Goal: Task Accomplishment & Management: Complete application form

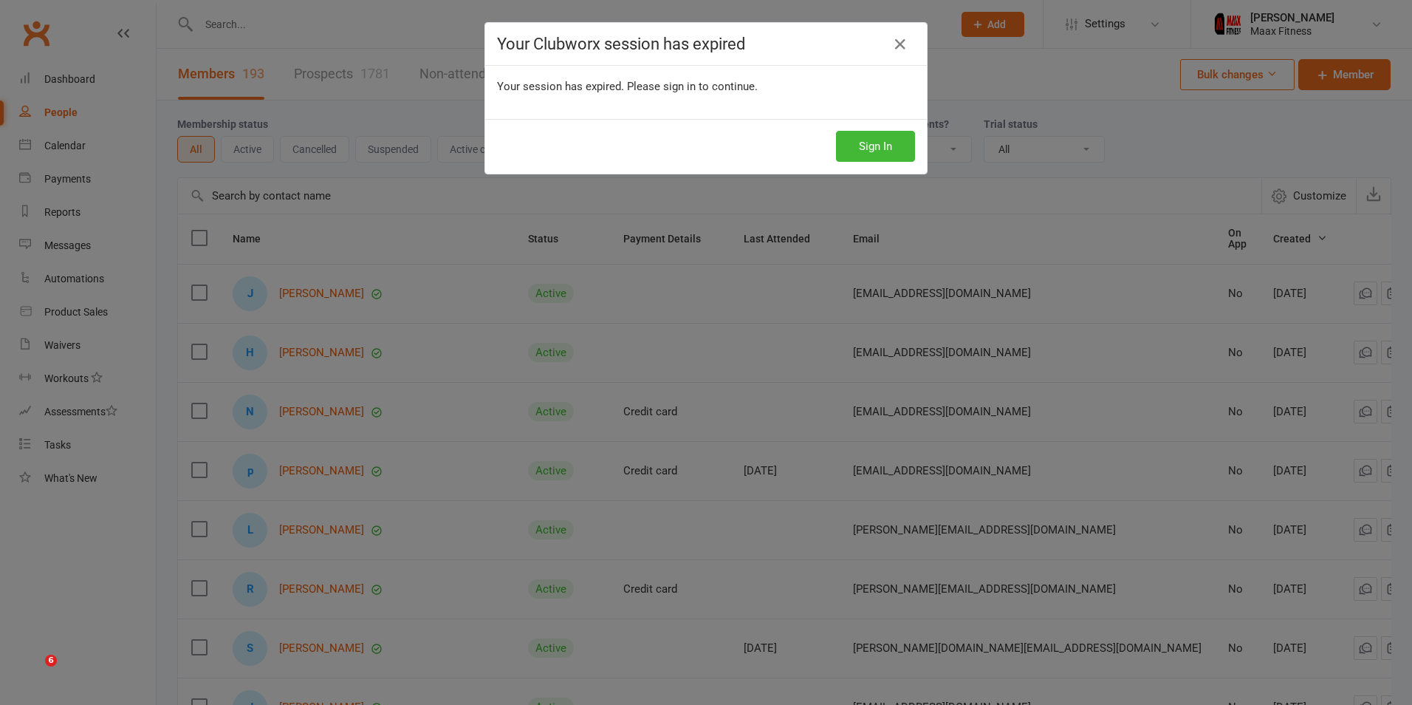
select select "100"
click at [858, 146] on button "Sign In" at bounding box center [875, 146] width 79 height 31
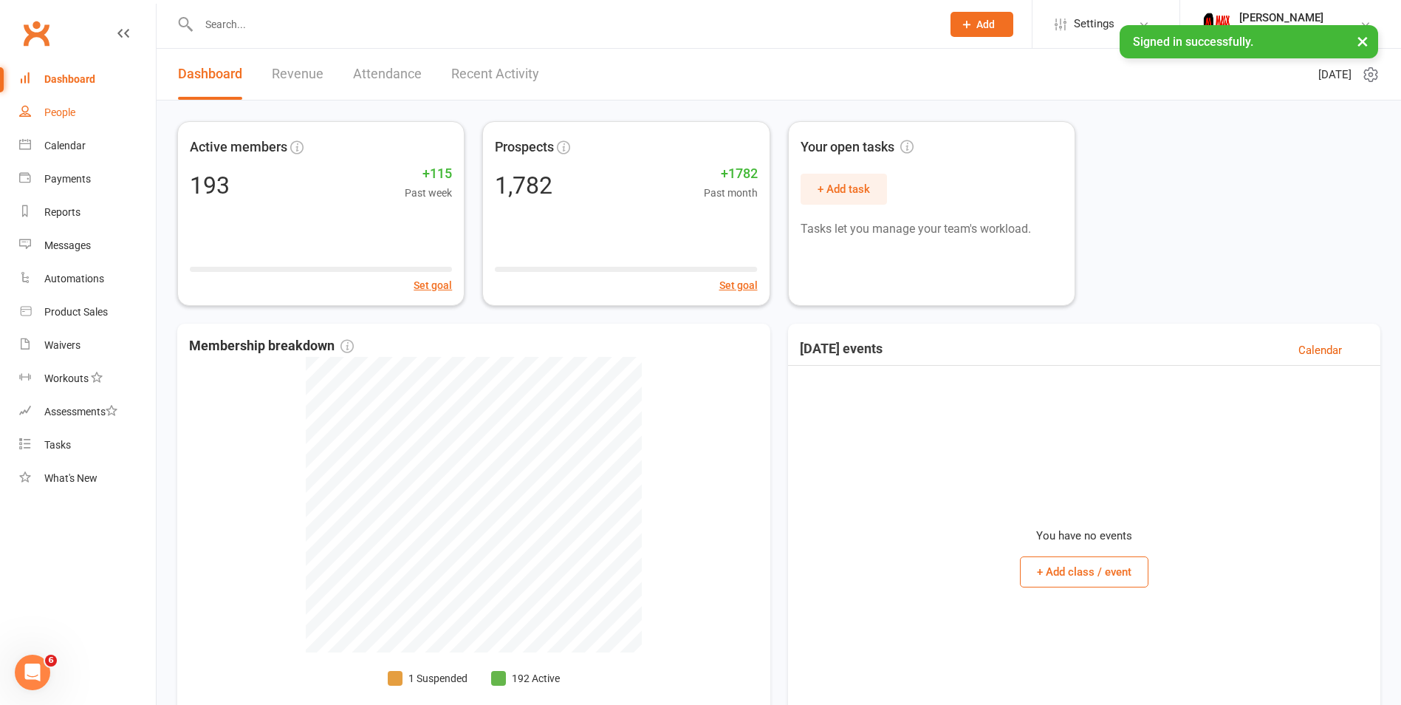
click at [106, 111] on link "People" at bounding box center [87, 112] width 137 height 33
select select "100"
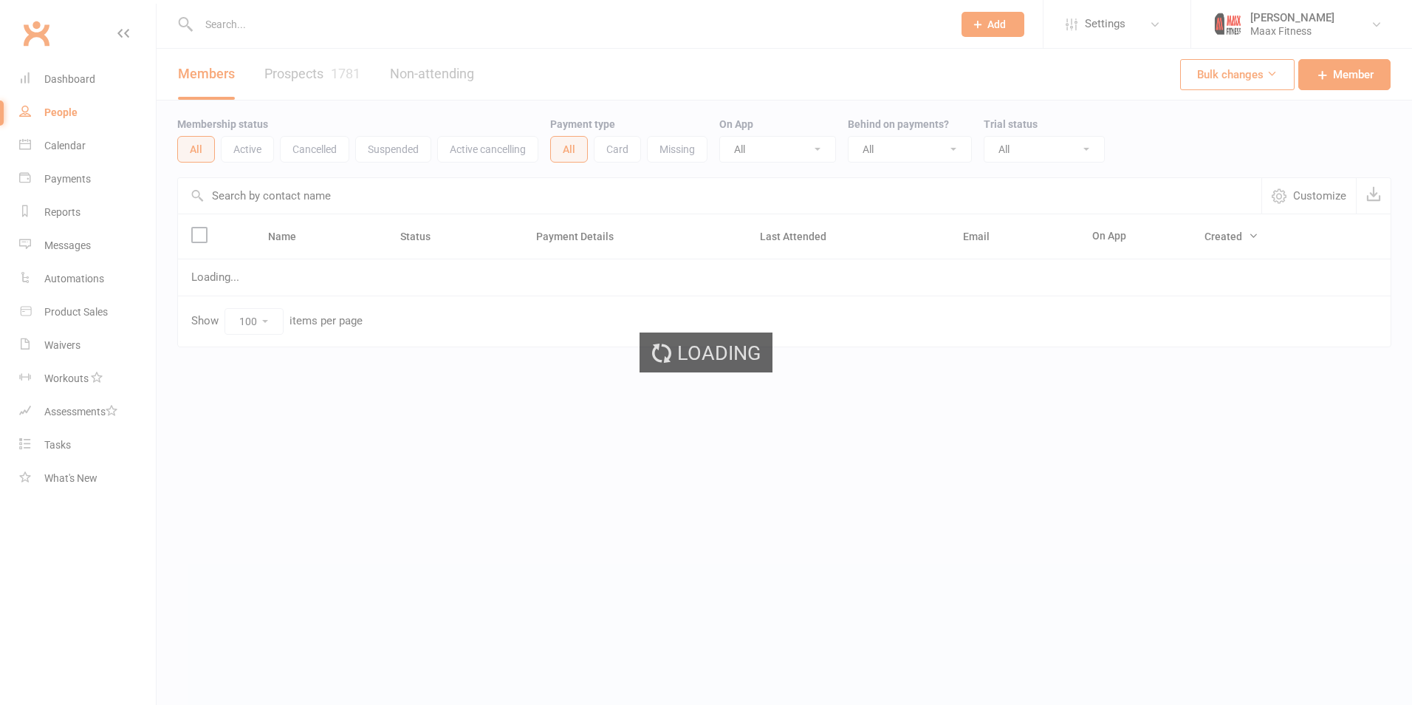
select select "100"
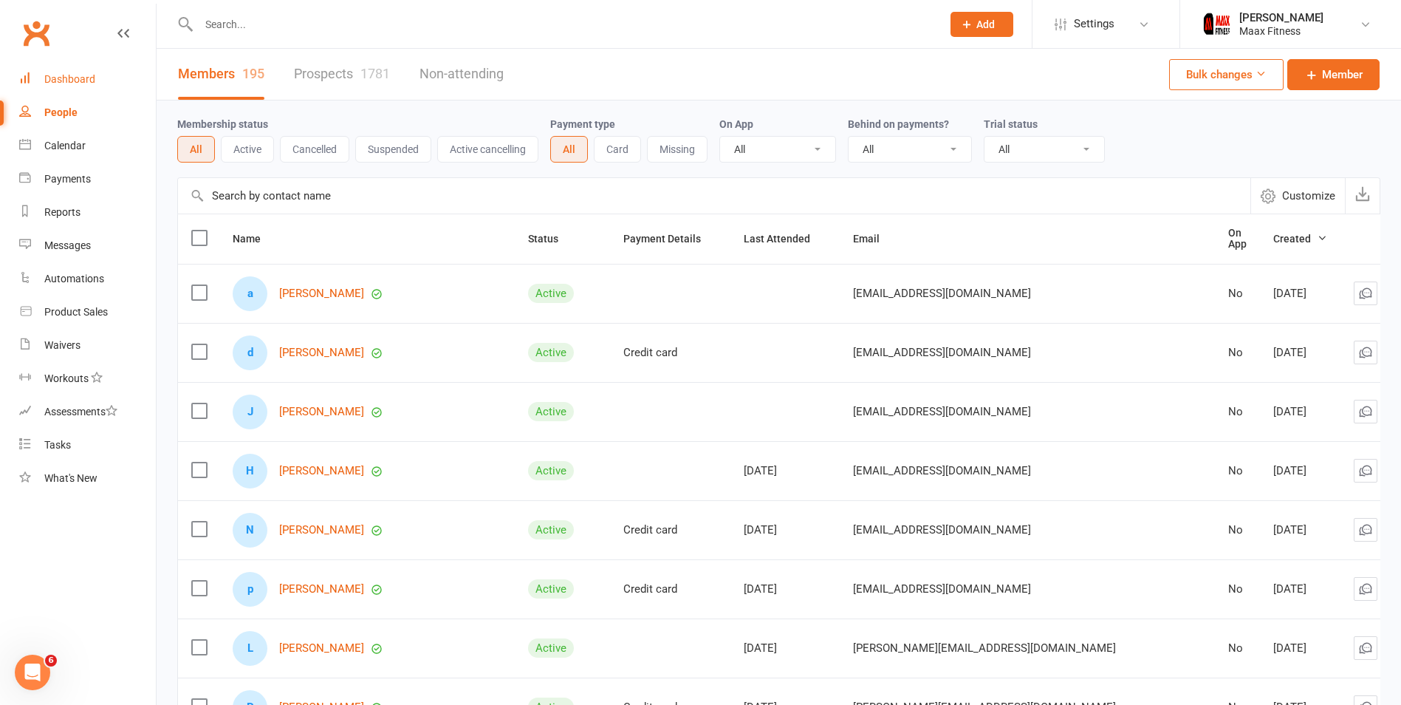
click at [120, 87] on link "Dashboard" at bounding box center [87, 79] width 137 height 33
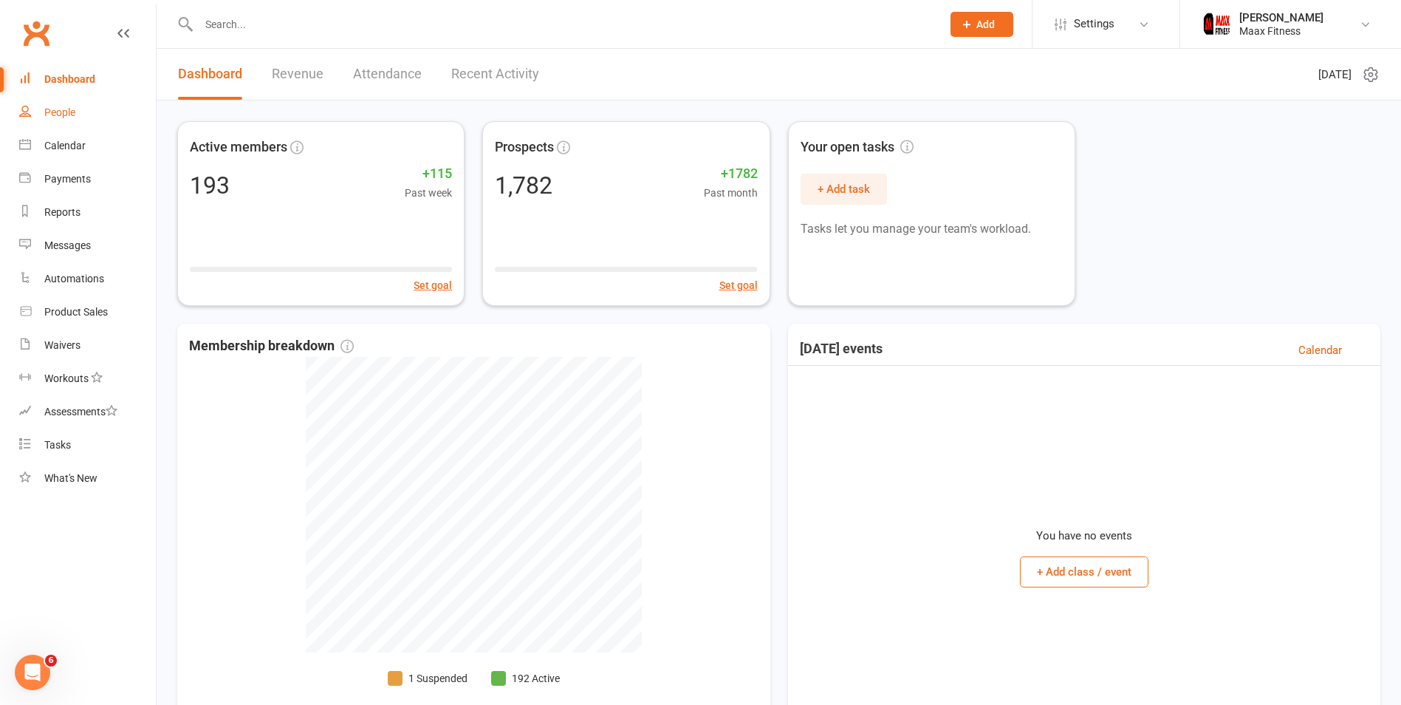
click at [52, 112] on div "People" at bounding box center [59, 112] width 31 height 12
select select "100"
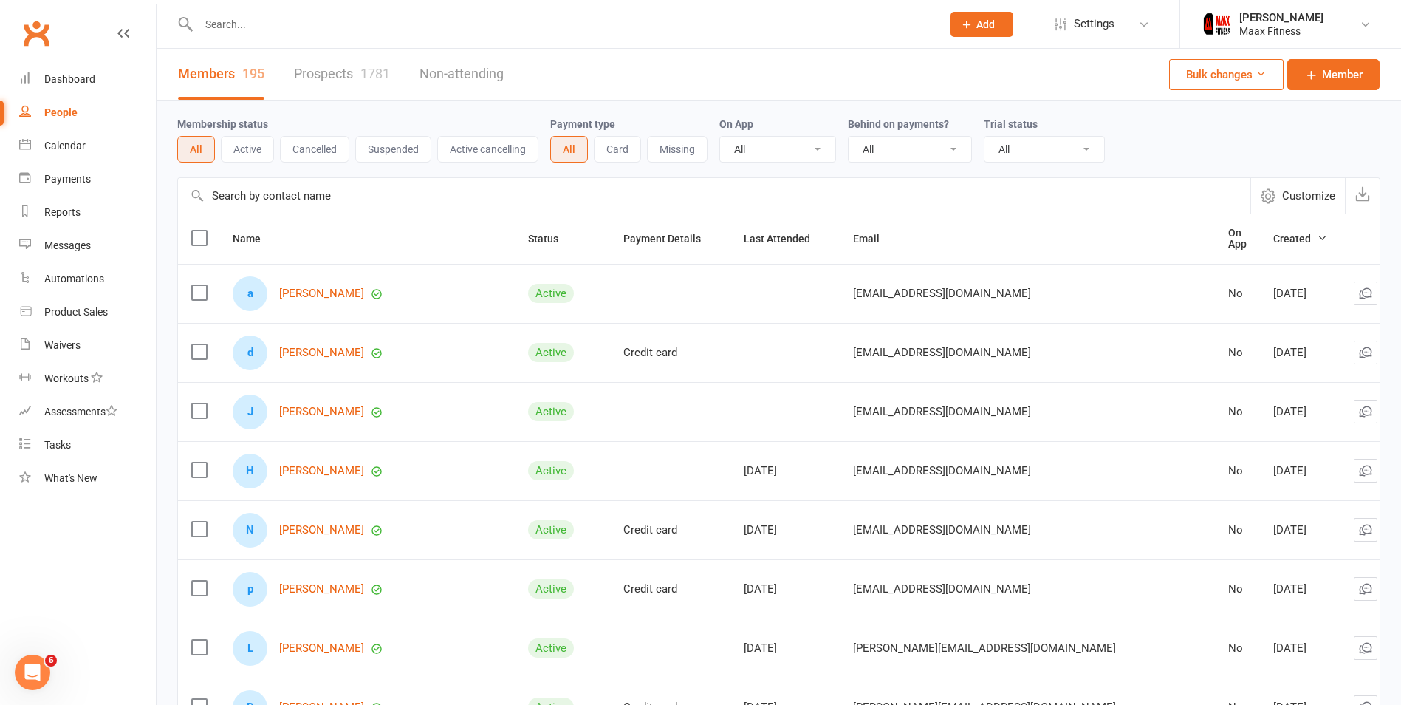
click at [300, 68] on link "Prospects 1781" at bounding box center [342, 74] width 96 height 51
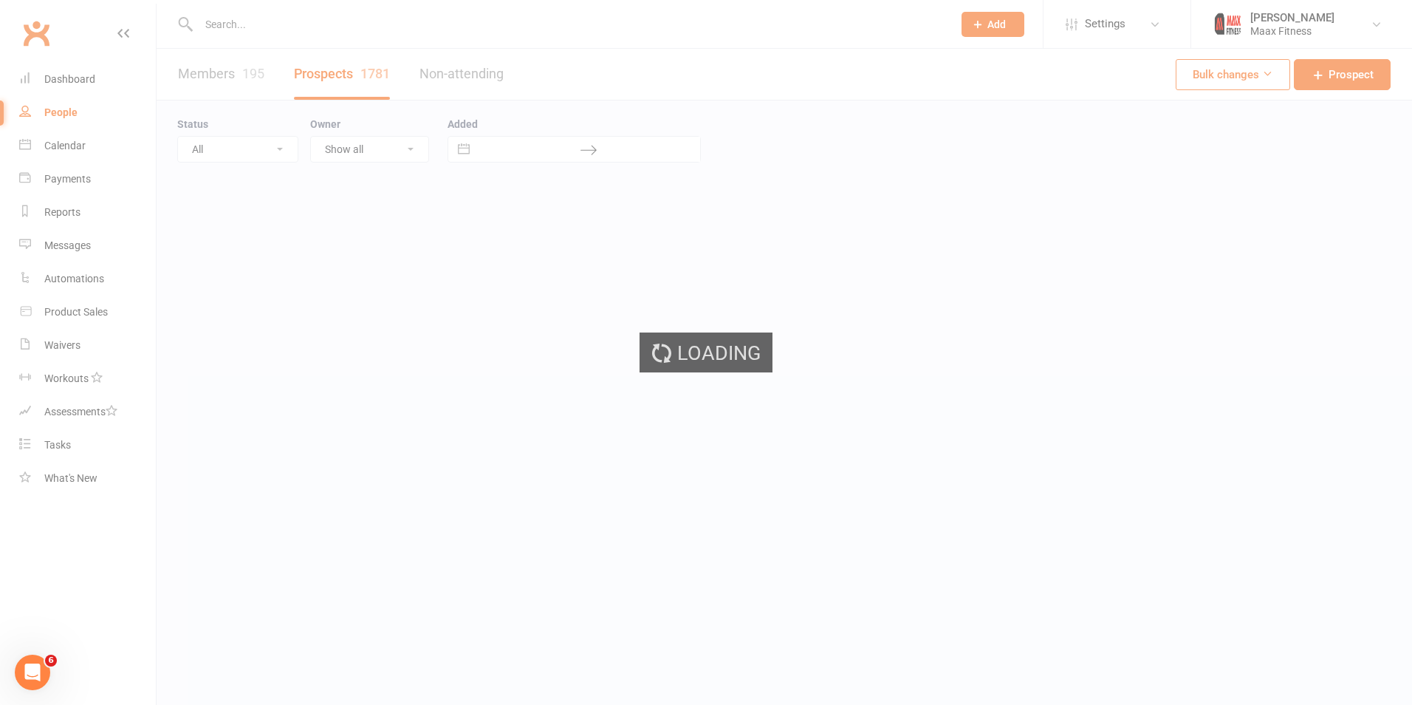
select select "100"
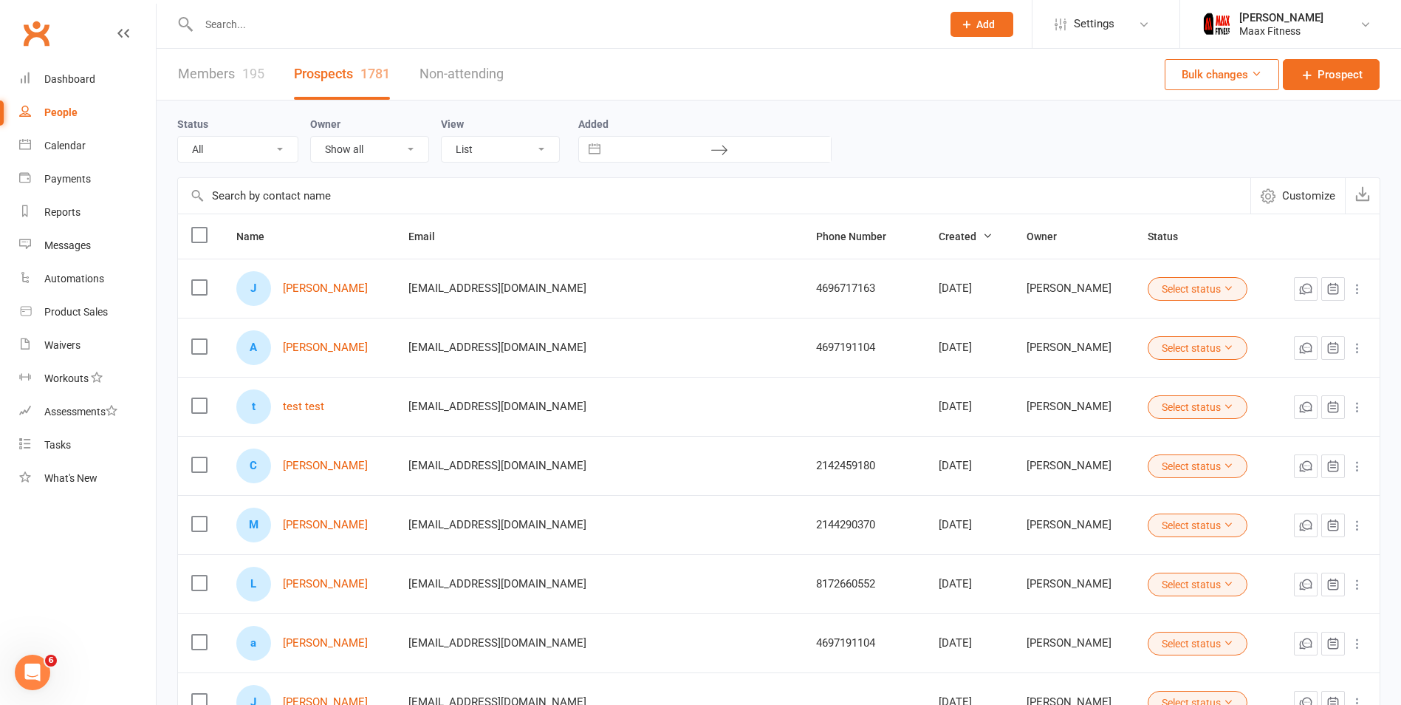
click at [232, 75] on link "Members 195" at bounding box center [221, 74] width 86 height 51
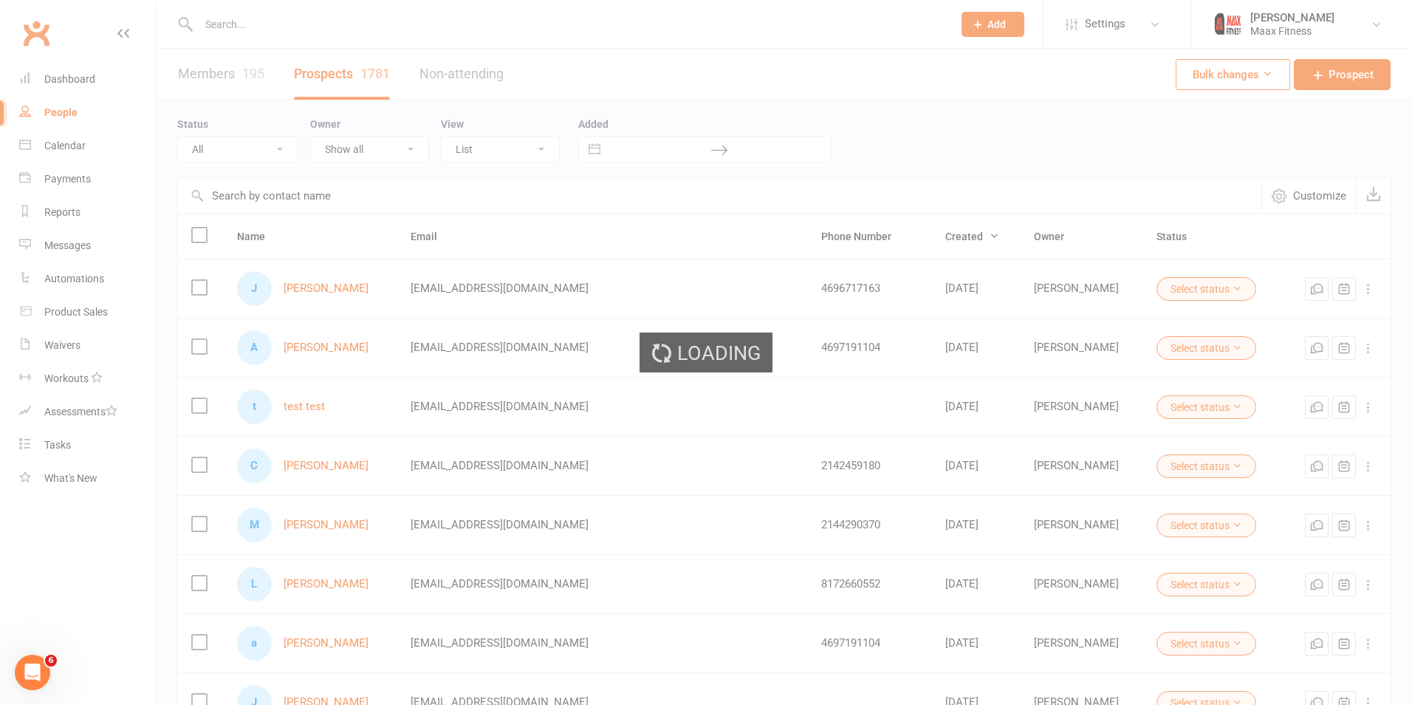
select select "100"
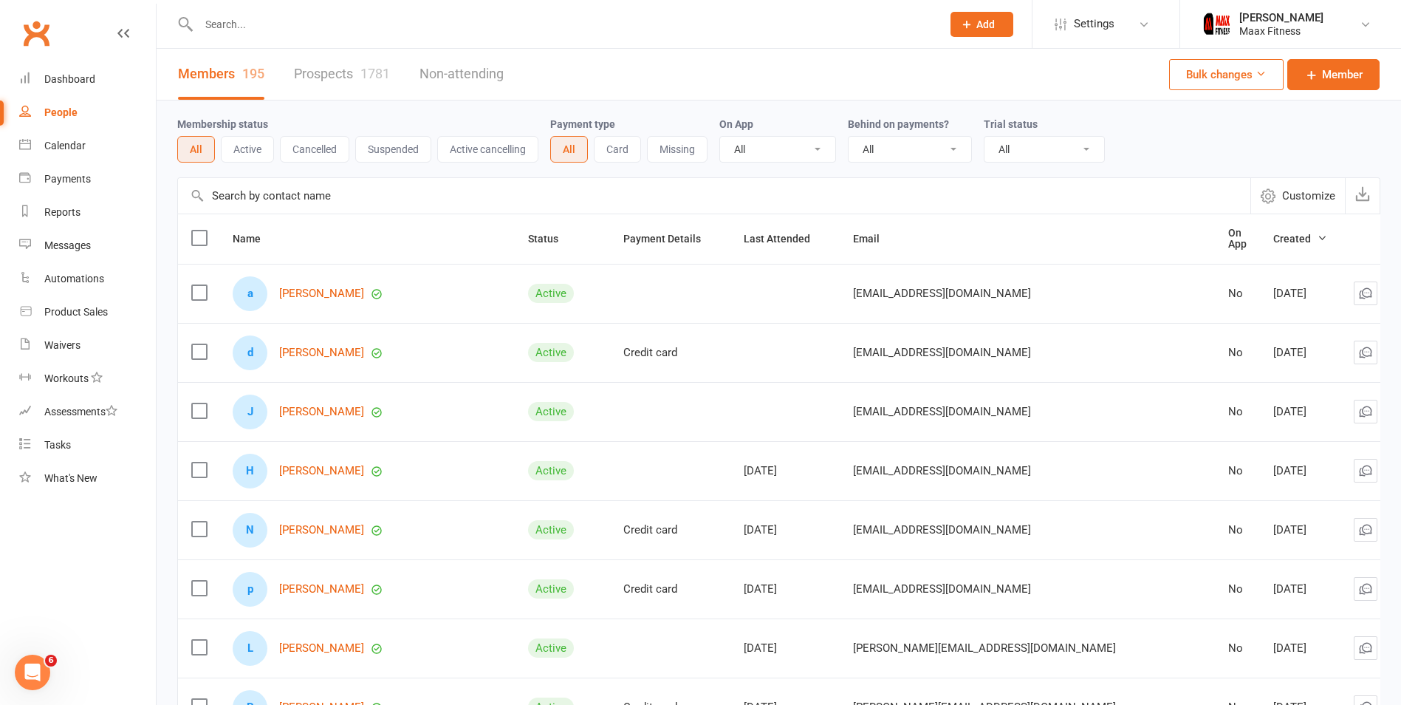
click at [372, 66] on div "1781" at bounding box center [376, 74] width 30 height 16
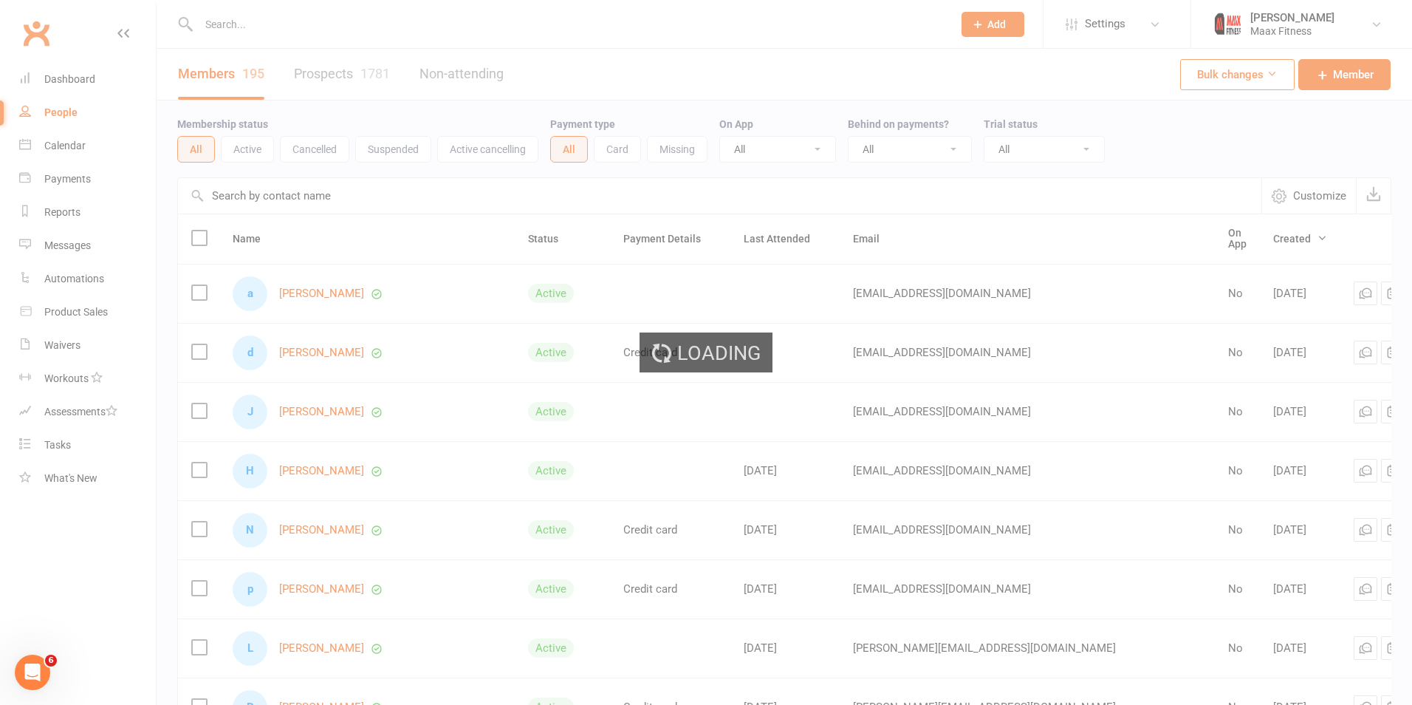
select select "100"
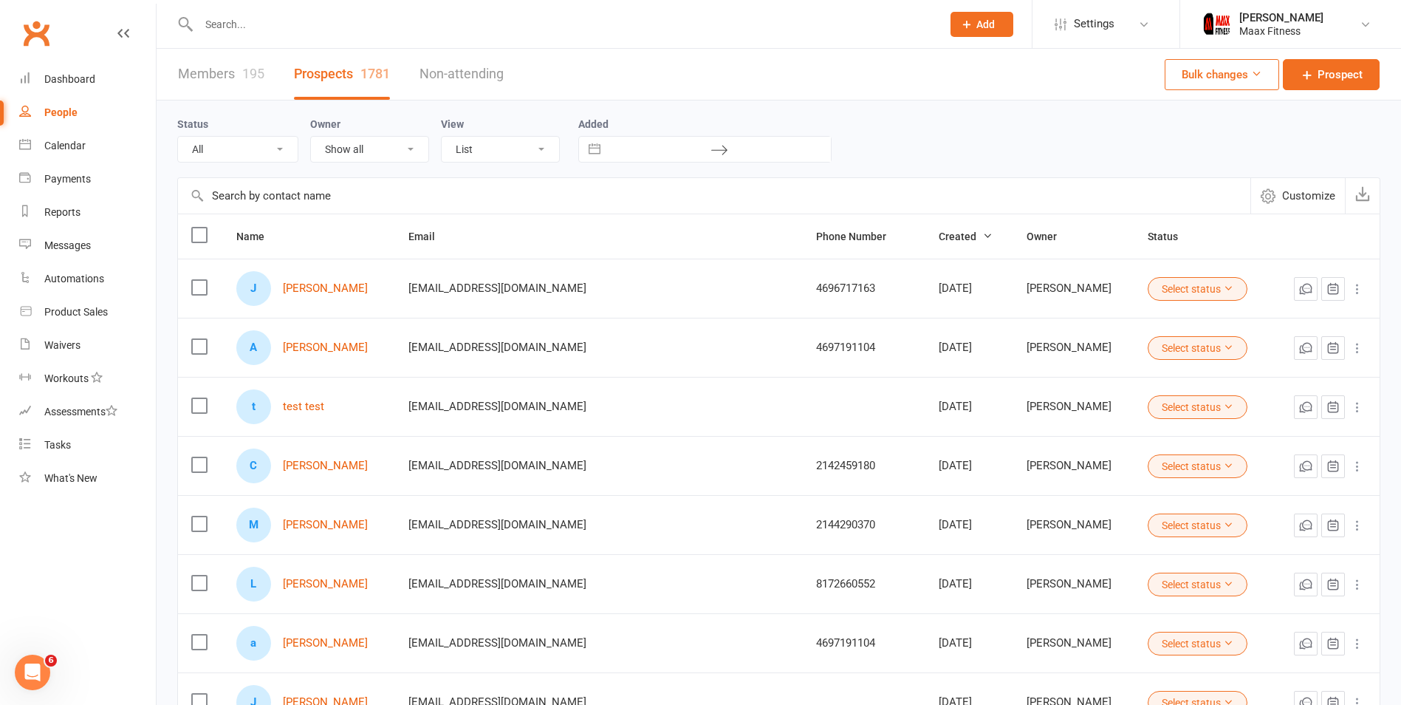
click at [339, 21] on input "text" at bounding box center [562, 24] width 737 height 21
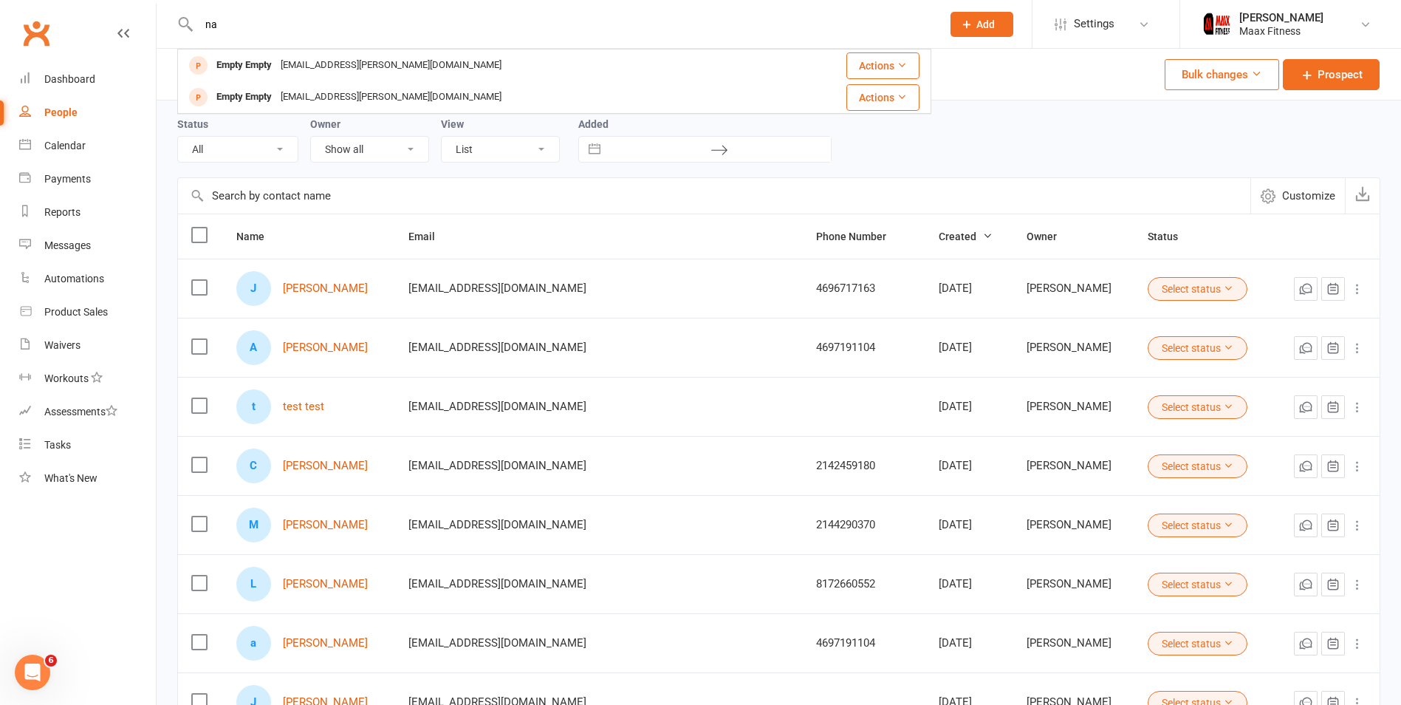
type input "na"
click at [1025, 120] on div "Status All (No status set) (Invalid status) Initial Contact Follow-up Call Foll…" at bounding box center [778, 138] width 1203 height 47
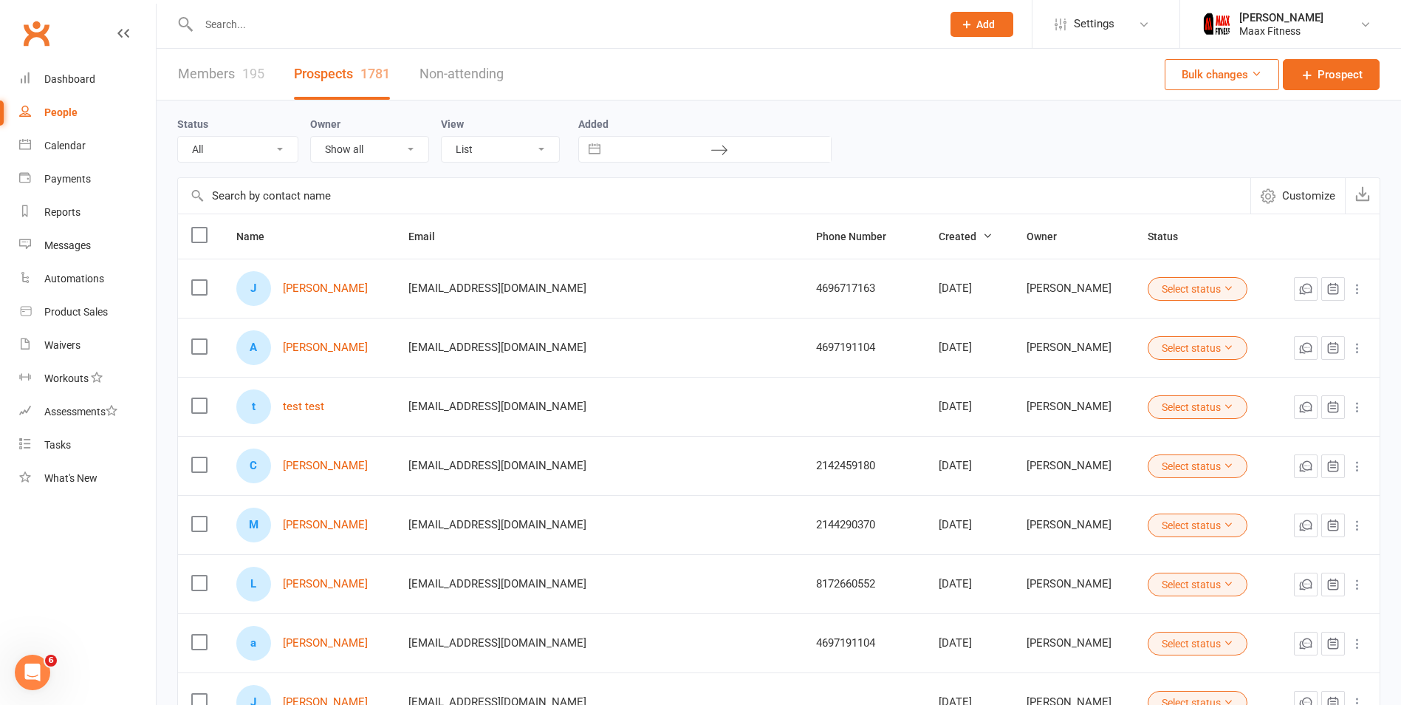
click at [193, 72] on link "Members 195" at bounding box center [221, 74] width 86 height 51
select select "100"
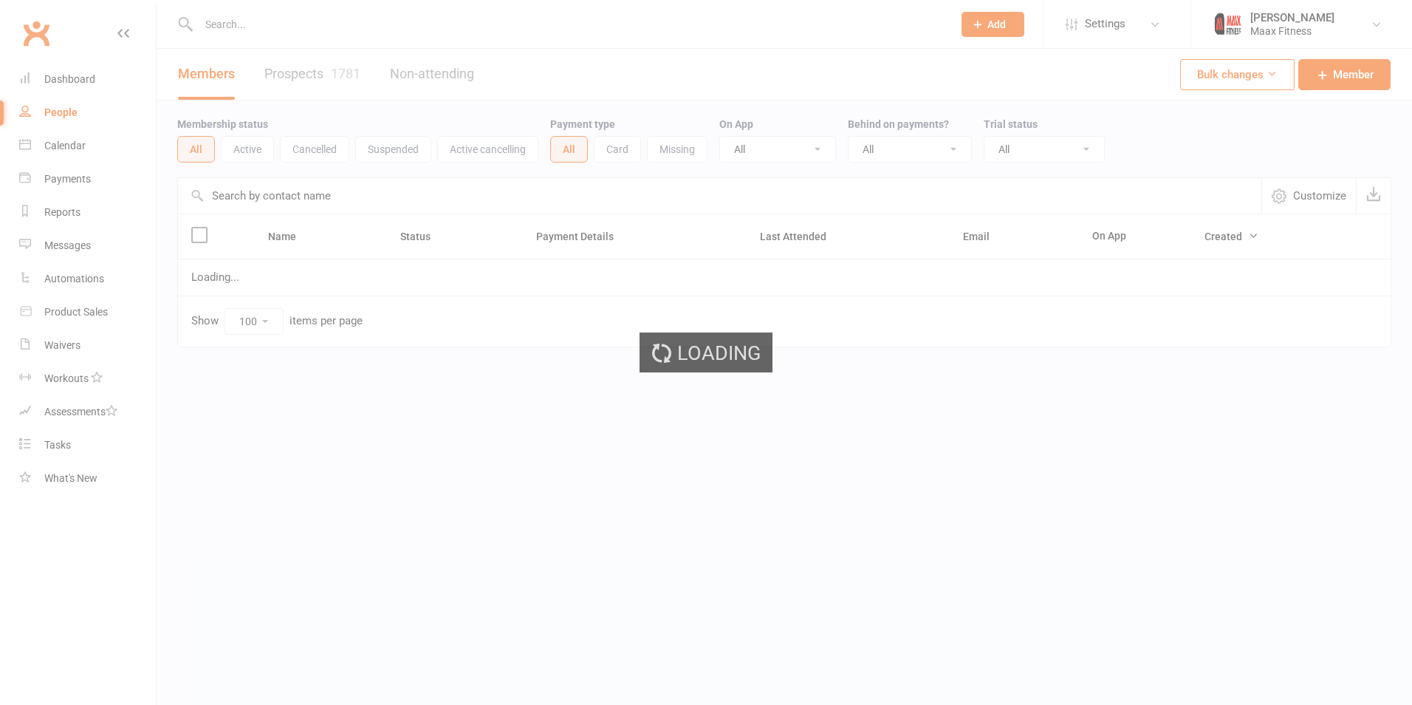
select select "100"
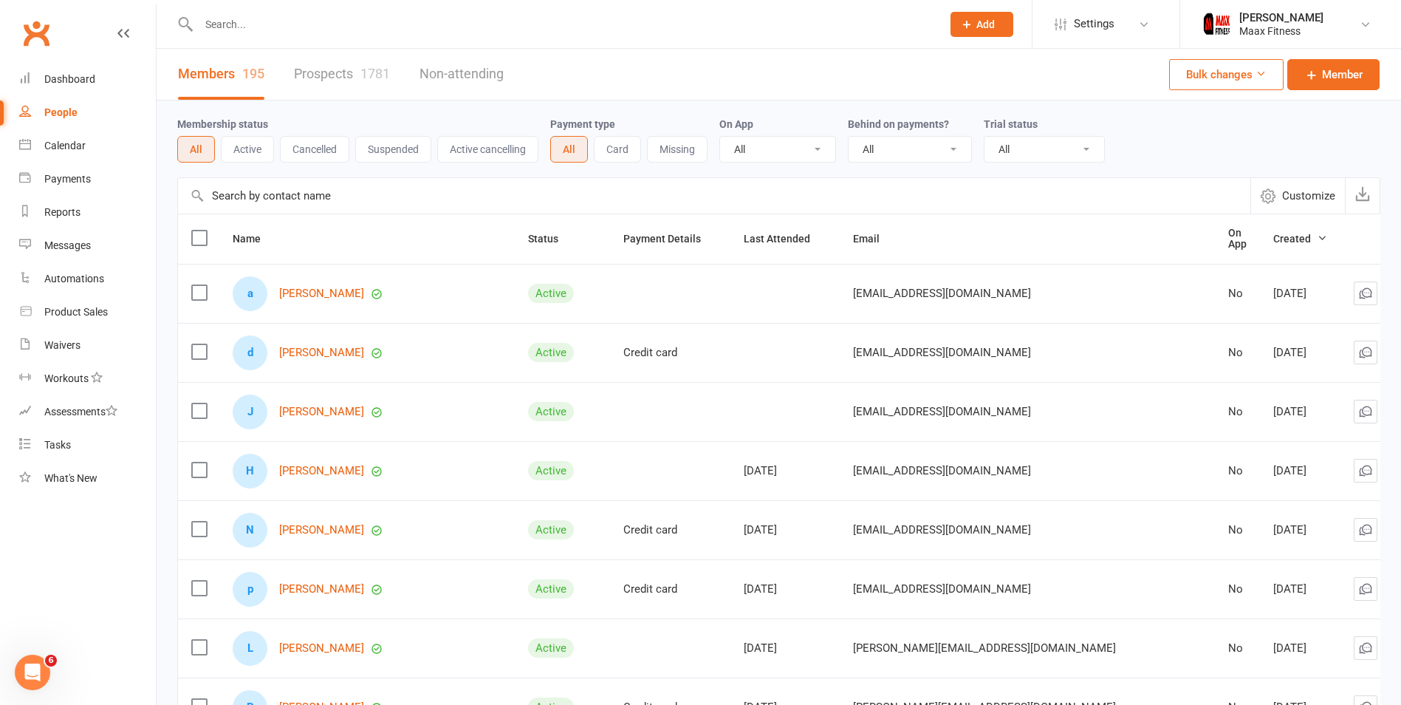
click at [355, 78] on link "Prospects 1781" at bounding box center [342, 74] width 96 height 51
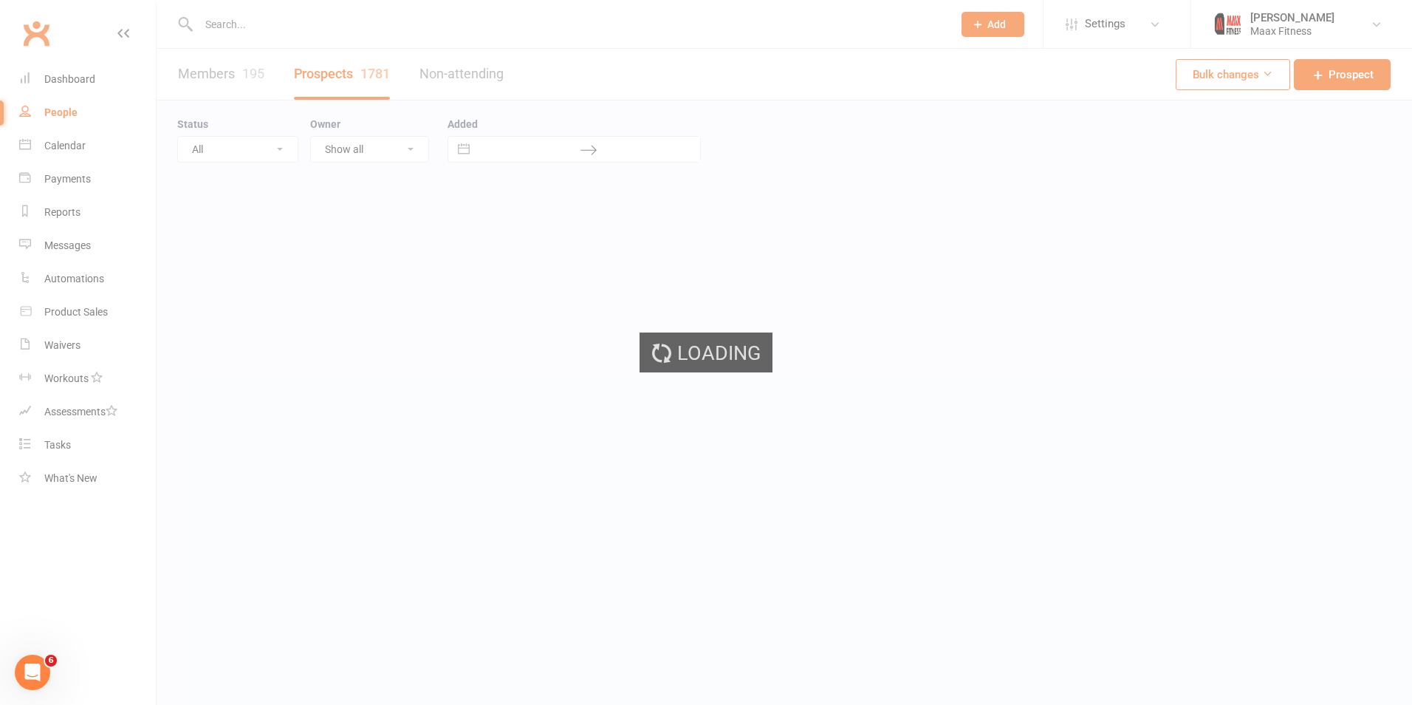
select select "100"
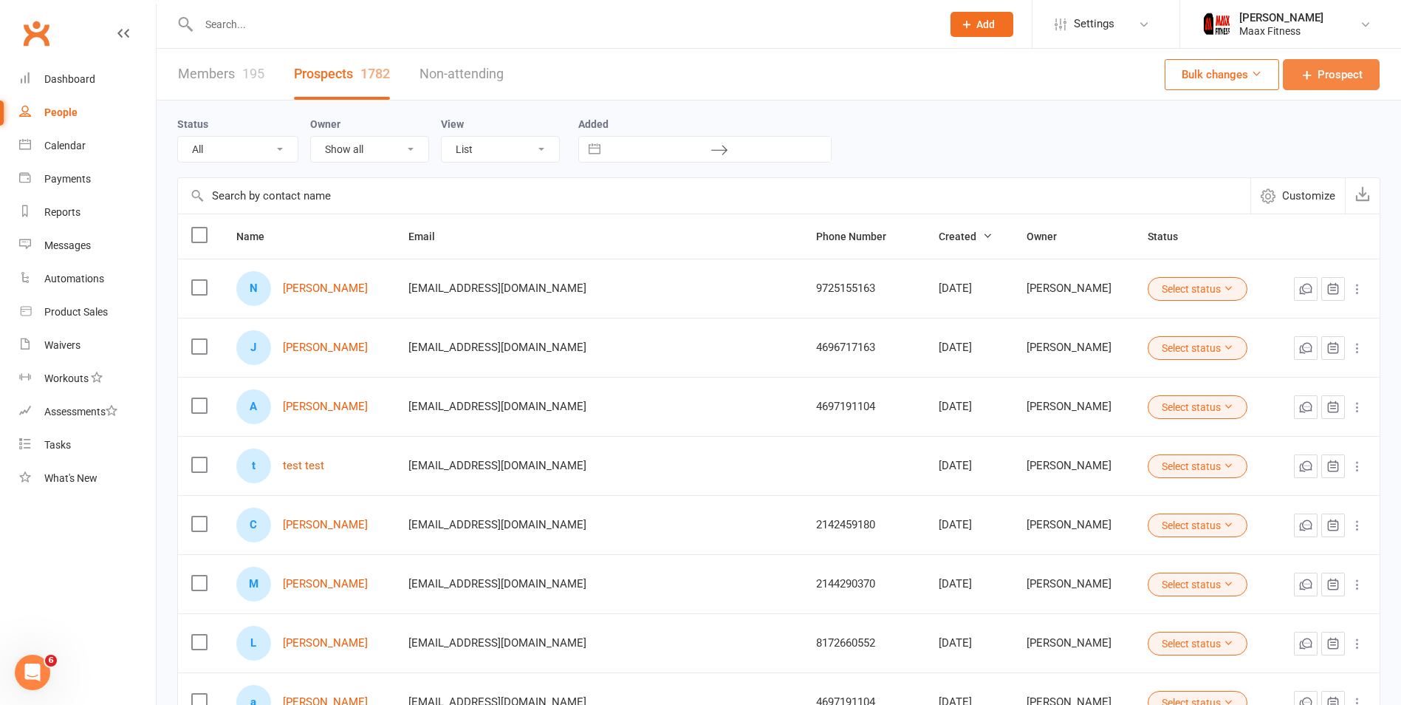
click at [1359, 78] on span "Prospect" at bounding box center [1340, 75] width 45 height 18
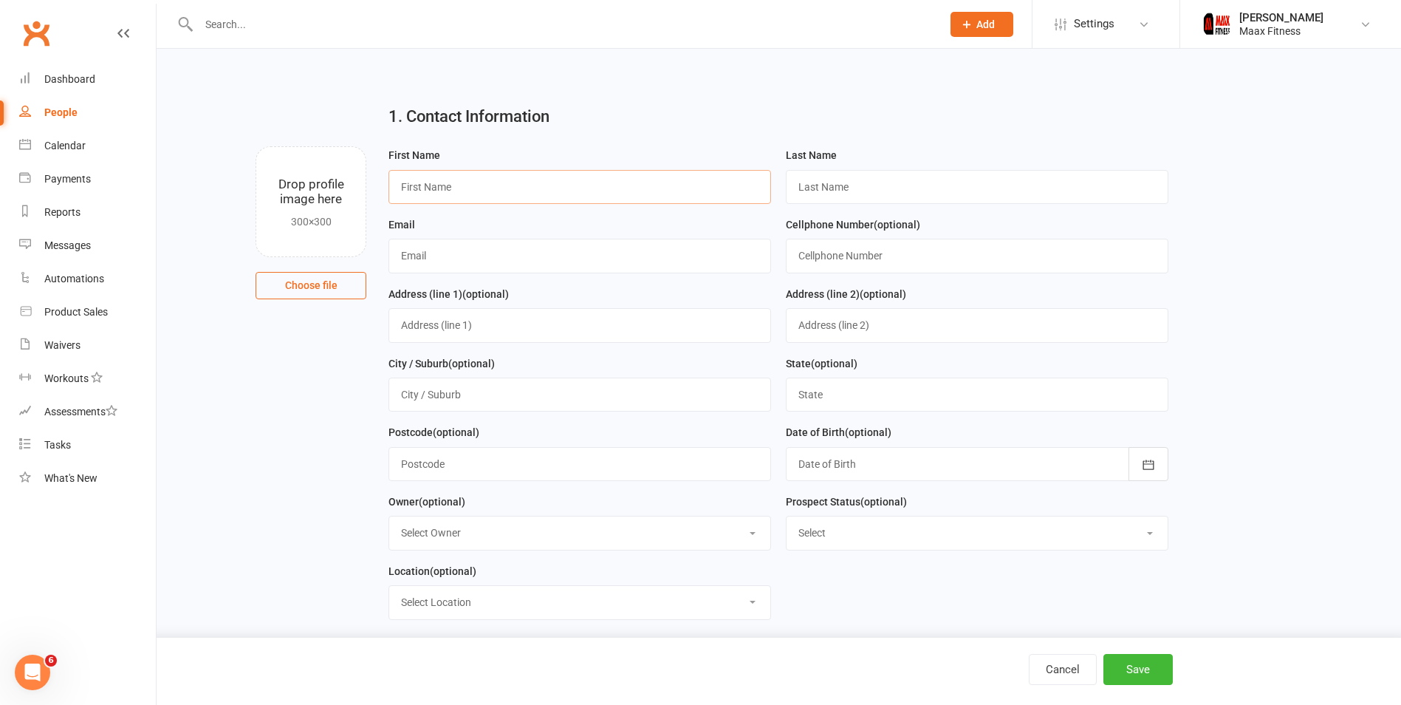
click at [539, 180] on input "text" at bounding box center [580, 187] width 383 height 34
type input "Juliana"
click at [811, 189] on input "text" at bounding box center [977, 187] width 383 height 34
type input "Sandoval"
click at [484, 230] on div "Email" at bounding box center [580, 245] width 383 height 58
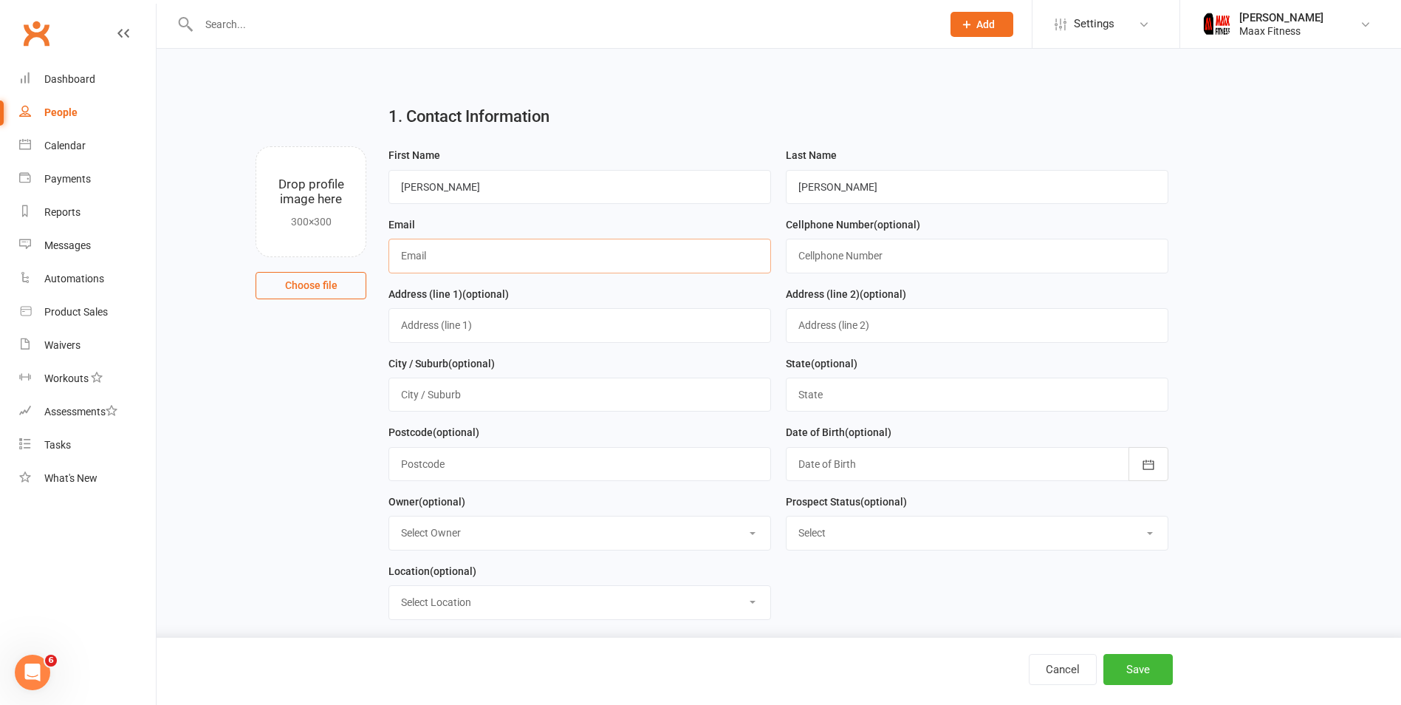
drag, startPoint x: 425, startPoint y: 262, endPoint x: 473, endPoint y: 269, distance: 48.5
click at [425, 262] on input "text" at bounding box center [580, 256] width 383 height 34
type input "[EMAIL_ADDRESS][DOMAIN_NAME]"
click at [850, 247] on input "text" at bounding box center [977, 256] width 383 height 34
type input "2144441584"
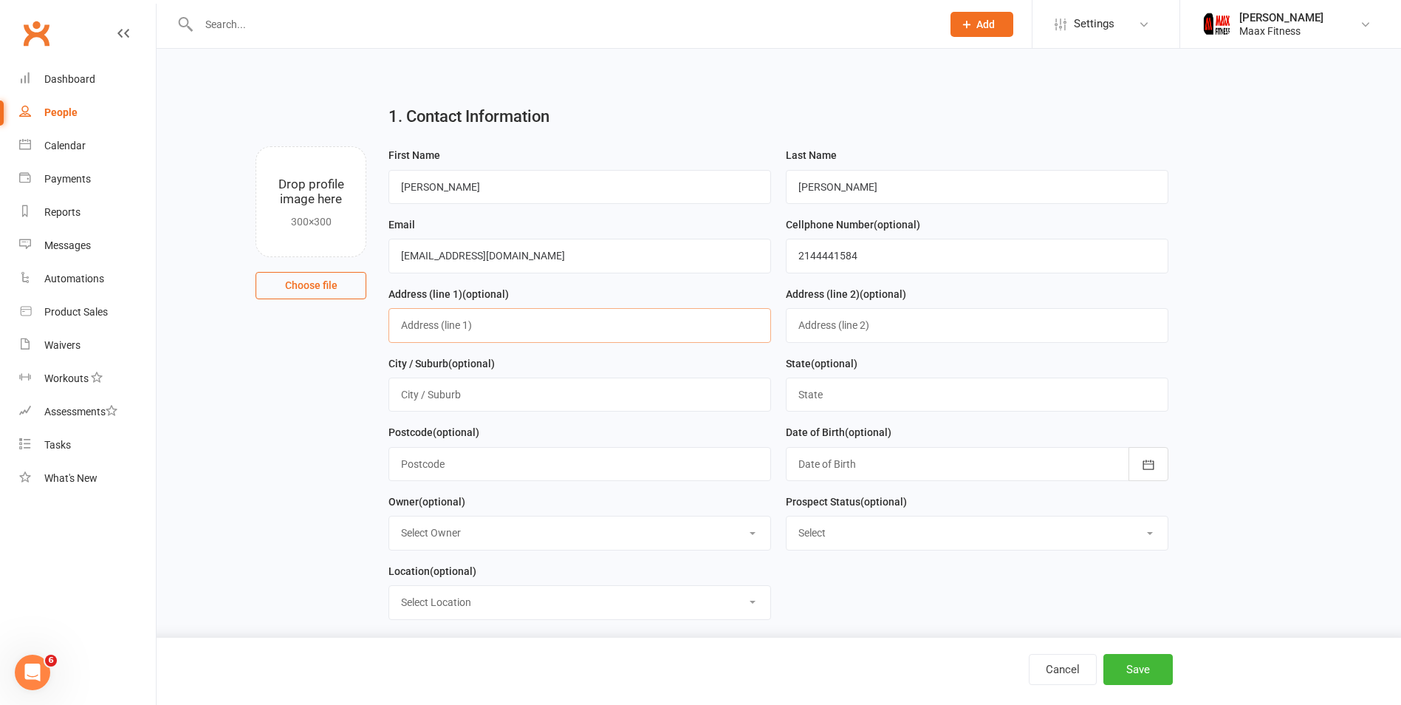
click at [434, 319] on input "text" at bounding box center [580, 325] width 383 height 34
type input "1821 northridge dr"
click at [476, 394] on input "text" at bounding box center [580, 394] width 383 height 34
type input "Terrell"
click at [836, 393] on input "text" at bounding box center [977, 394] width 383 height 34
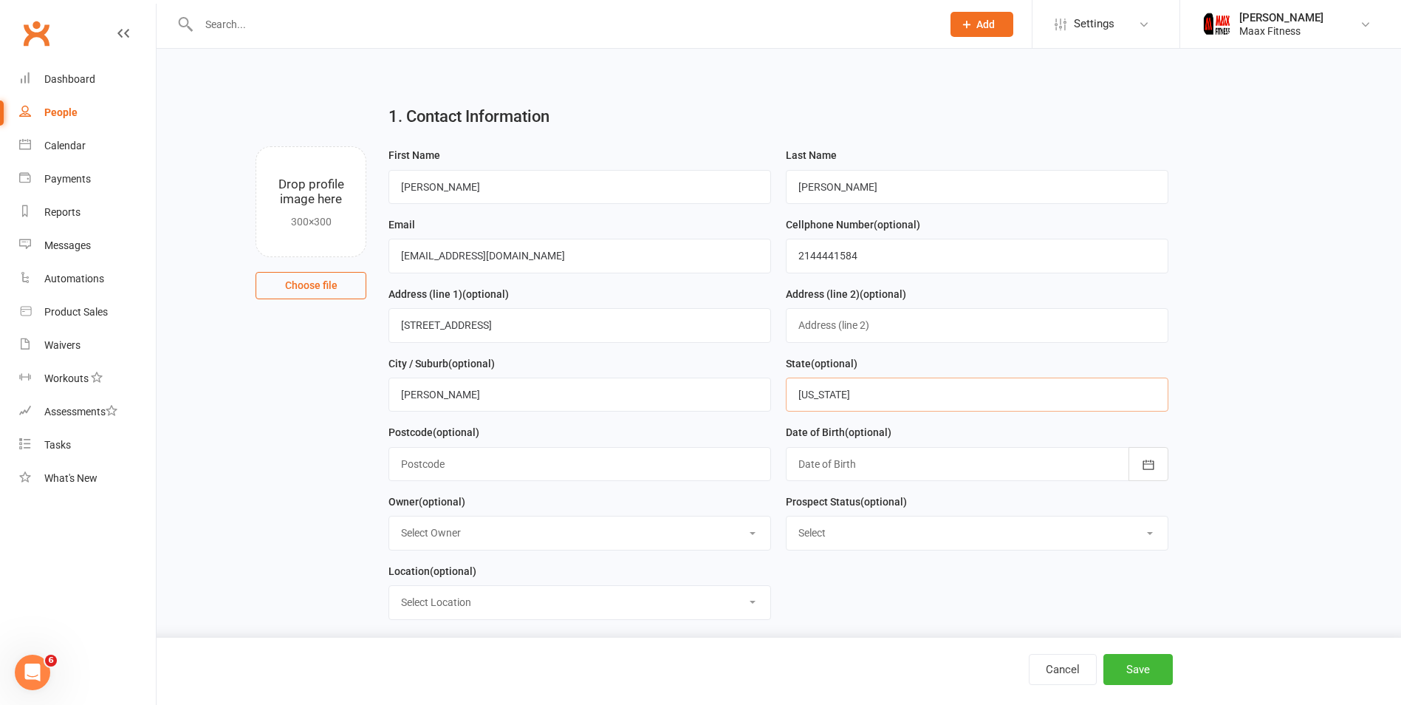
type input "Texas"
click at [600, 476] on input "text" at bounding box center [580, 464] width 383 height 34
type input "75160"
click at [1030, 467] on div at bounding box center [977, 464] width 383 height 34
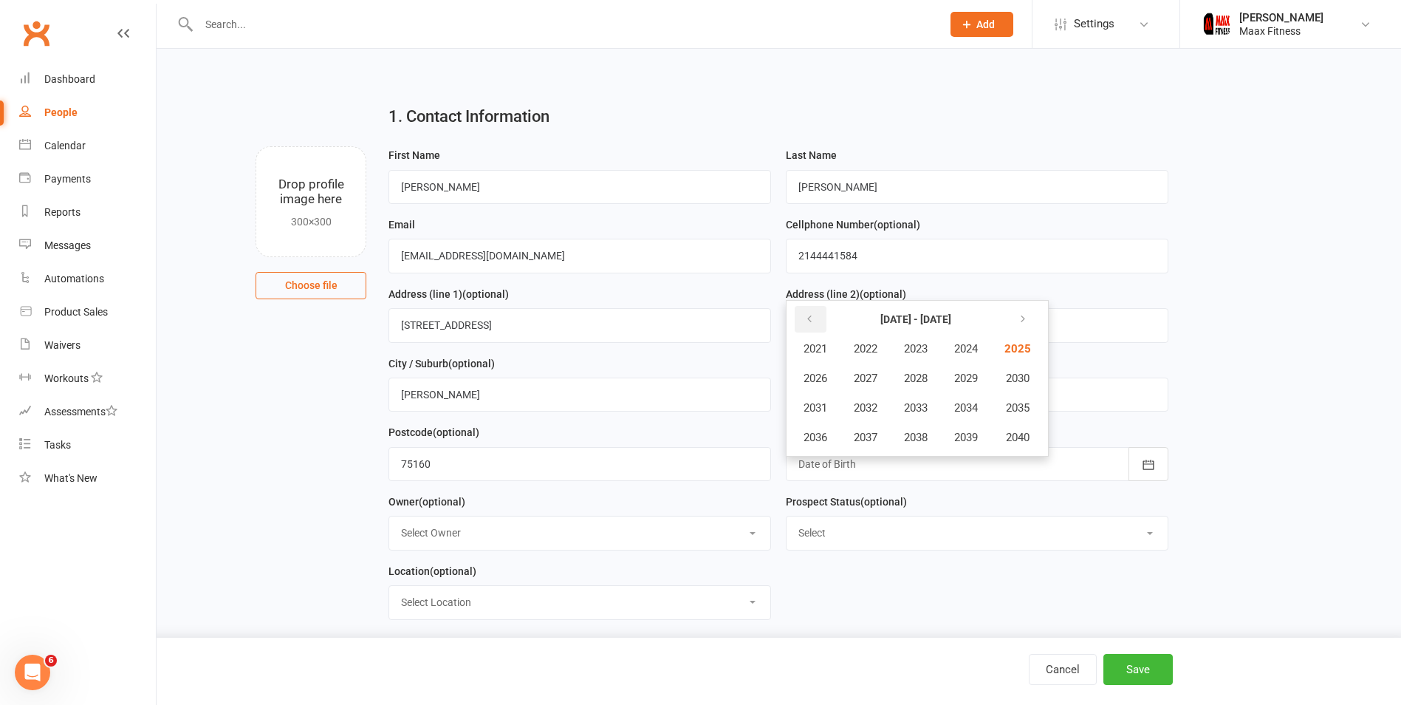
click at [814, 323] on icon "button" at bounding box center [809, 319] width 10 height 12
click at [1016, 318] on button "button" at bounding box center [1021, 319] width 32 height 27
click at [1014, 352] on span "2005" at bounding box center [1017, 348] width 24 height 13
click at [831, 408] on span "July" at bounding box center [823, 407] width 20 height 13
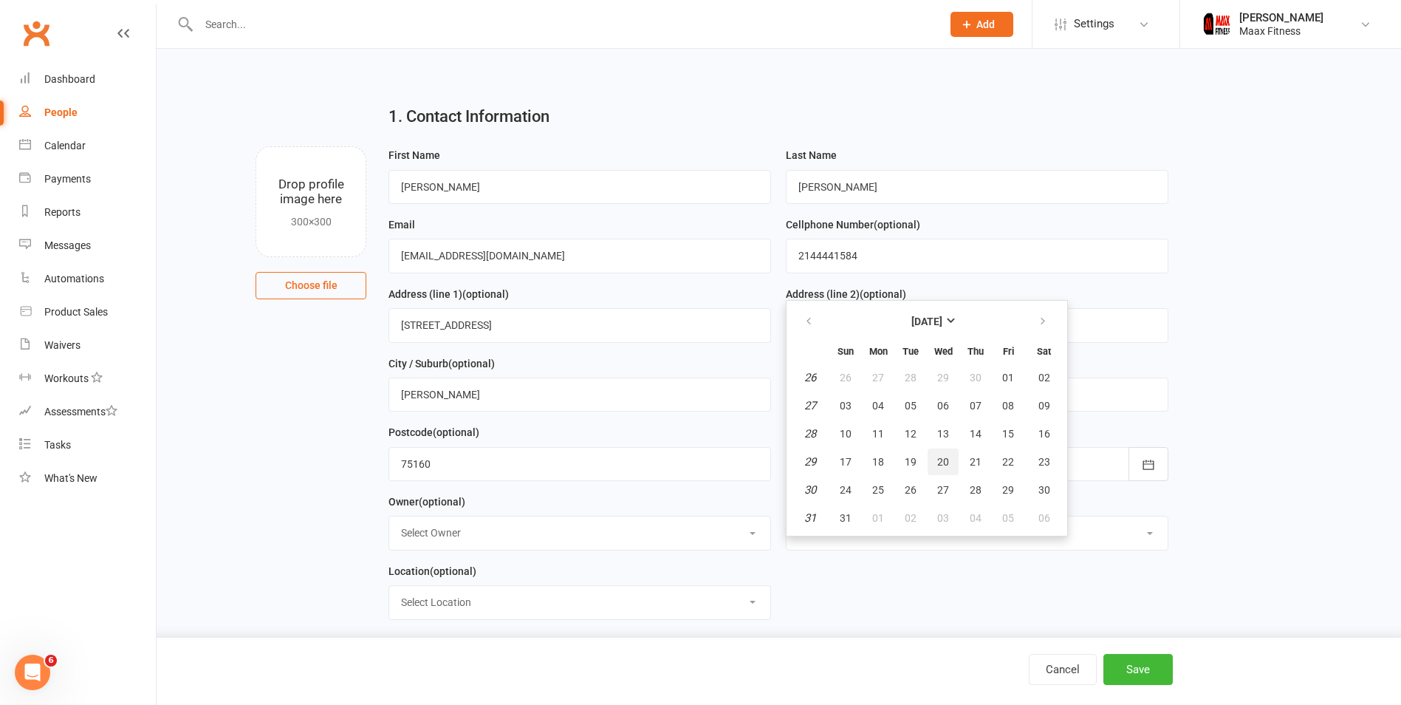
click at [933, 465] on button "20" at bounding box center [943, 461] width 31 height 27
type input "20 Jul 2005"
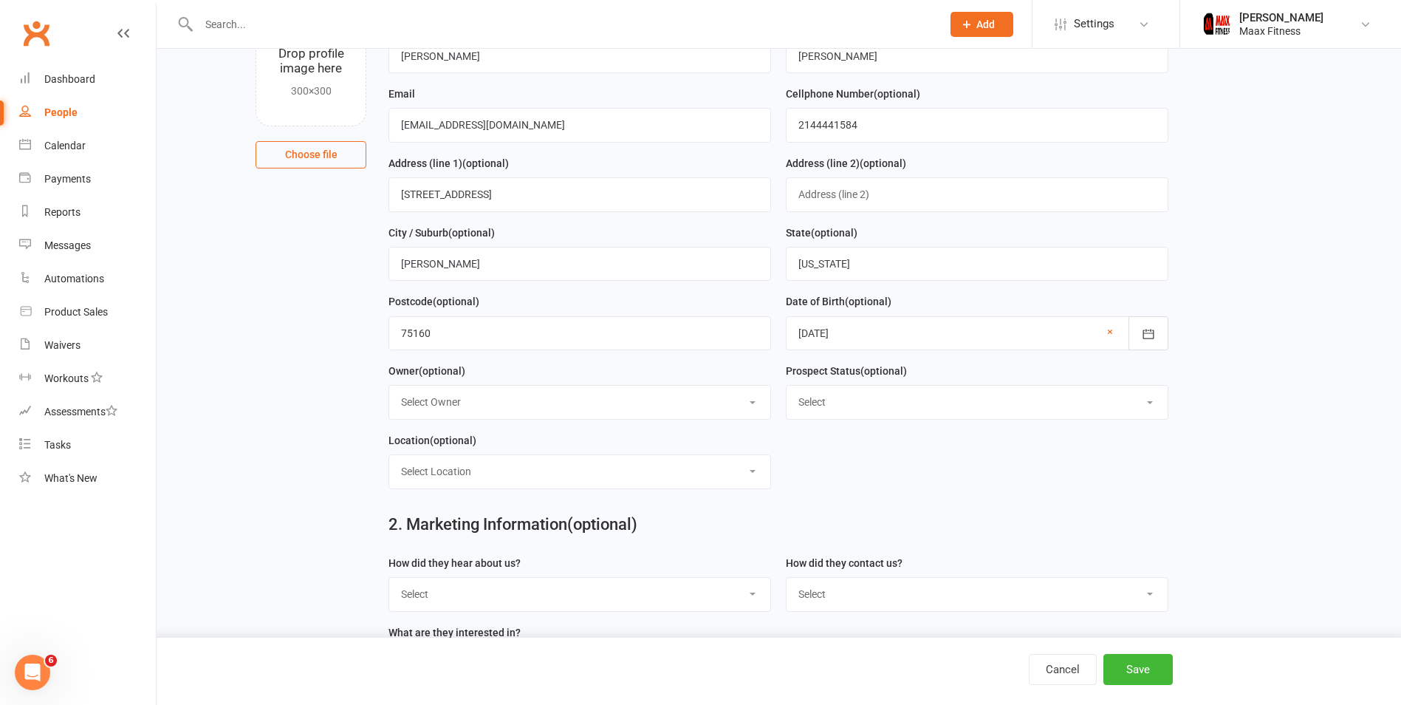
scroll to position [148, 0]
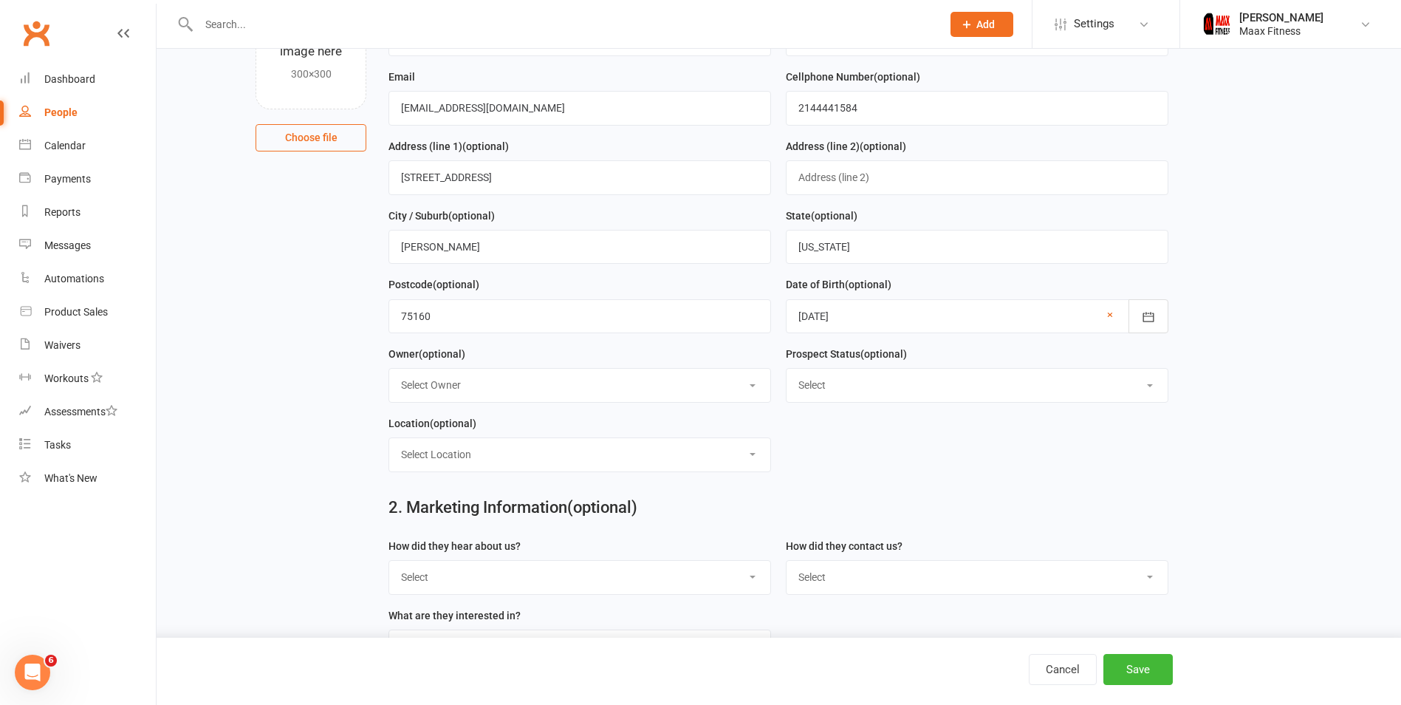
click at [507, 387] on select "Select Owner Emilio Martinez" at bounding box center [579, 385] width 381 height 33
click at [735, 385] on select "Select Owner Emilio Martinez" at bounding box center [579, 385] width 381 height 33
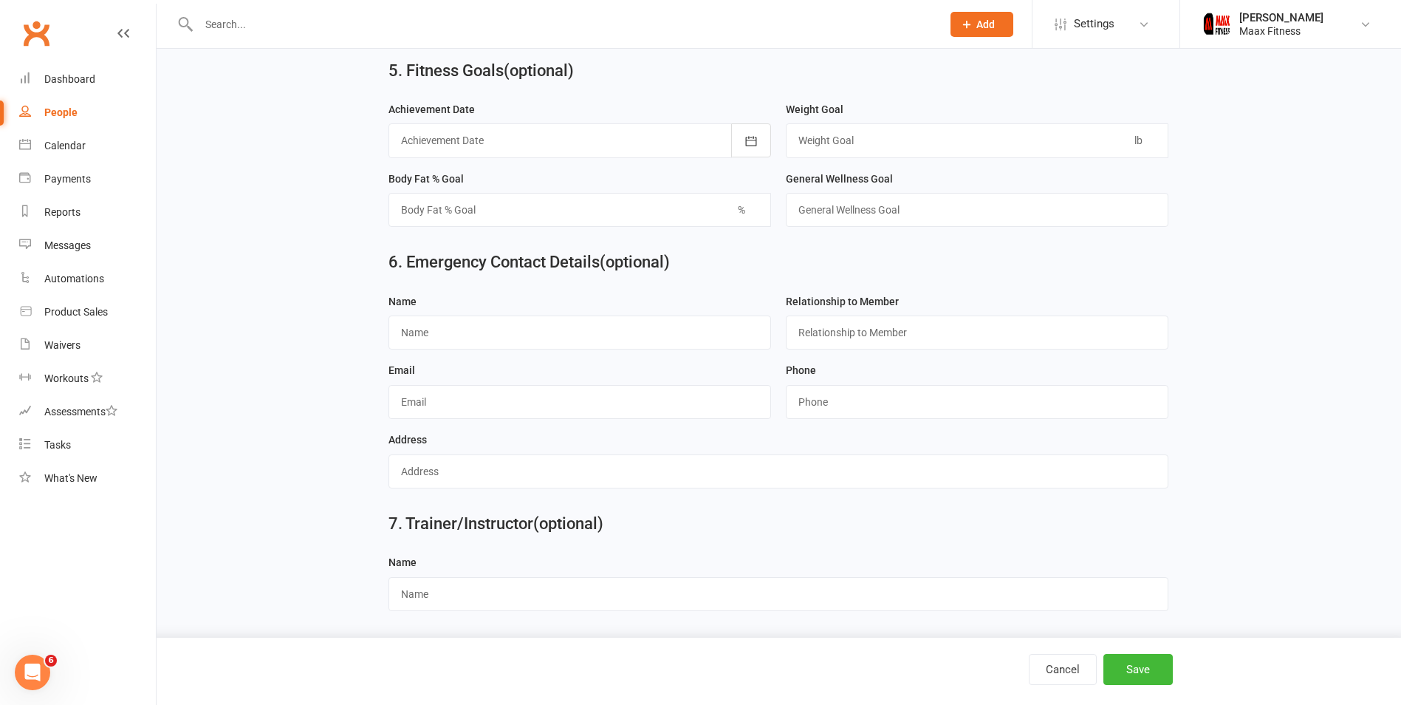
scroll to position [1244, 0]
click at [445, 327] on input "text" at bounding box center [580, 332] width 383 height 34
type input "[PERSON_NAME]"
click at [795, 327] on input "text" at bounding box center [977, 332] width 383 height 34
type input "Partner"
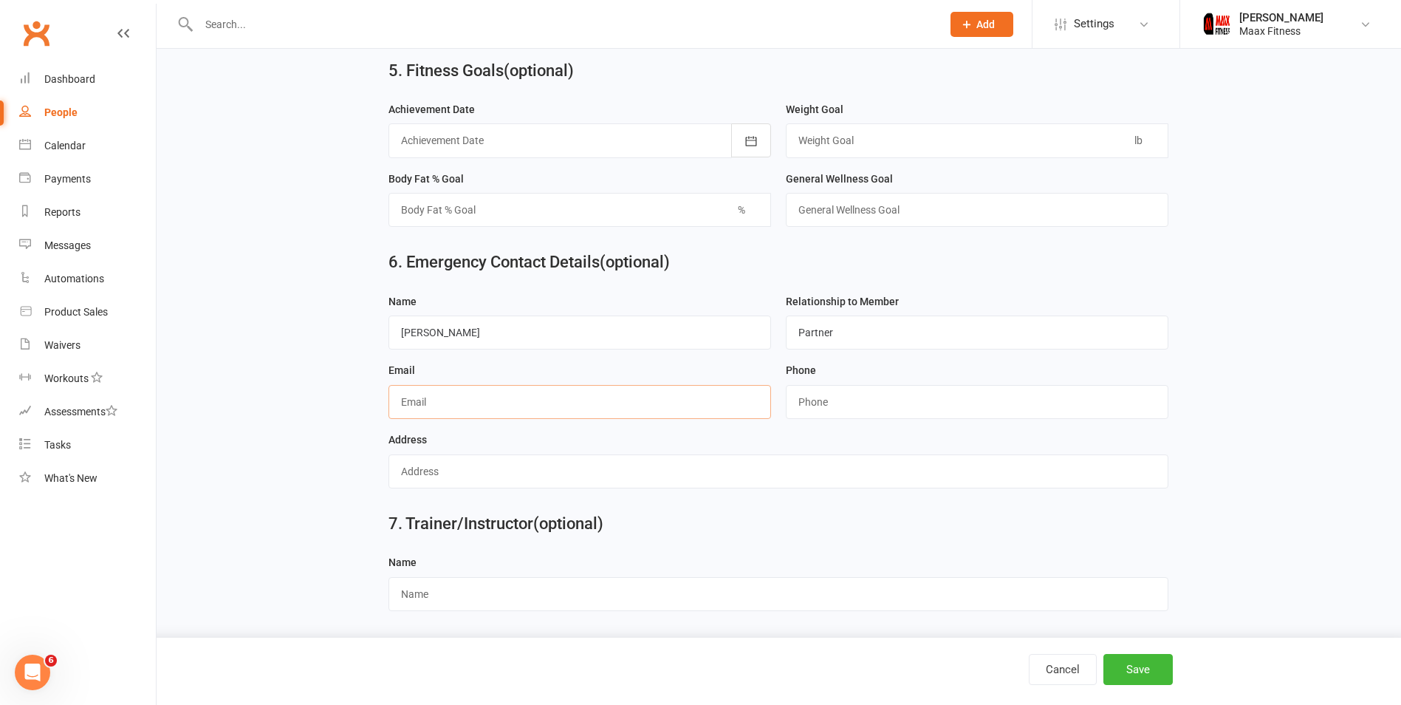
click at [490, 388] on input "text" at bounding box center [580, 402] width 383 height 34
type input "[EMAIL_ADDRESS][DOMAIN_NAME]"
click at [847, 400] on input "string" at bounding box center [977, 402] width 383 height 34
type input "2142983563"
click at [836, 475] on input "text" at bounding box center [779, 471] width 780 height 34
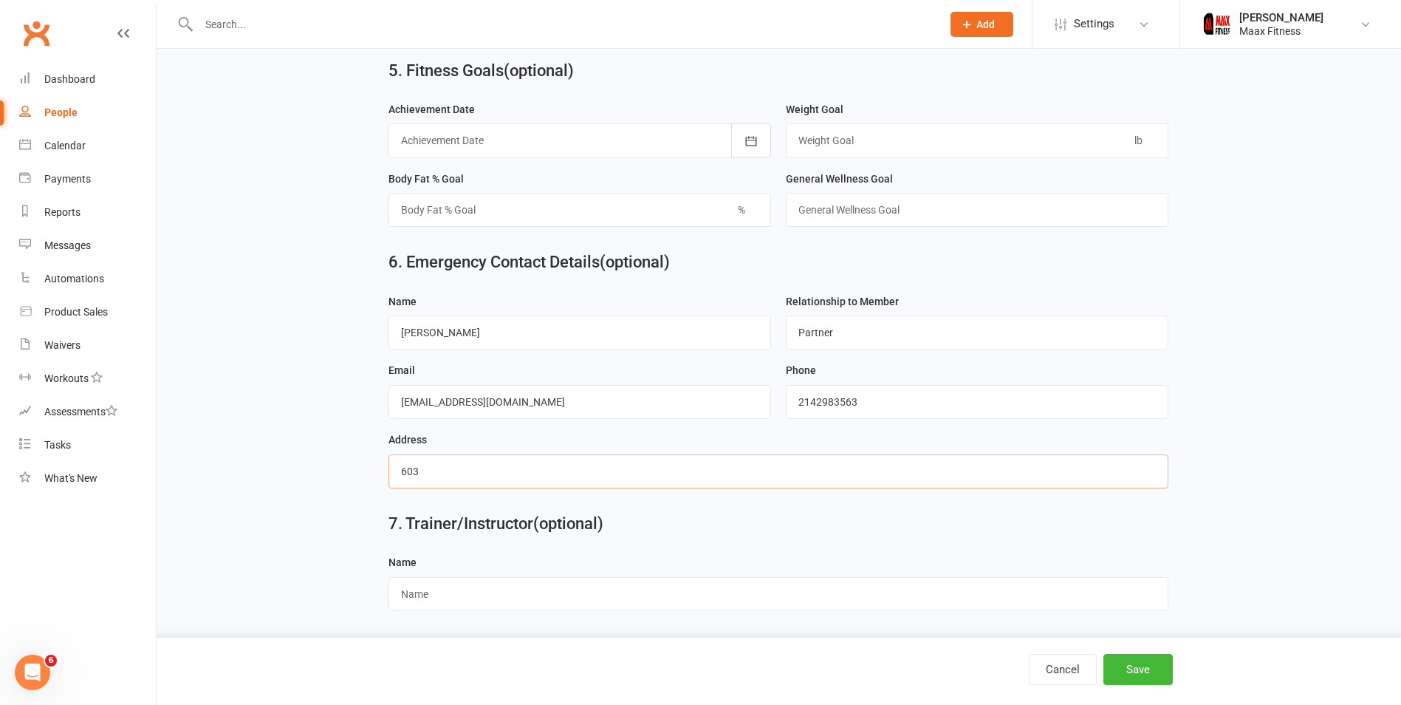
type input "603 W College St"
click at [804, 525] on h2 "7. Trainer/Instructor (optional)" at bounding box center [779, 524] width 780 height 18
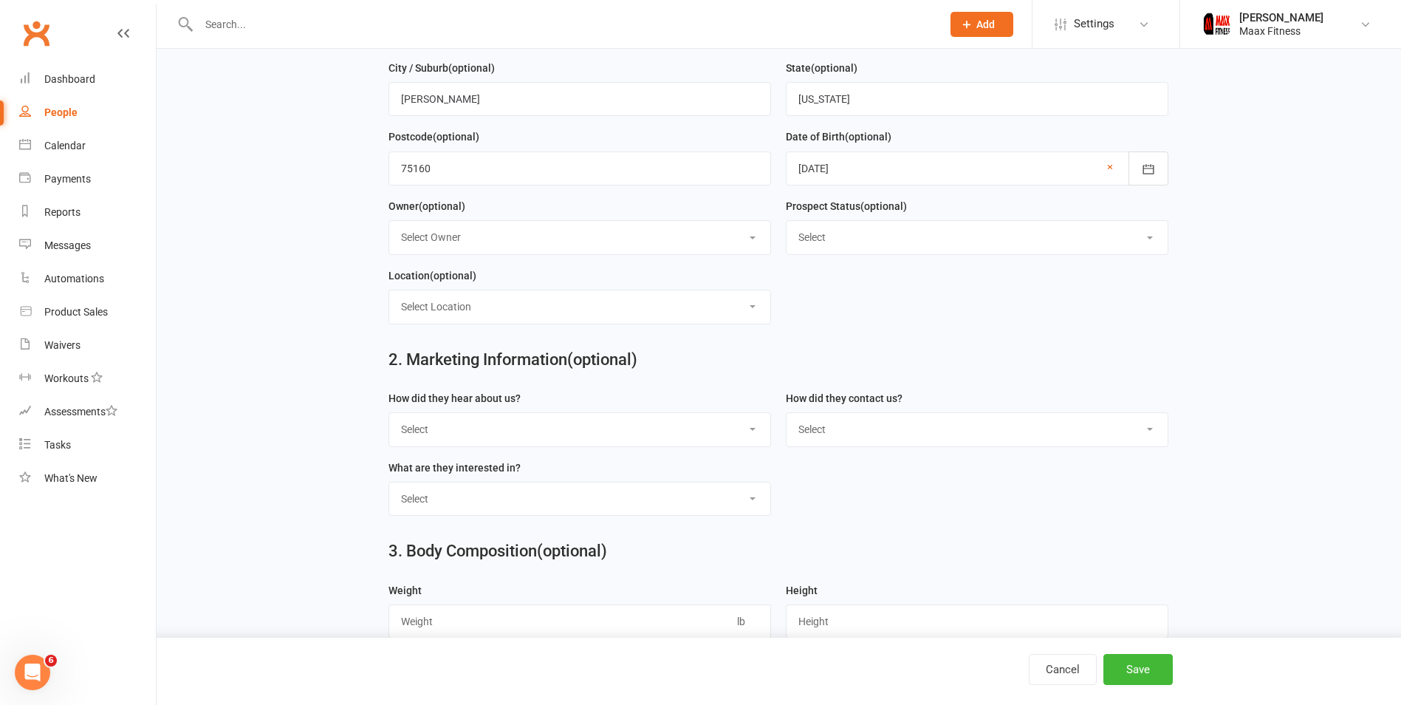
scroll to position [591, 0]
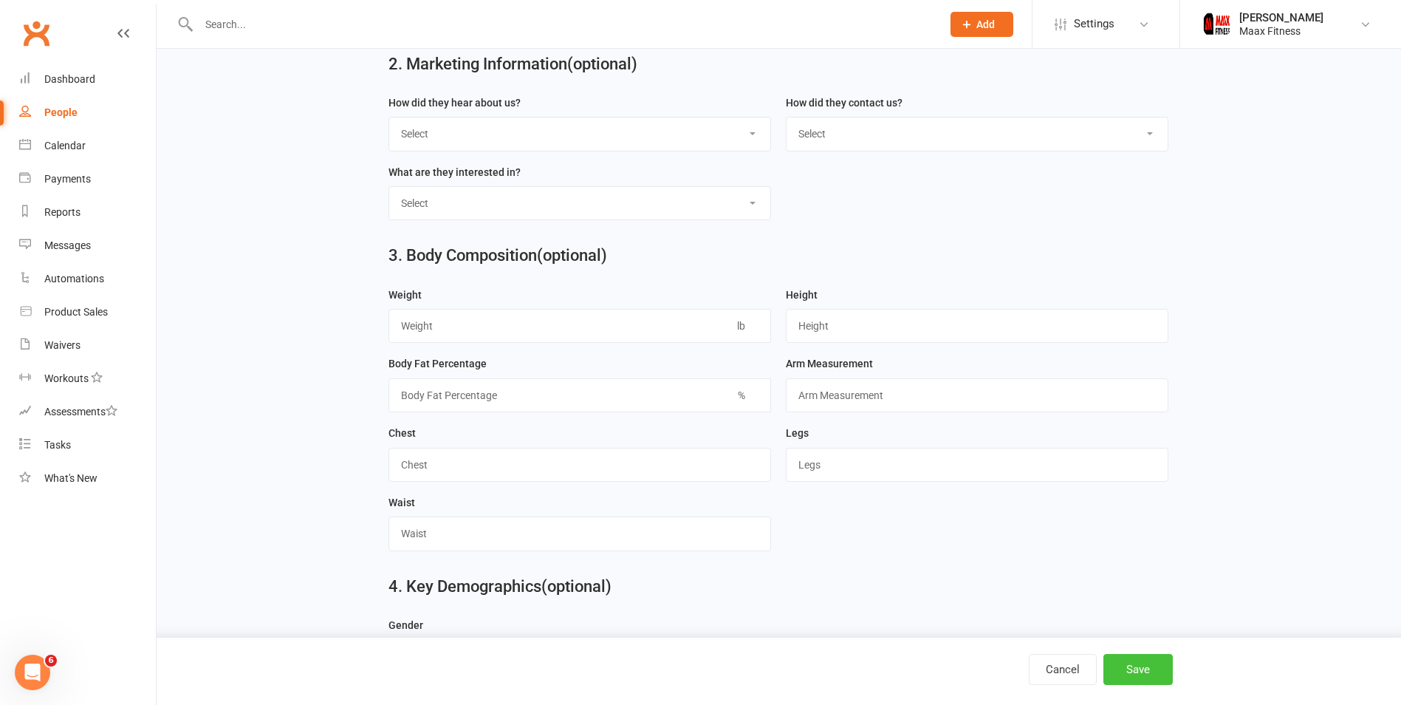
click at [1124, 680] on button "Save" at bounding box center [1138, 669] width 69 height 31
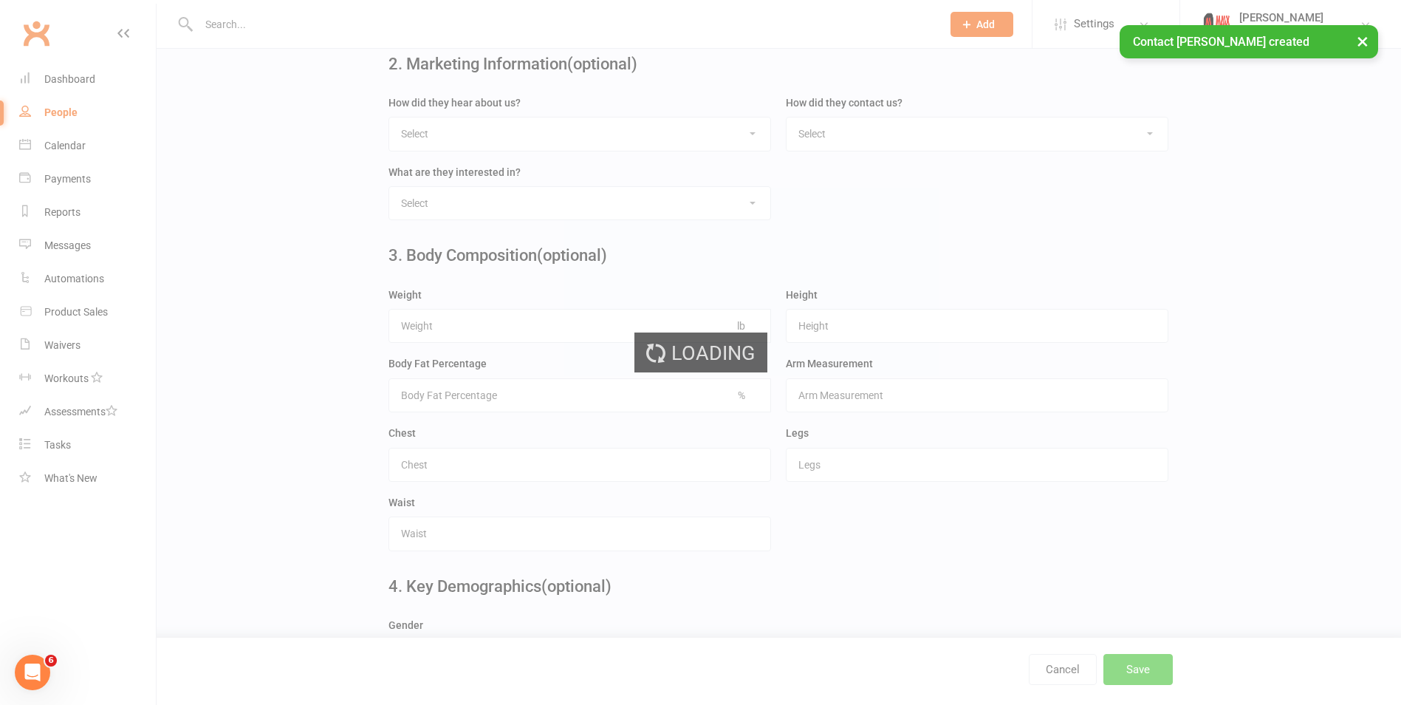
scroll to position [0, 0]
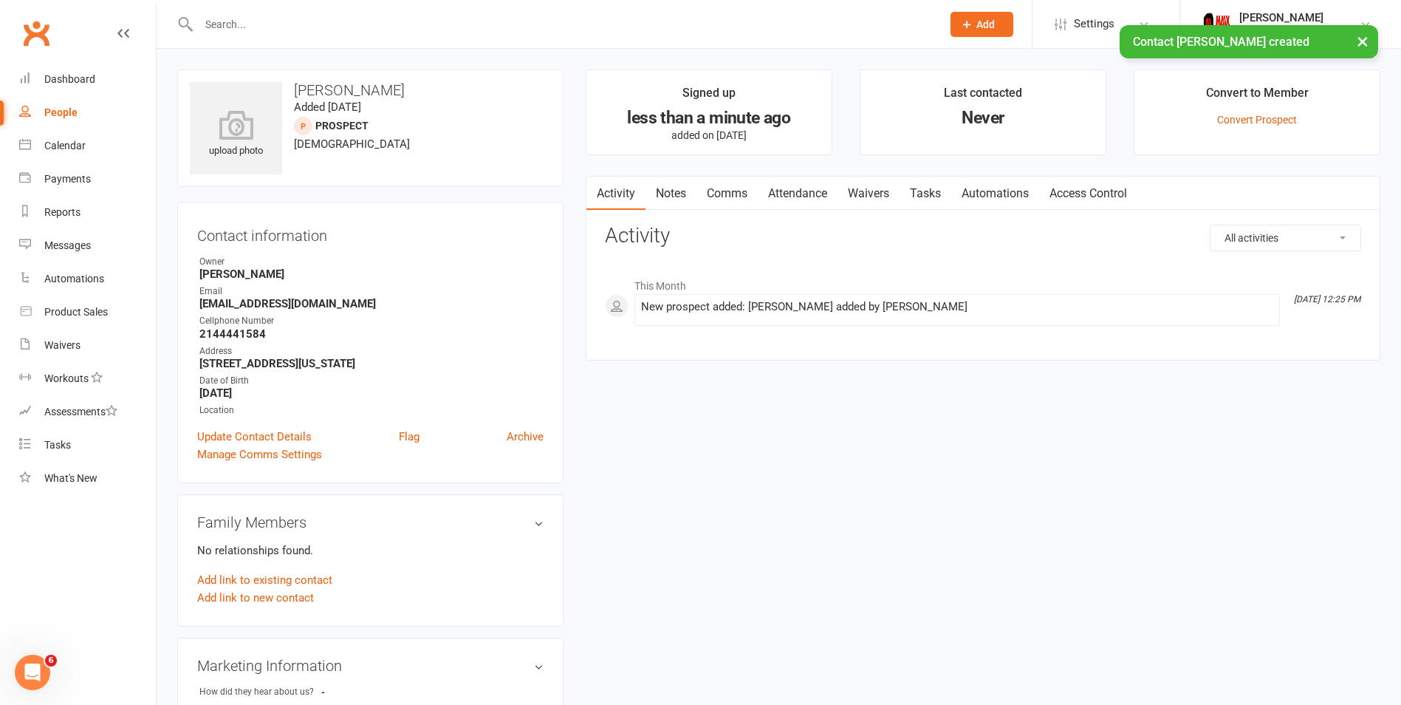
click at [878, 189] on link "Waivers" at bounding box center [869, 194] width 62 height 34
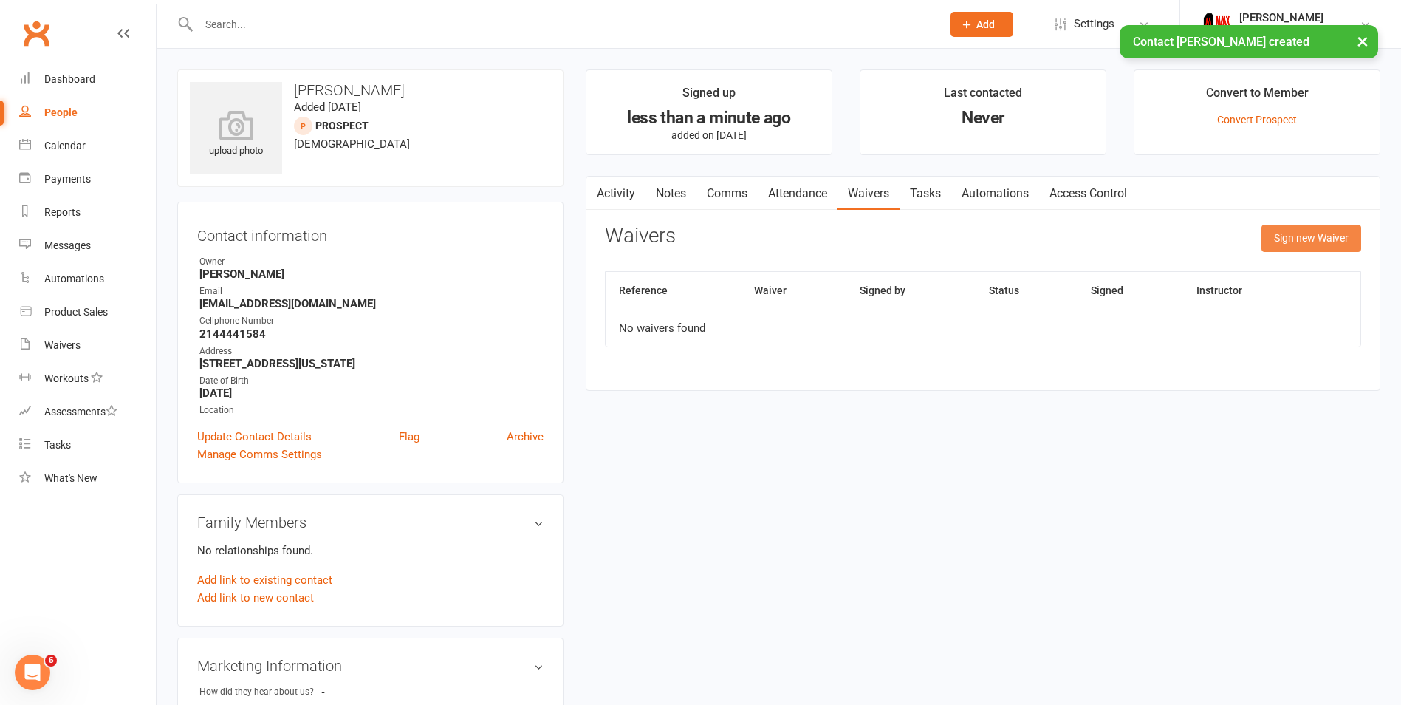
click at [1319, 239] on button "Sign new Waiver" at bounding box center [1312, 238] width 100 height 27
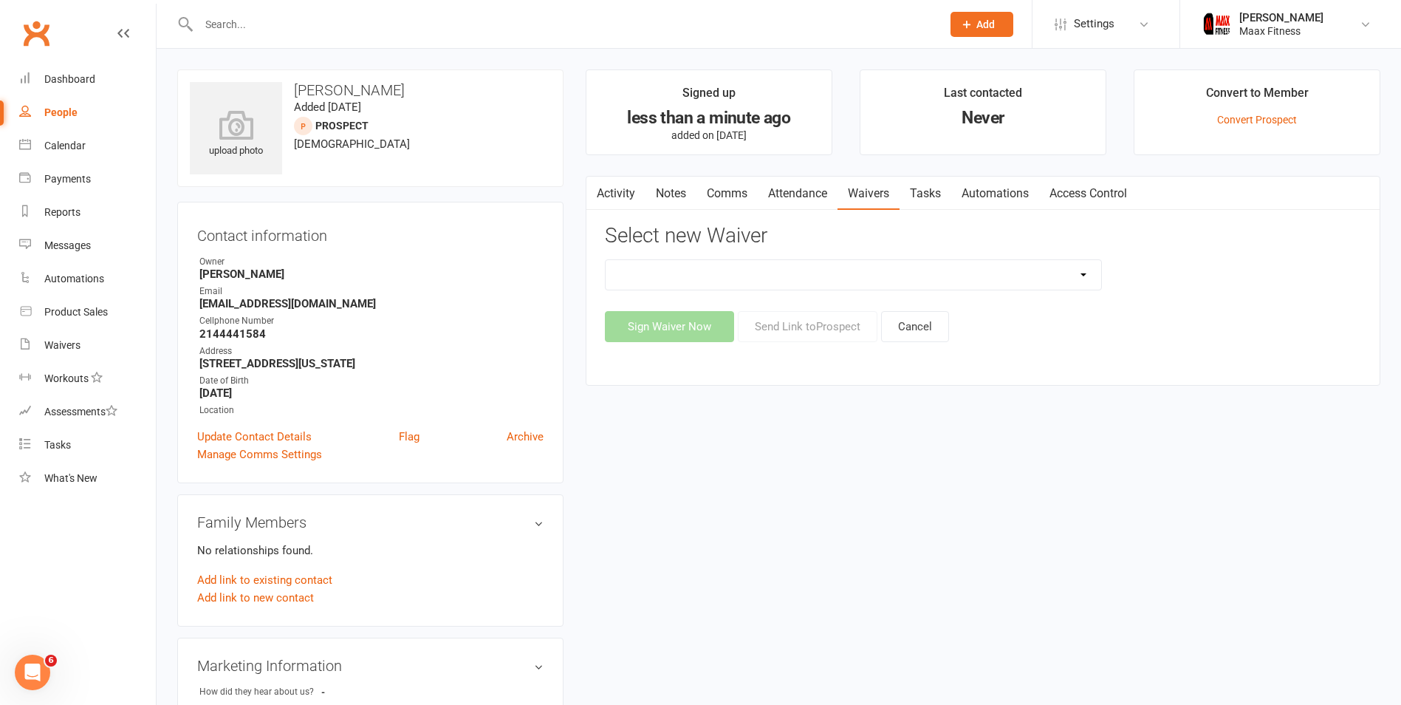
click at [956, 280] on select "12 Month Individual Membership 12 Month PRESALE Membership 1 Month Membership O…" at bounding box center [854, 275] width 496 height 30
select select "15042"
click at [606, 260] on select "12 Month Individual Membership 12 Month PRESALE Membership 1 Month Membership O…" at bounding box center [854, 275] width 496 height 30
click at [685, 318] on button "Sign Waiver Now" at bounding box center [669, 326] width 129 height 31
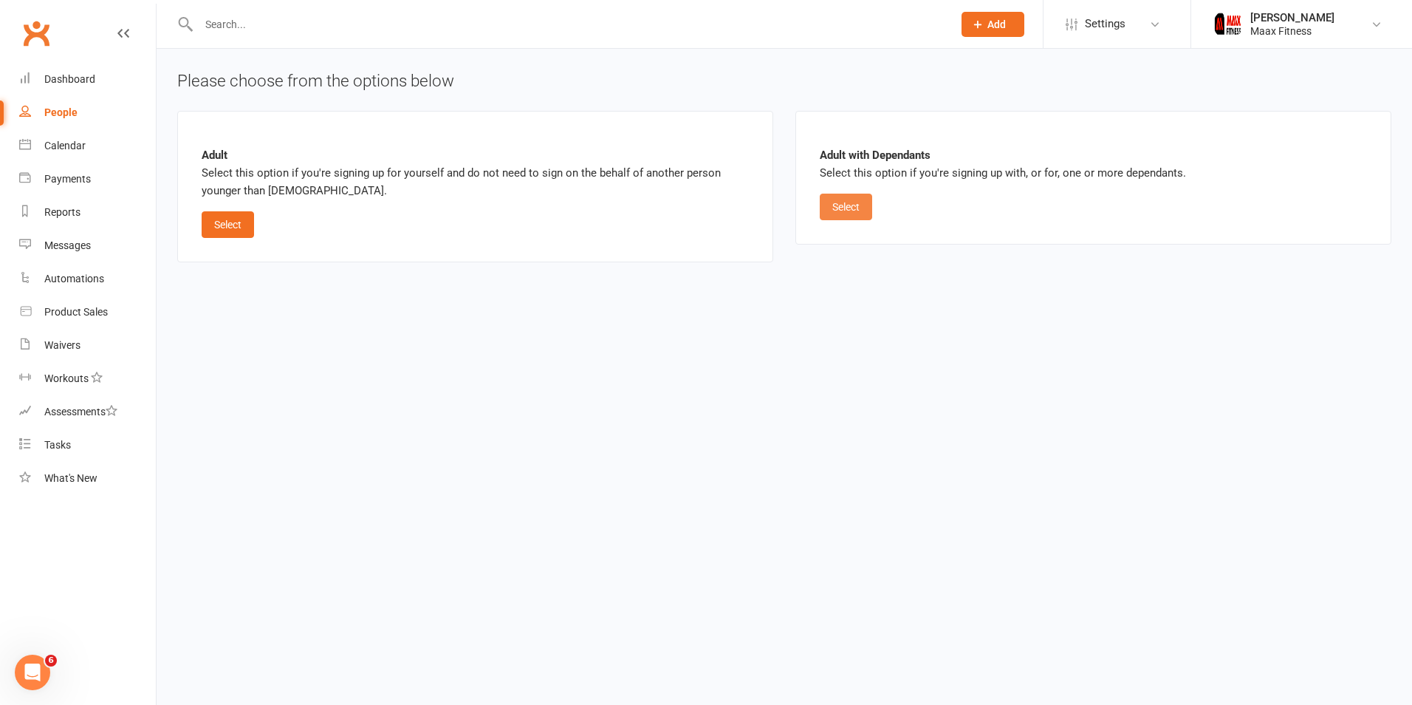
click at [841, 212] on button "Select" at bounding box center [846, 207] width 52 height 27
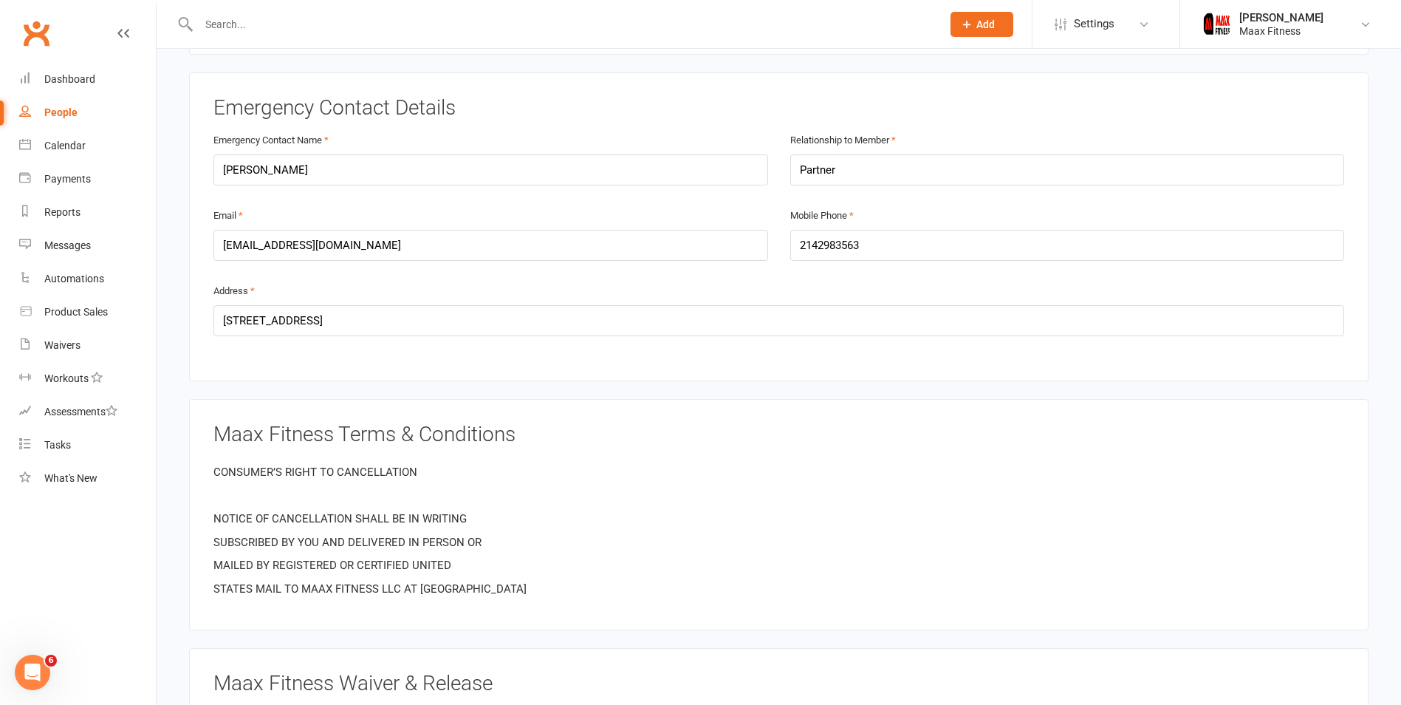
scroll to position [1477, 0]
click at [299, 167] on input "[PERSON_NAME]" at bounding box center [490, 168] width 555 height 31
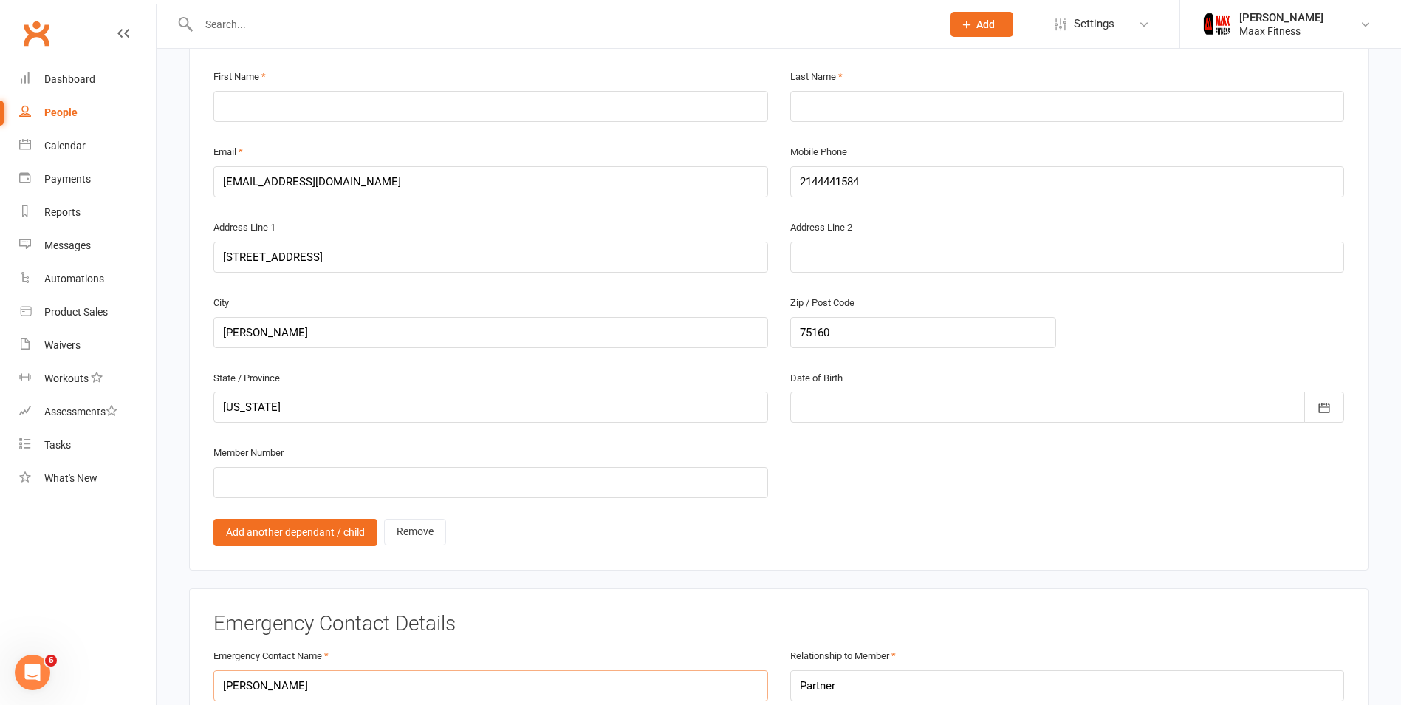
scroll to position [886, 0]
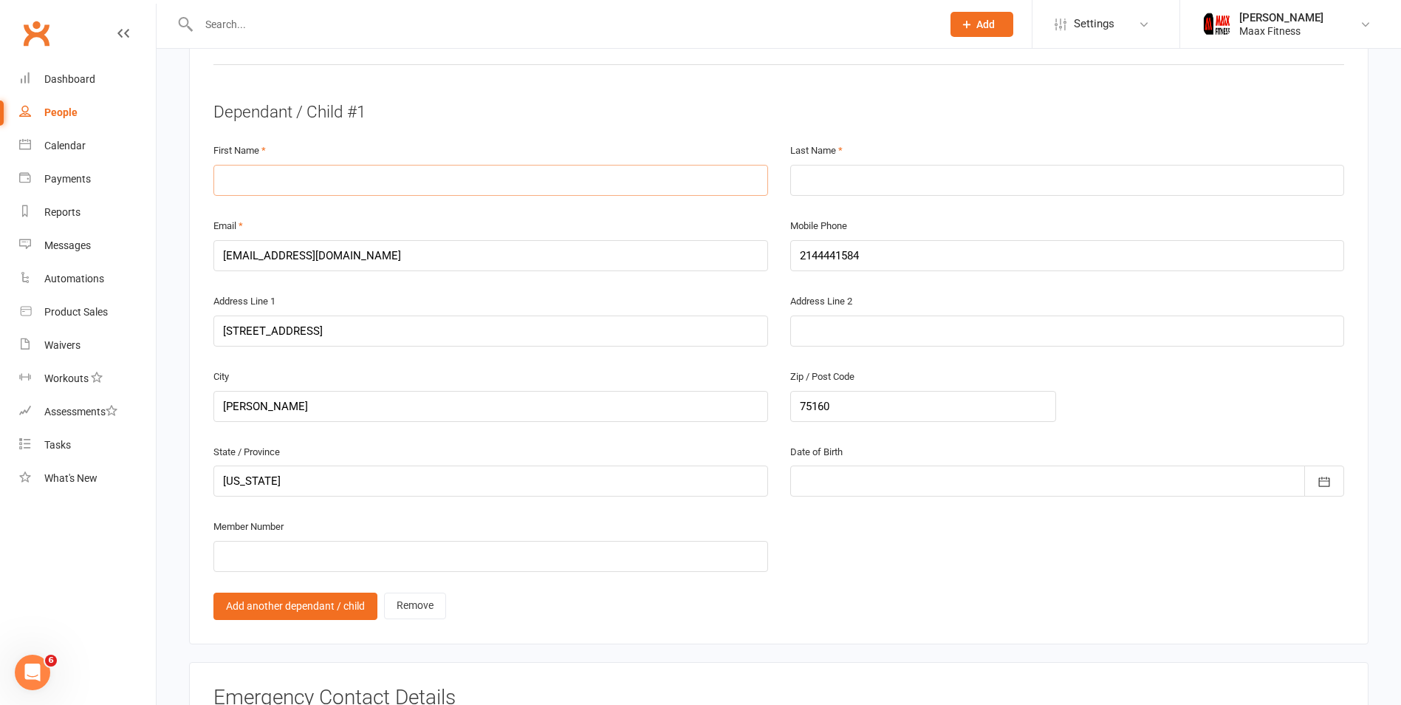
click at [284, 170] on input "text" at bounding box center [490, 180] width 555 height 31
paste input "[PERSON_NAME]"
click at [291, 182] on input "[PERSON_NAME]" at bounding box center [490, 180] width 555 height 31
click at [310, 175] on input "[PERSON_NAME]" at bounding box center [490, 180] width 555 height 31
type input "Carlos"
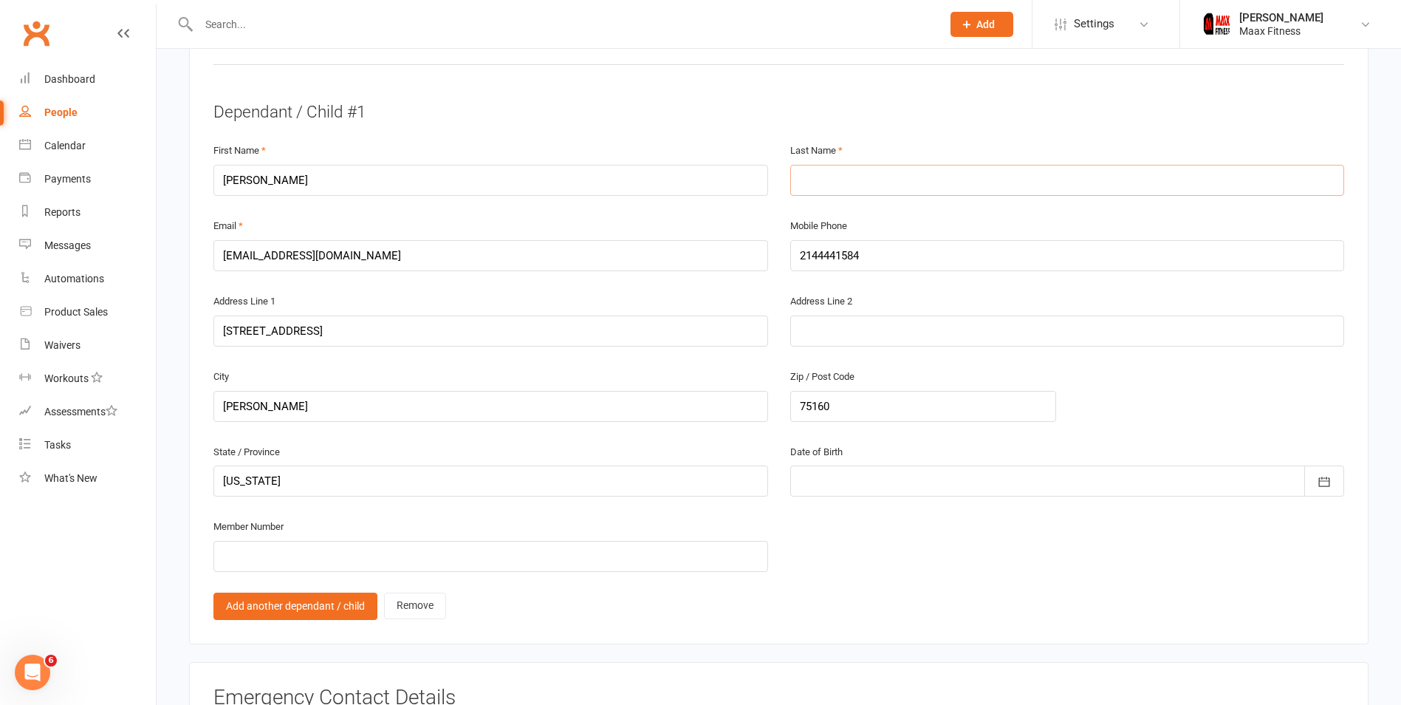
click at [810, 173] on input "text" at bounding box center [1067, 180] width 555 height 31
paste input "Zalinas"
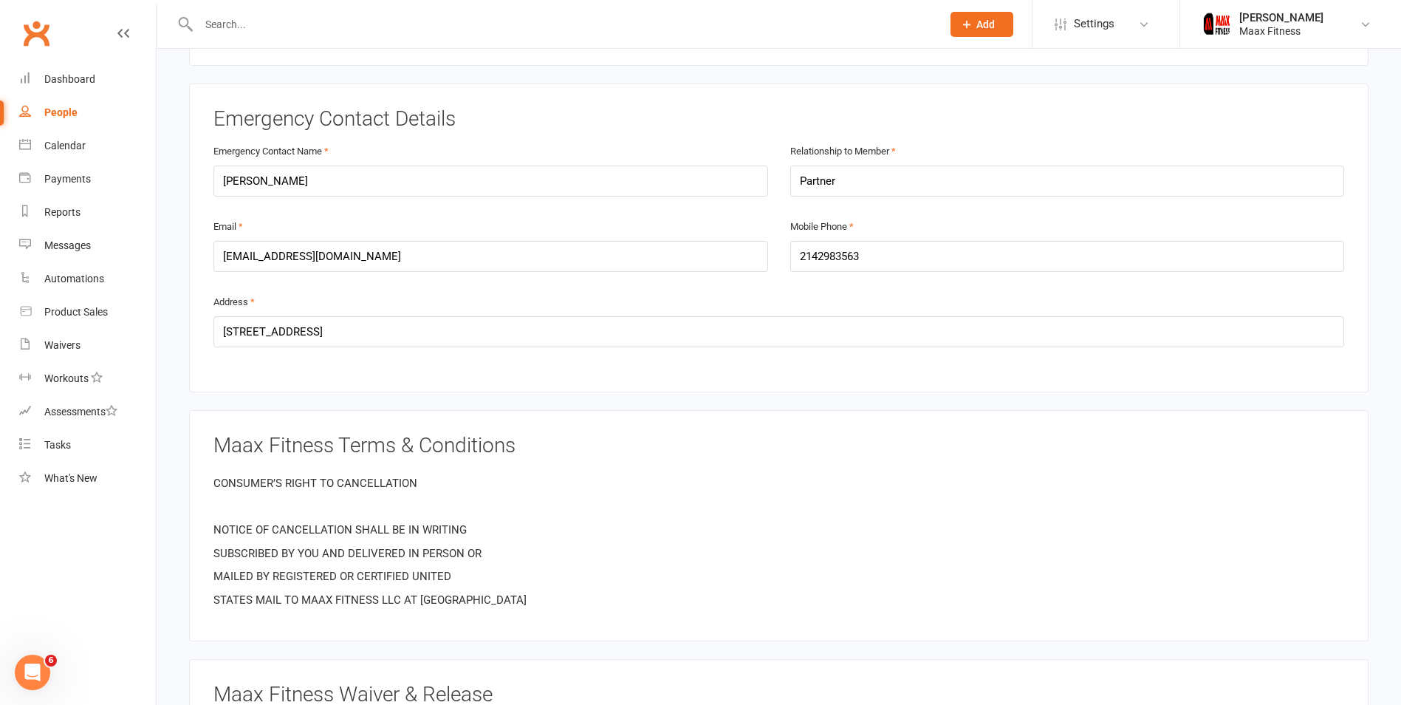
scroll to position [1477, 0]
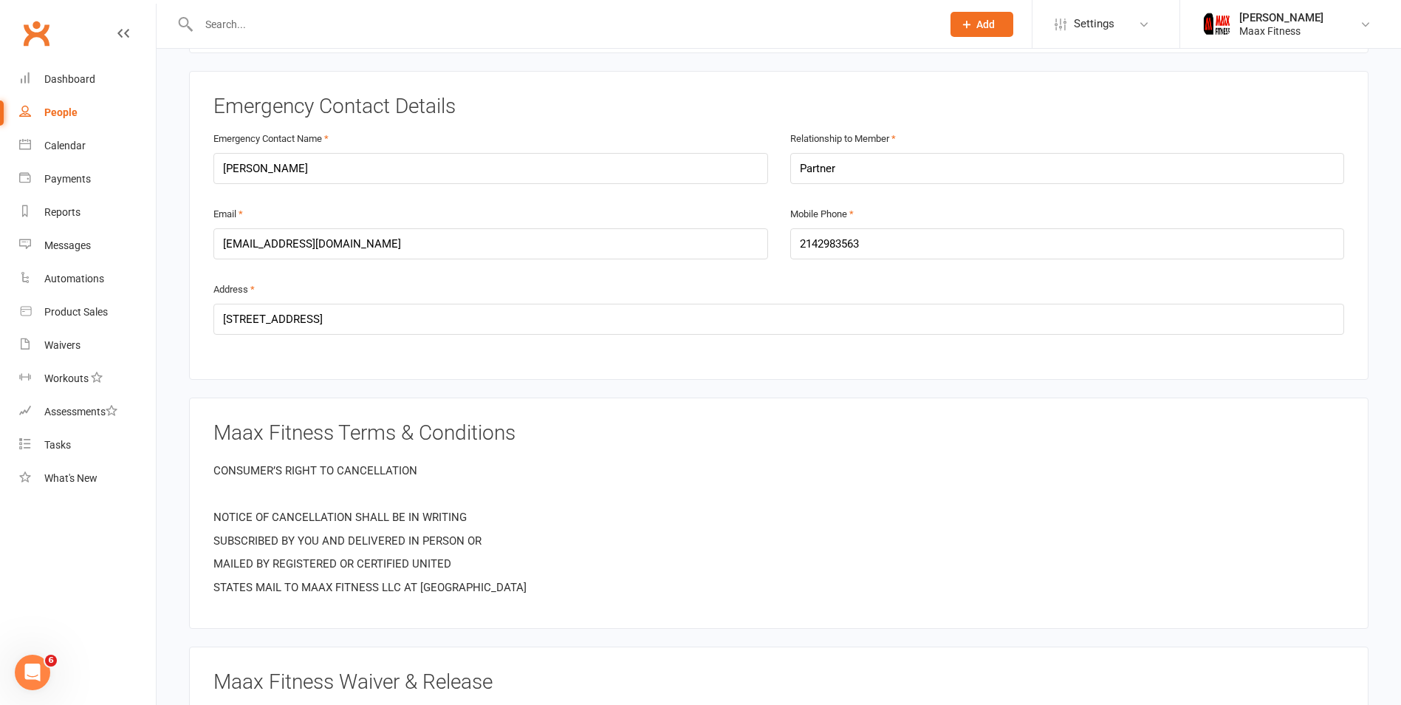
type input "Zalinas"
click at [351, 247] on input "[EMAIL_ADDRESS][DOMAIN_NAME]" at bounding box center [490, 243] width 555 height 31
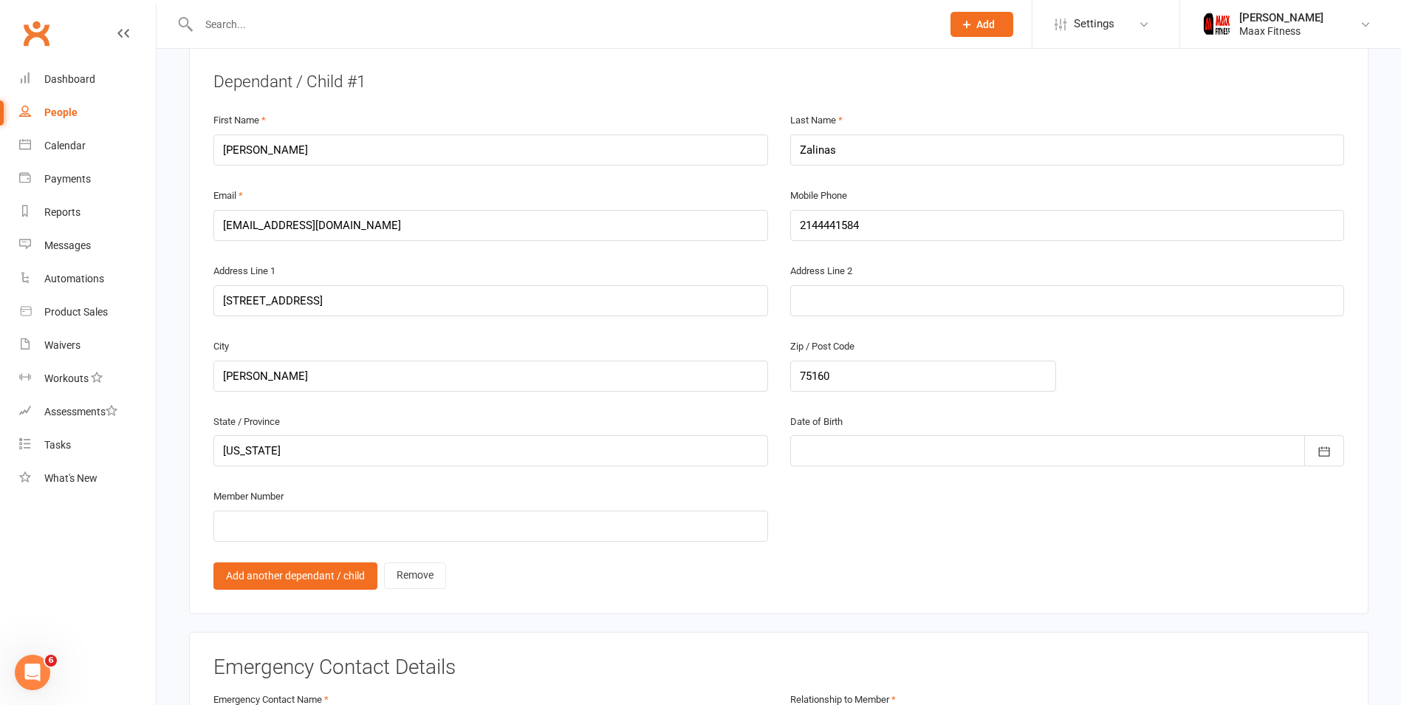
scroll to position [813, 0]
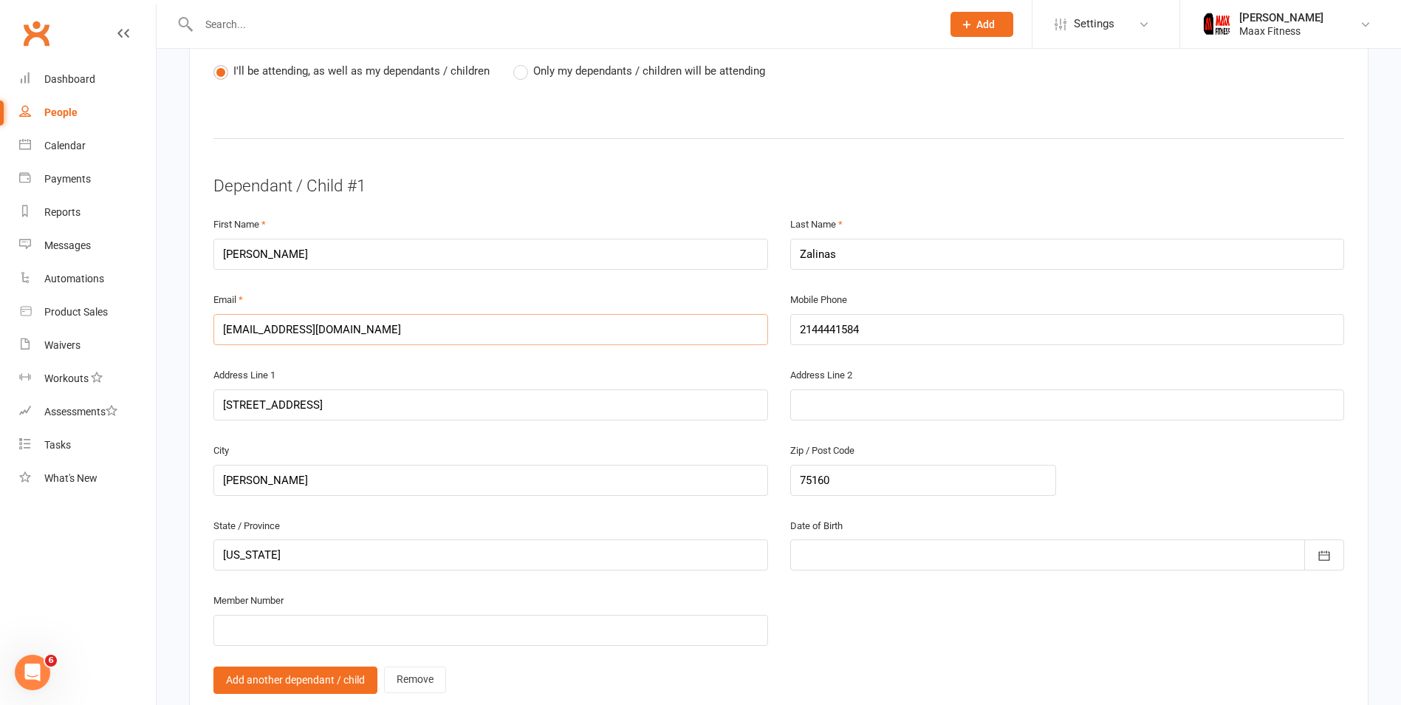
click at [313, 327] on input "[EMAIL_ADDRESS][DOMAIN_NAME]" at bounding box center [490, 329] width 555 height 31
paste input "kidboainas2"
type input "[EMAIL_ADDRESS][DOMAIN_NAME]"
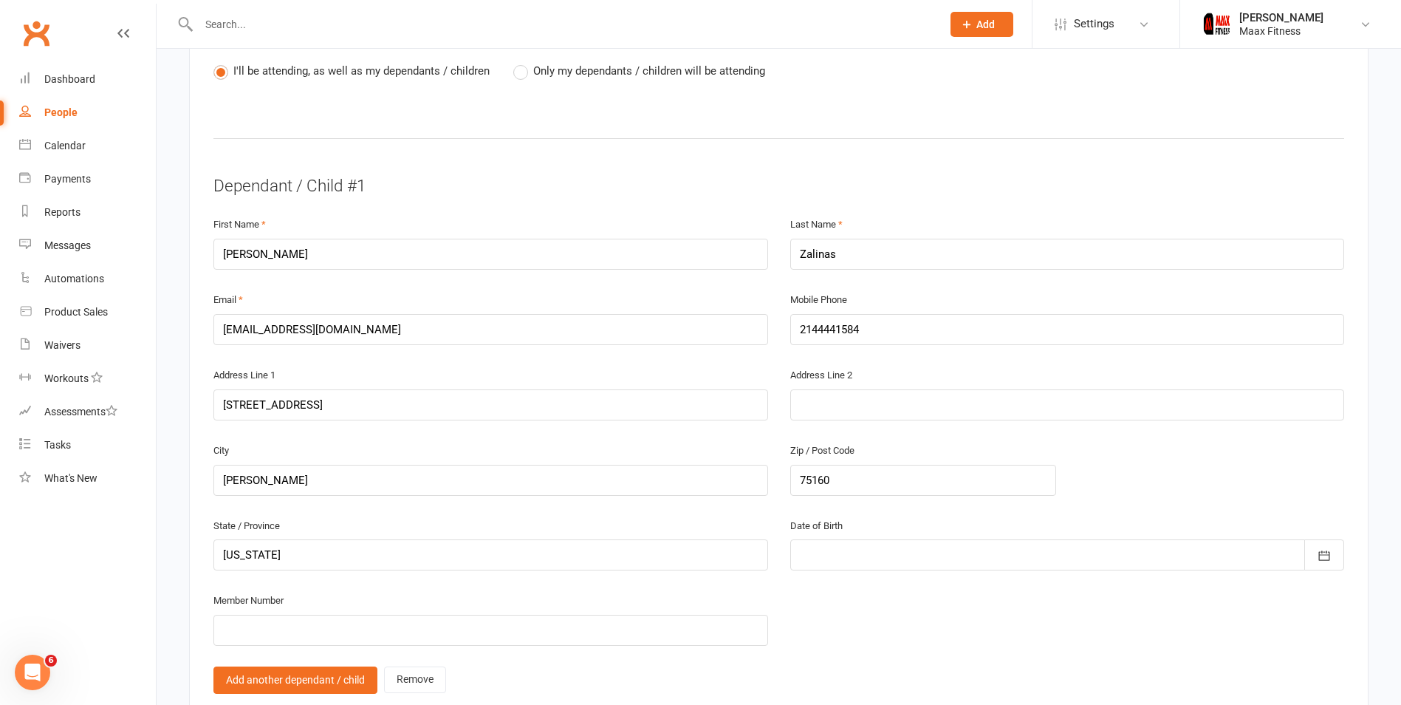
click at [789, 369] on div "Address Line 2" at bounding box center [1067, 403] width 577 height 75
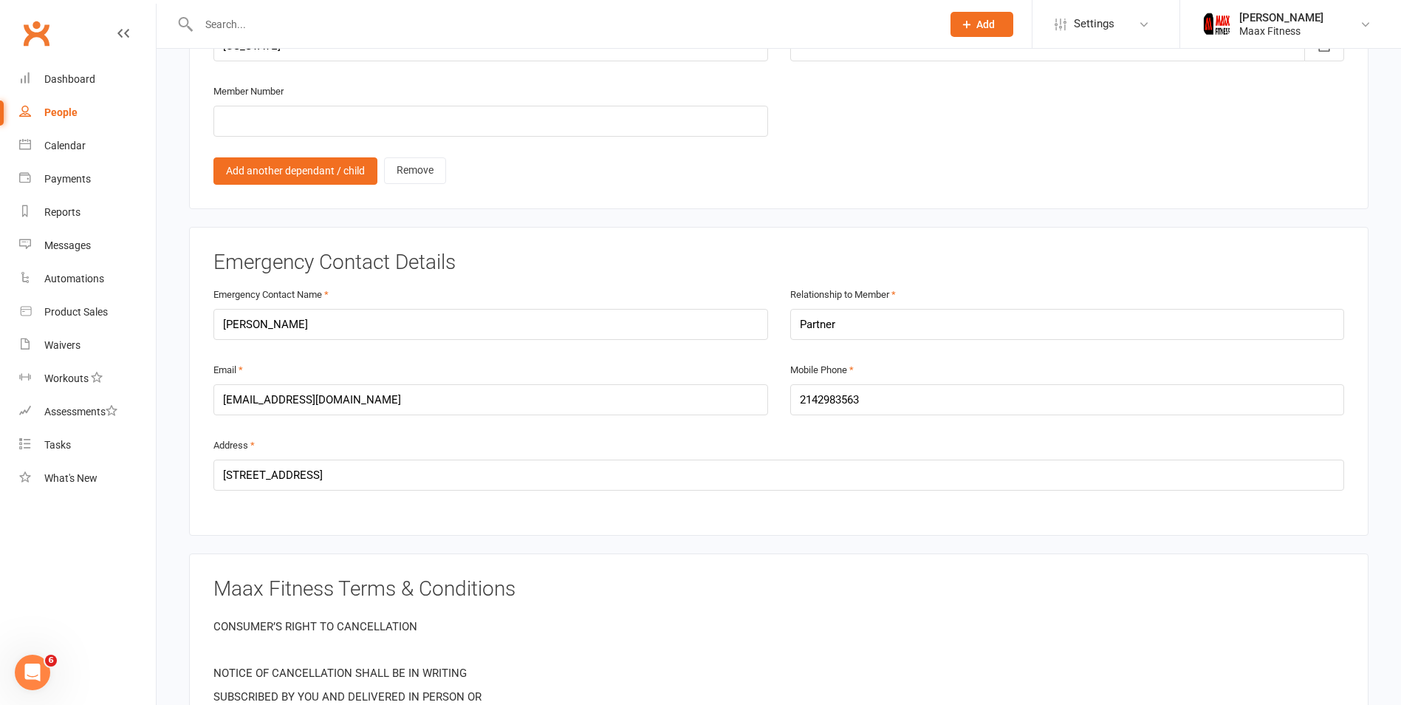
scroll to position [1477, 0]
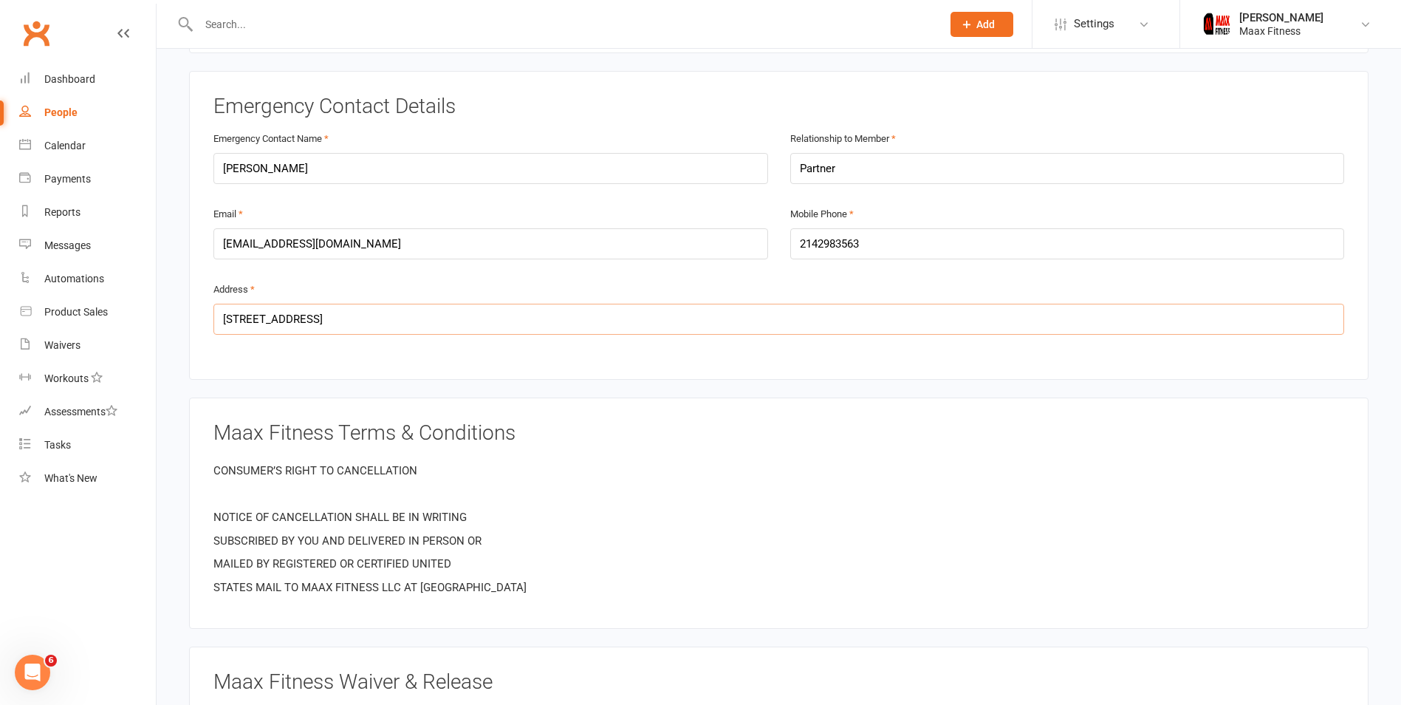
click at [319, 322] on input "603 W College St" at bounding box center [778, 319] width 1131 height 31
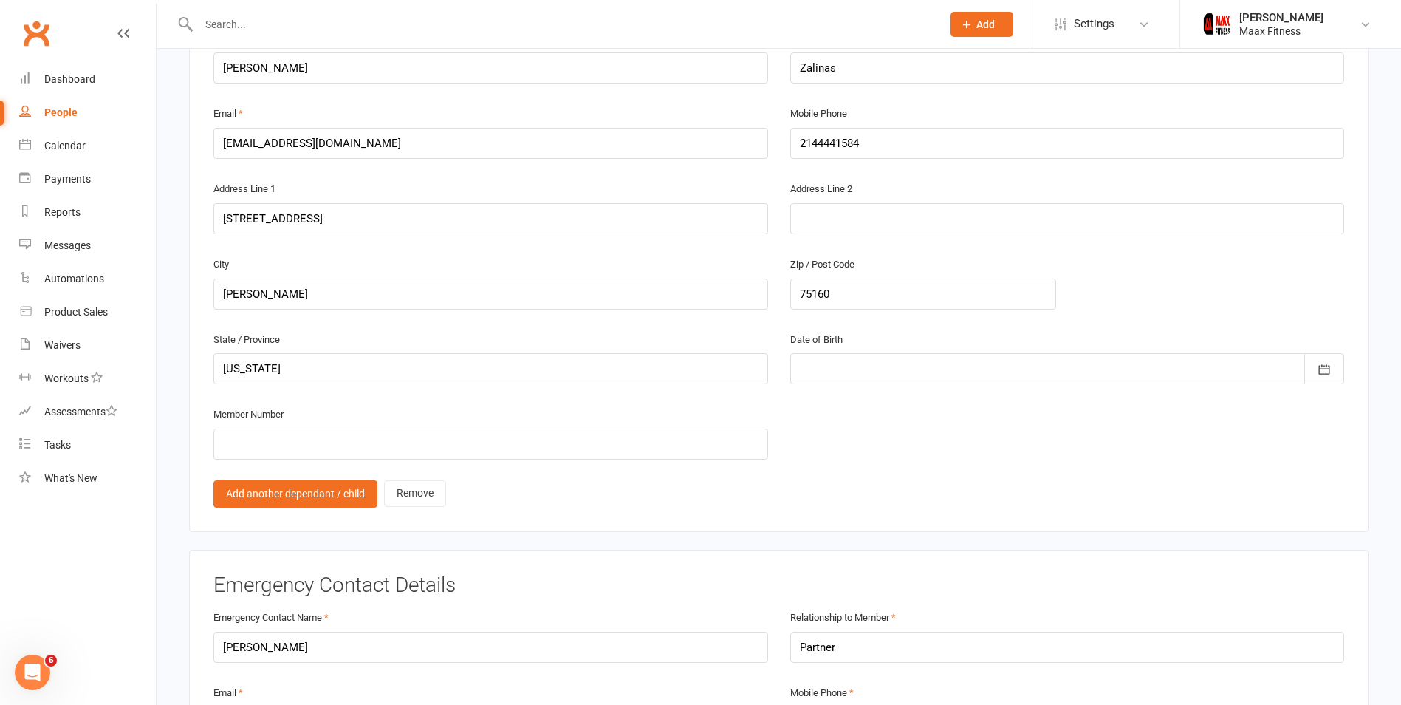
scroll to position [813, 0]
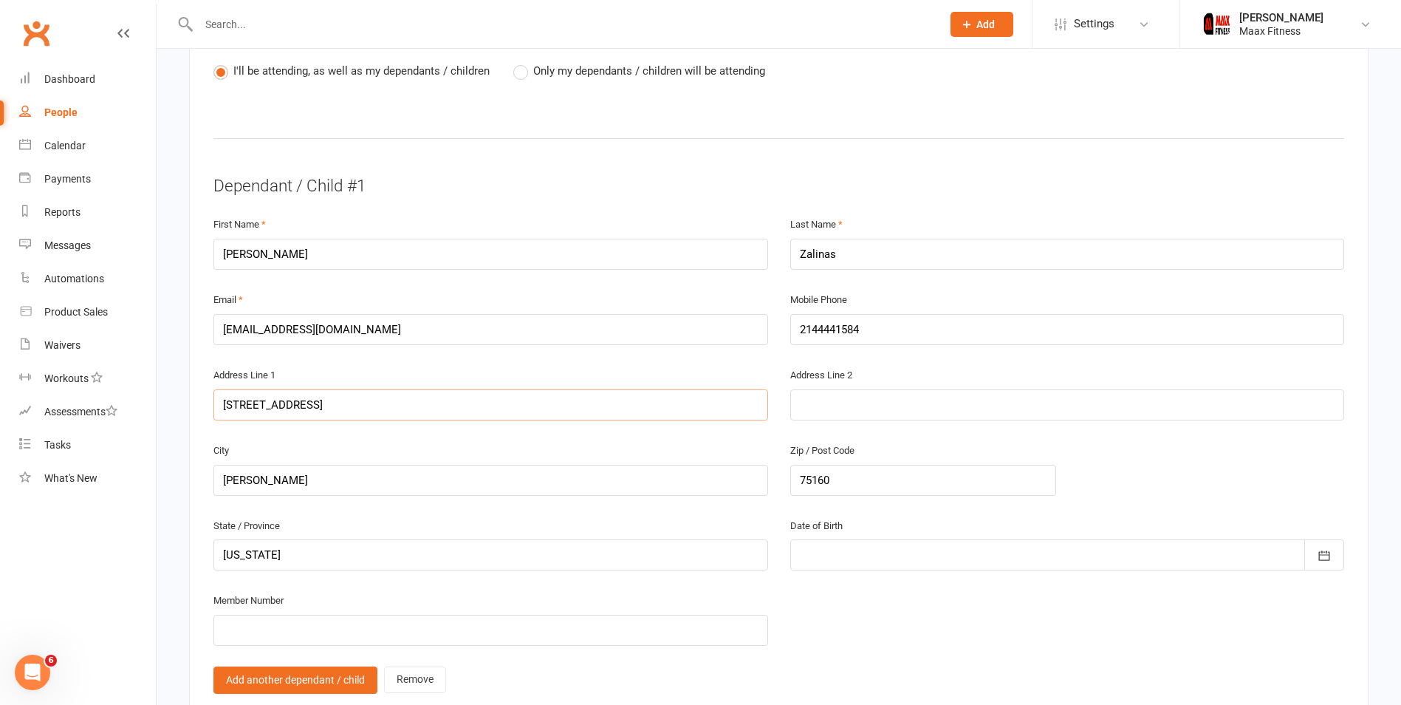
click at [297, 398] on input "1821 northridge dr" at bounding box center [490, 404] width 555 height 31
paste input "603 W College St"
type input "603 W College St"
click at [546, 440] on div "Address Line 1 603 W College St" at bounding box center [490, 403] width 577 height 75
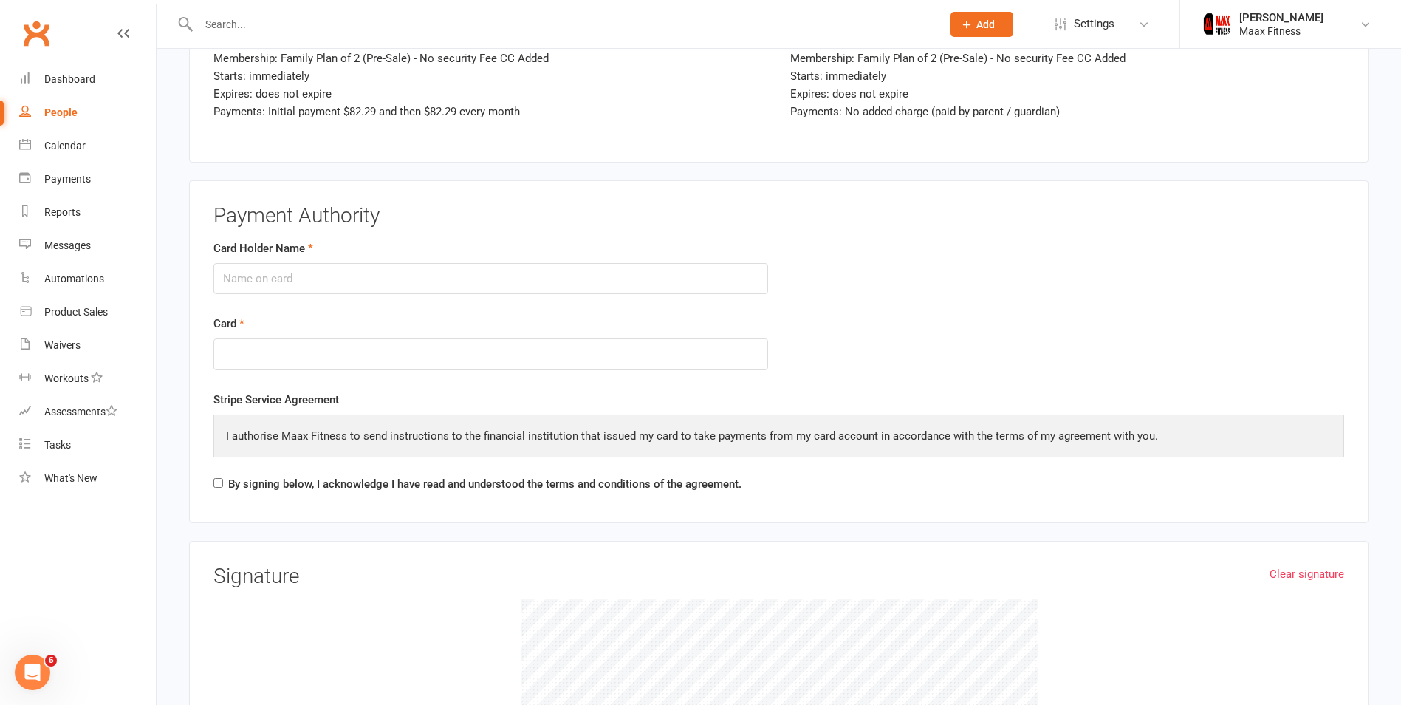
scroll to position [2586, 0]
click at [423, 271] on input "Card Holder Name" at bounding box center [490, 277] width 555 height 31
type input "[PERSON_NAME]"
click at [882, 309] on form "Card Holder Name Carlos Salinas Card" at bounding box center [778, 314] width 1153 height 151
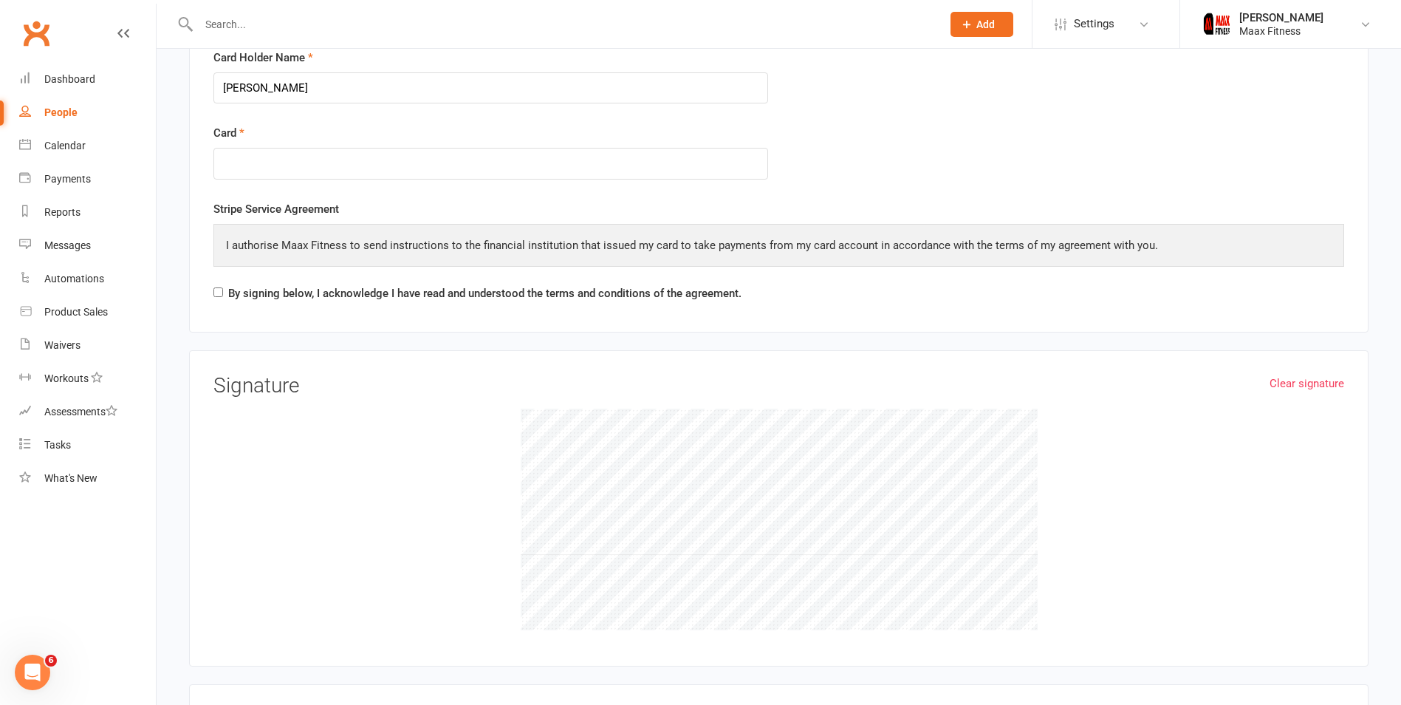
scroll to position [2807, 0]
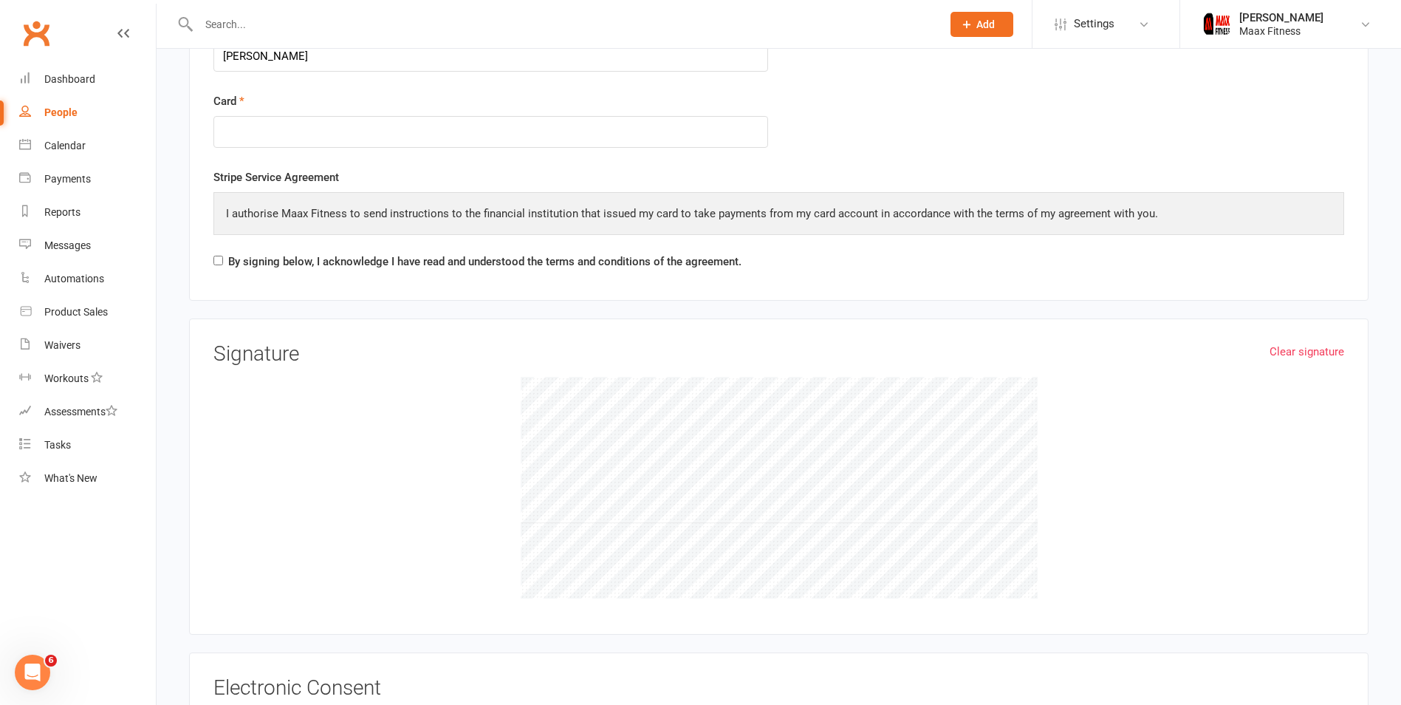
click at [225, 262] on div "By signing below, I acknowledge I have read and understood the terms and condit…" at bounding box center [477, 265] width 528 height 24
click at [219, 263] on input "By signing below, I acknowledge I have read and understood the terms and condit…" at bounding box center [218, 261] width 10 height 10
checkbox input "true"
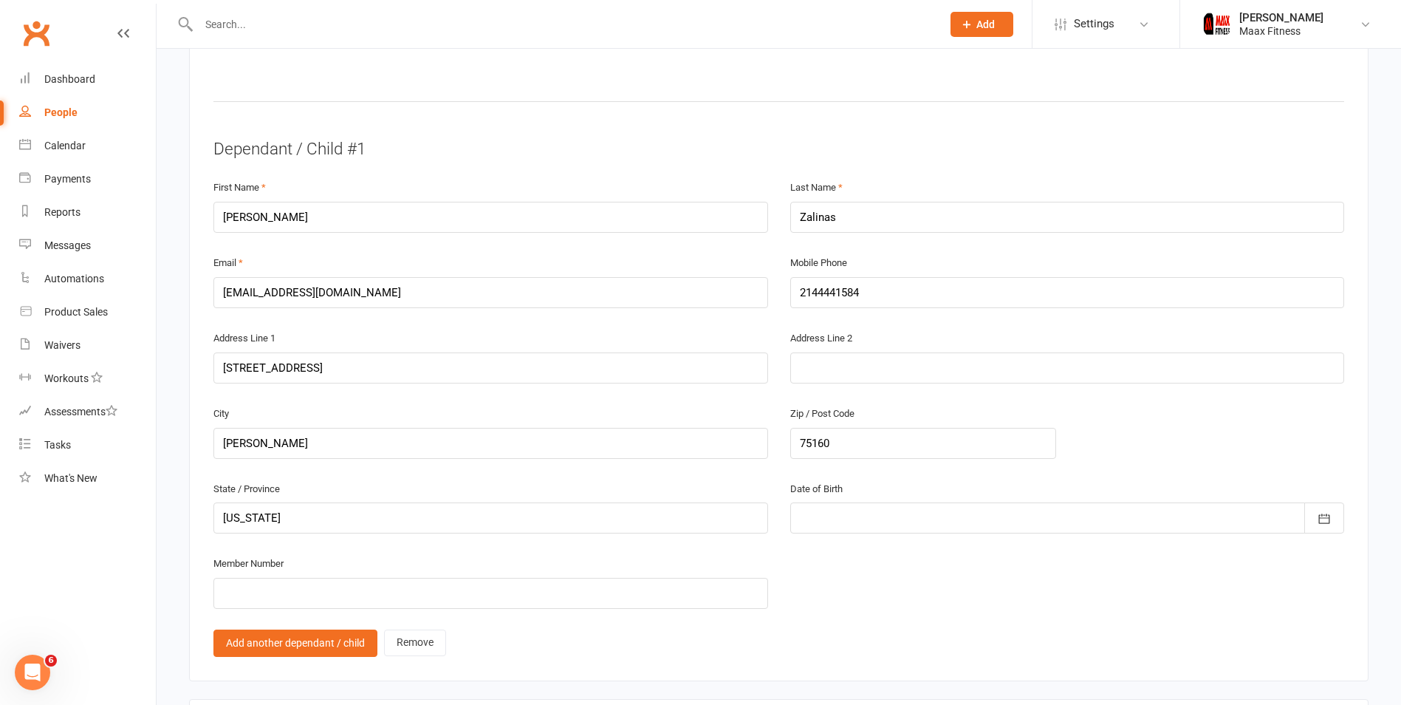
scroll to position [960, 0]
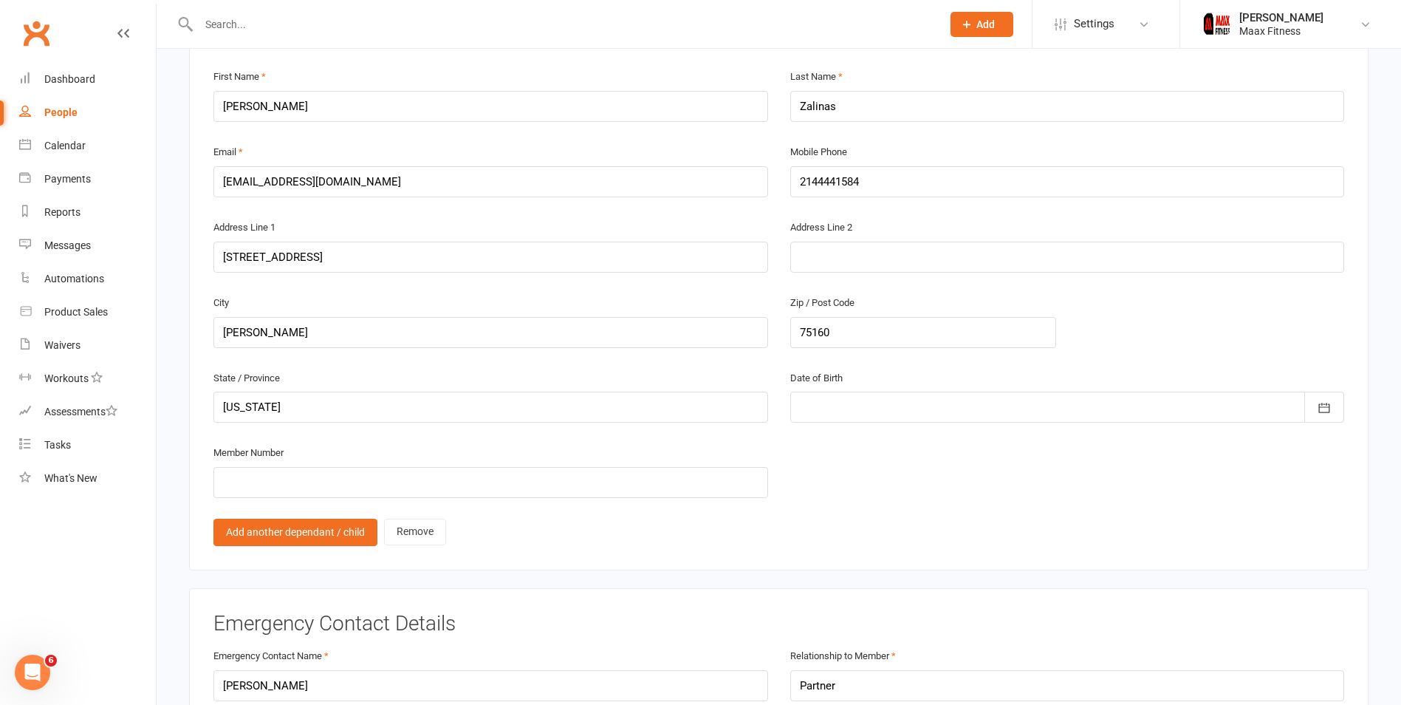
click at [923, 399] on div at bounding box center [1067, 407] width 555 height 31
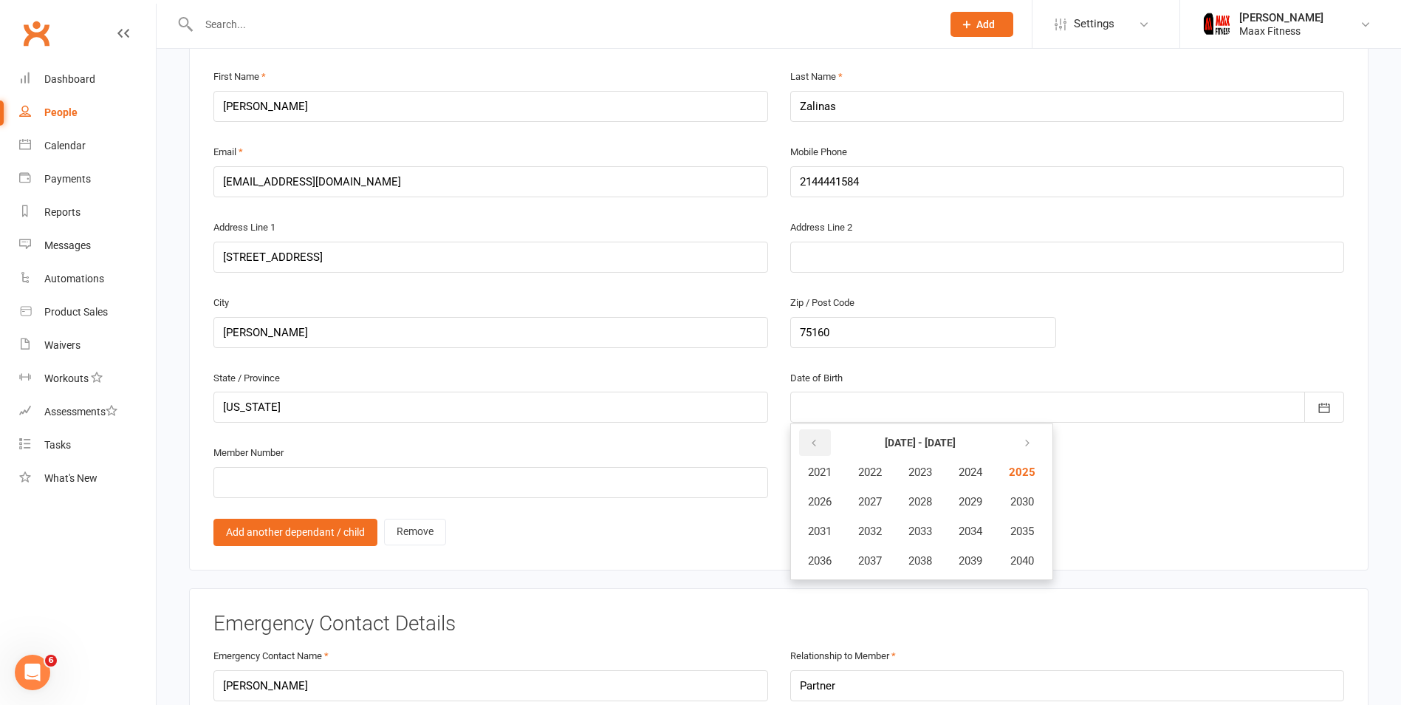
click at [818, 438] on icon "button" at bounding box center [814, 443] width 10 height 12
click at [961, 466] on button "2004" at bounding box center [970, 472] width 49 height 28
click at [962, 561] on span "December" at bounding box center [978, 560] width 50 height 13
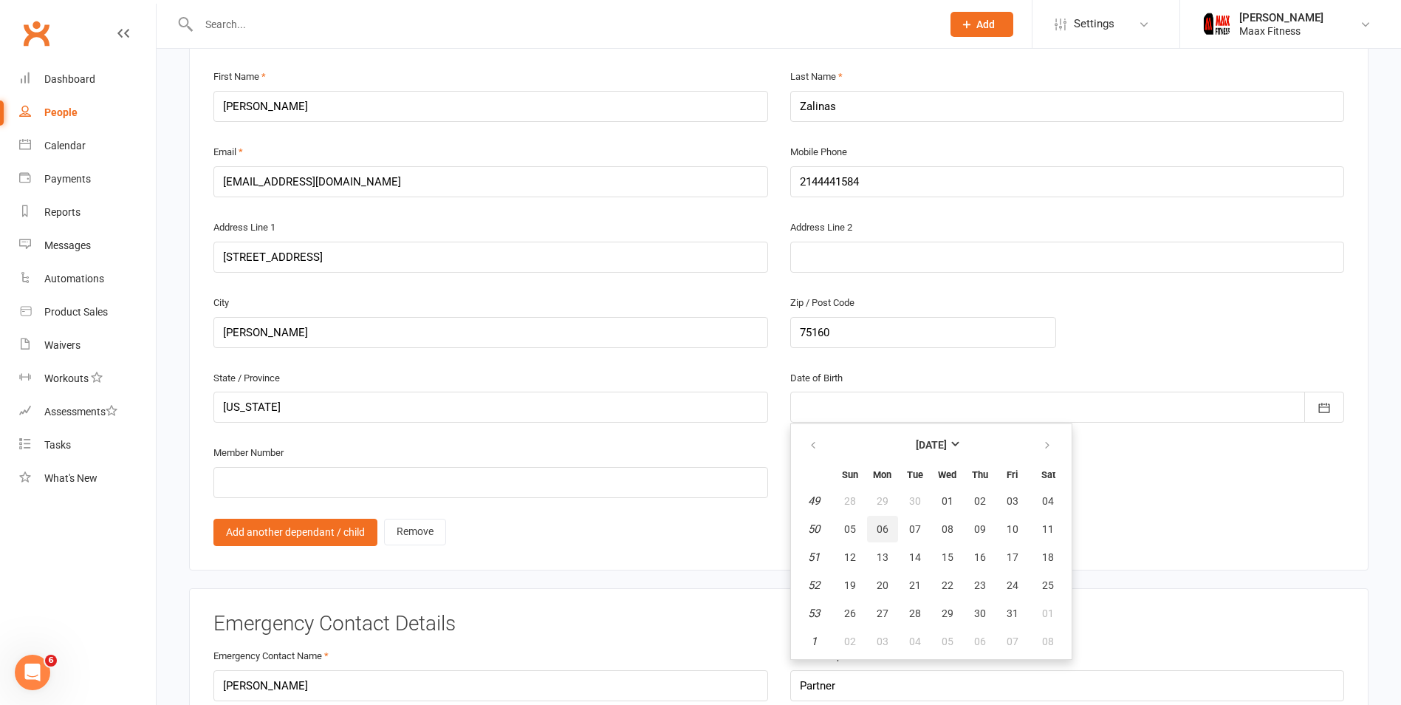
click at [877, 533] on span "06" at bounding box center [883, 529] width 12 height 12
type input "06 Dec 2004"
click at [1076, 528] on div "Add another dependant / child Remove" at bounding box center [778, 532] width 1131 height 27
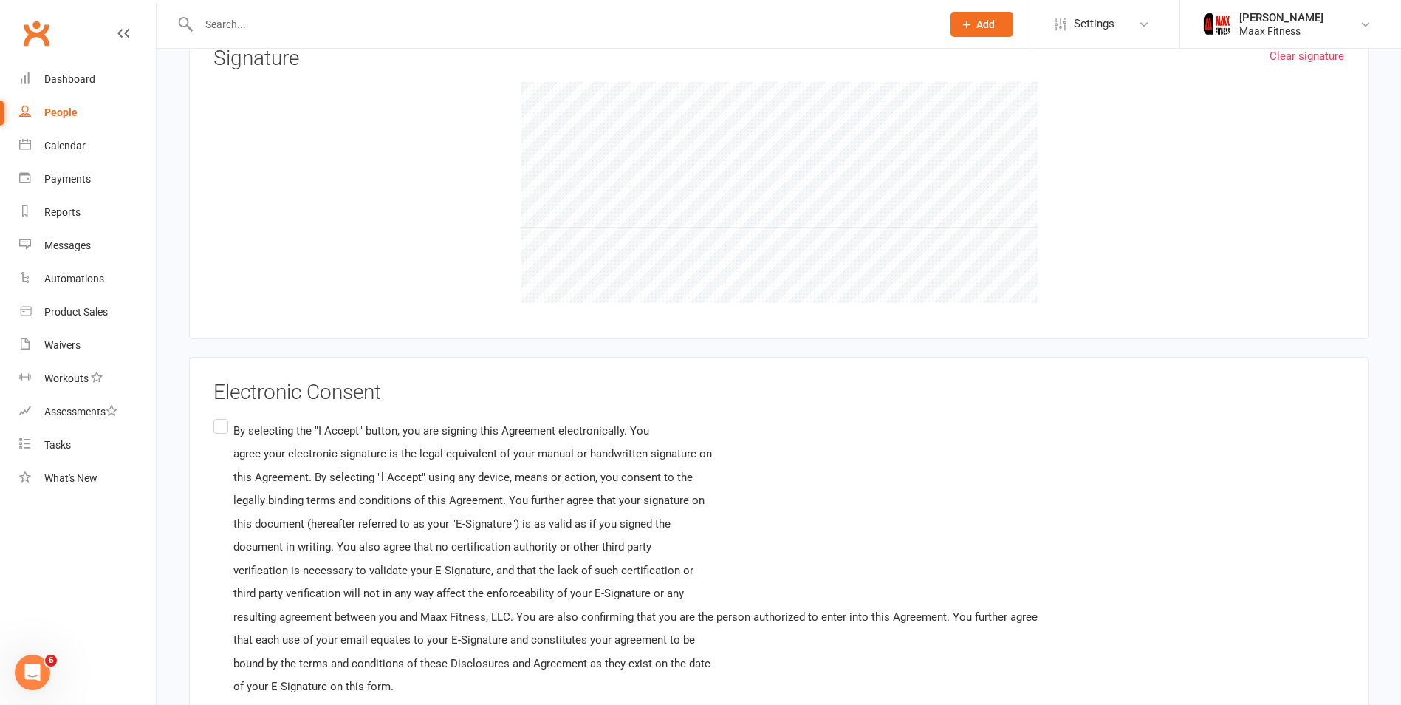
scroll to position [3238, 0]
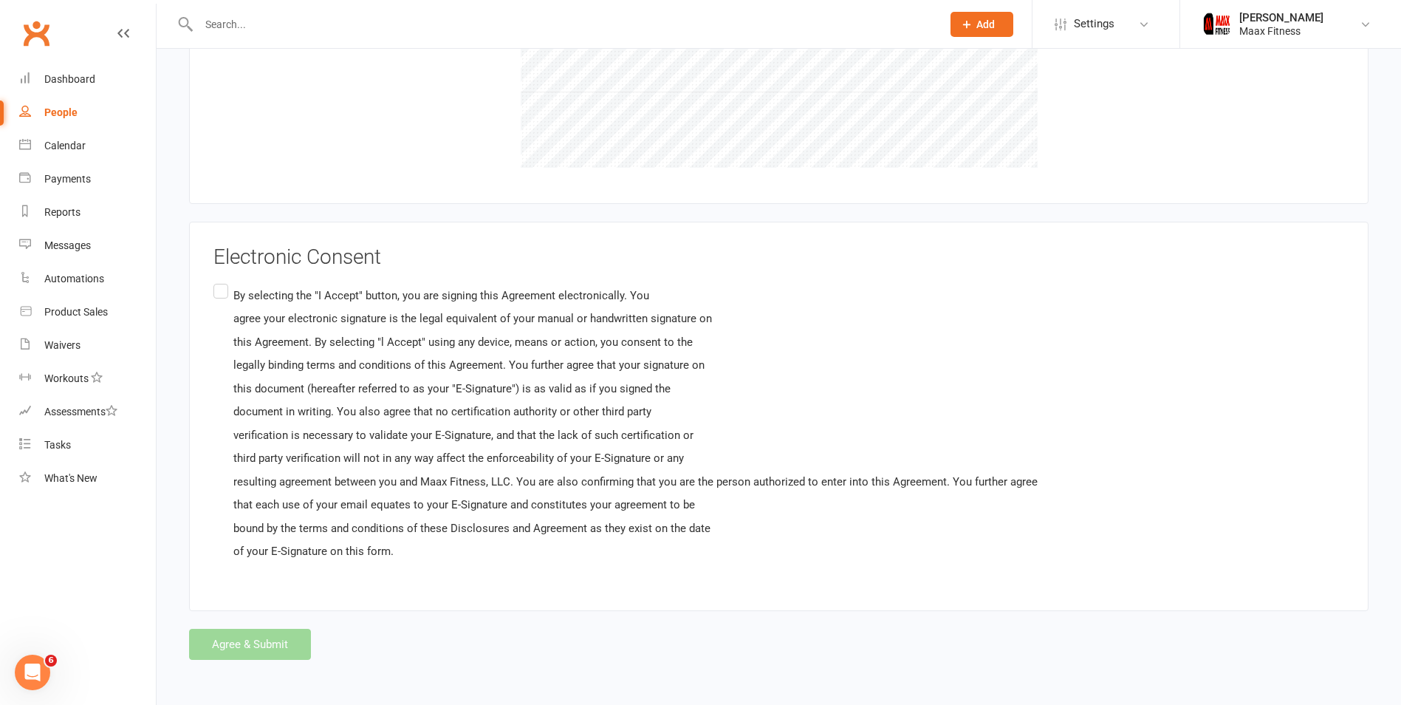
click at [227, 285] on label "By selecting the "I Accept" button, you are signing this Agreement electronical…" at bounding box center [625, 423] width 824 height 285
click at [223, 281] on input "By selecting the "I Accept" button, you are signing this Agreement electronical…" at bounding box center [218, 281] width 10 height 0
click at [253, 629] on button "Agree & Submit" at bounding box center [250, 644] width 122 height 31
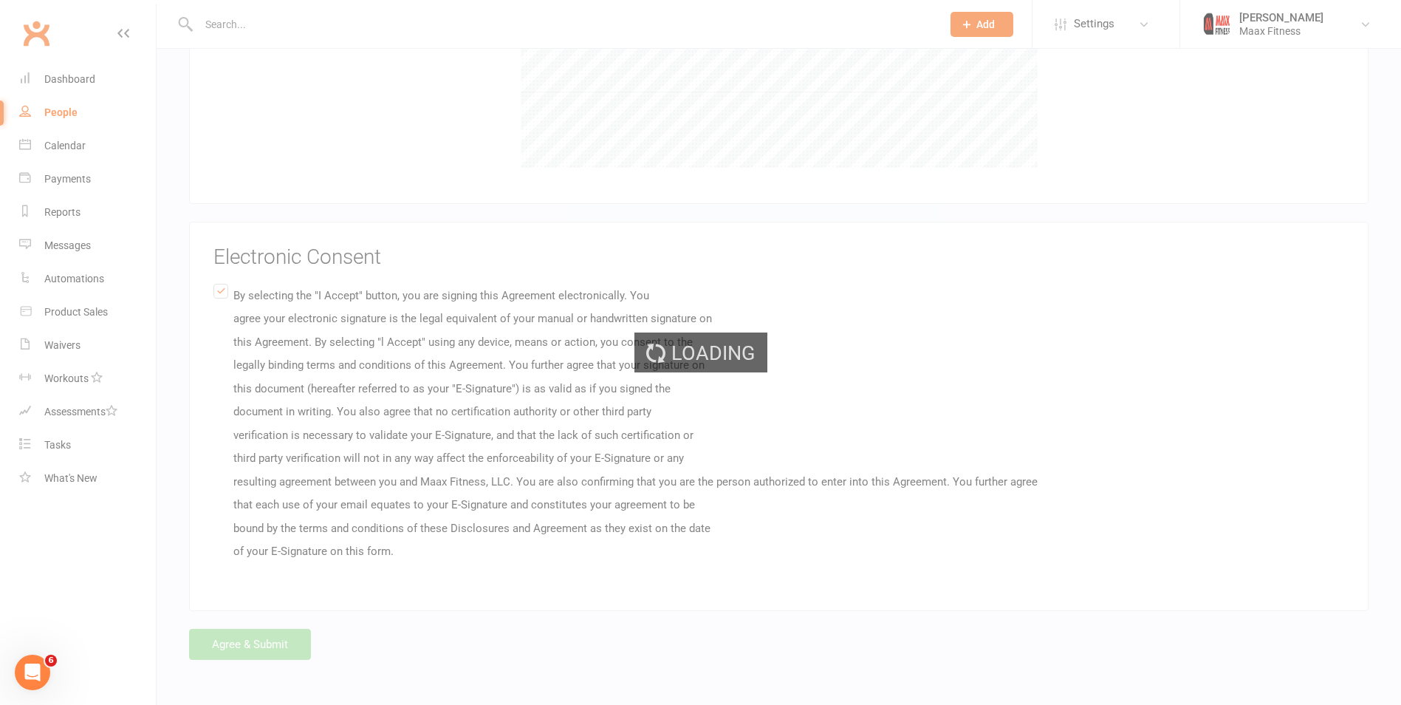
scroll to position [0, 0]
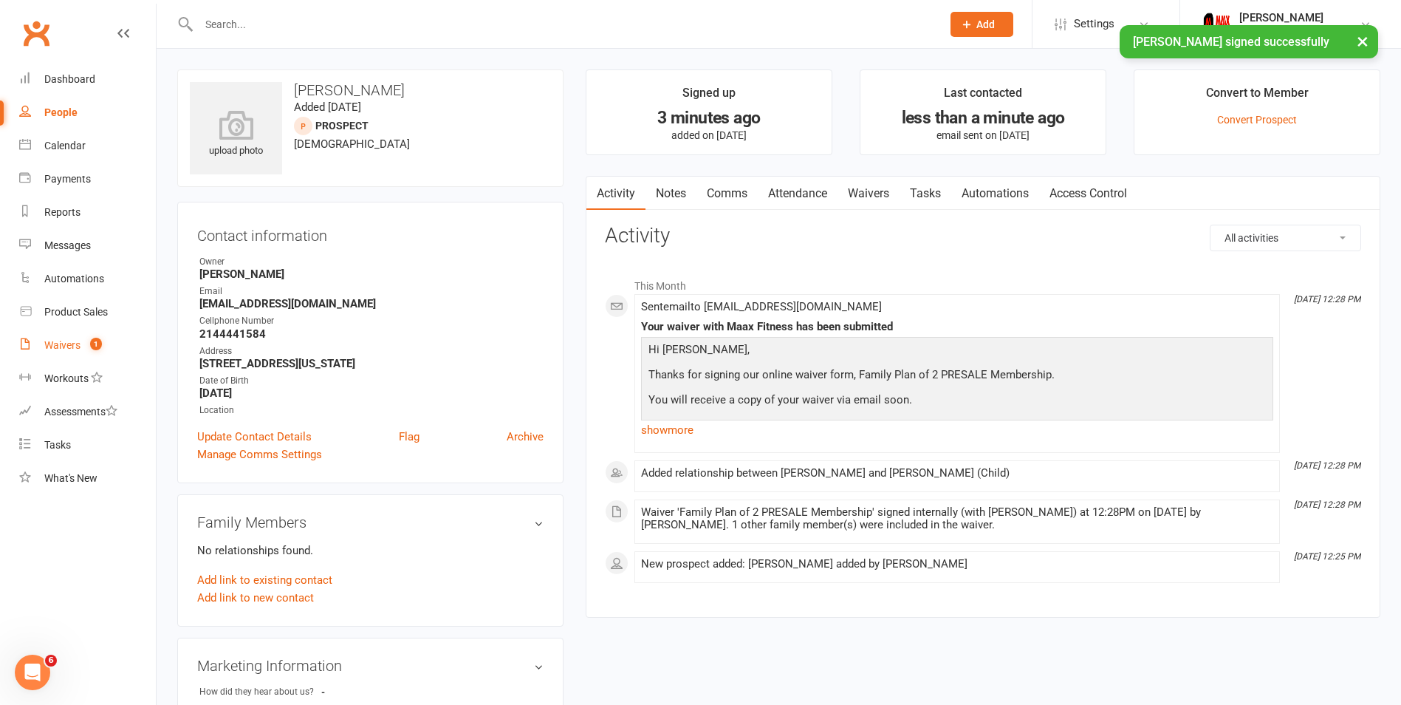
click at [66, 344] on div "Waivers" at bounding box center [62, 345] width 36 height 12
select select "25"
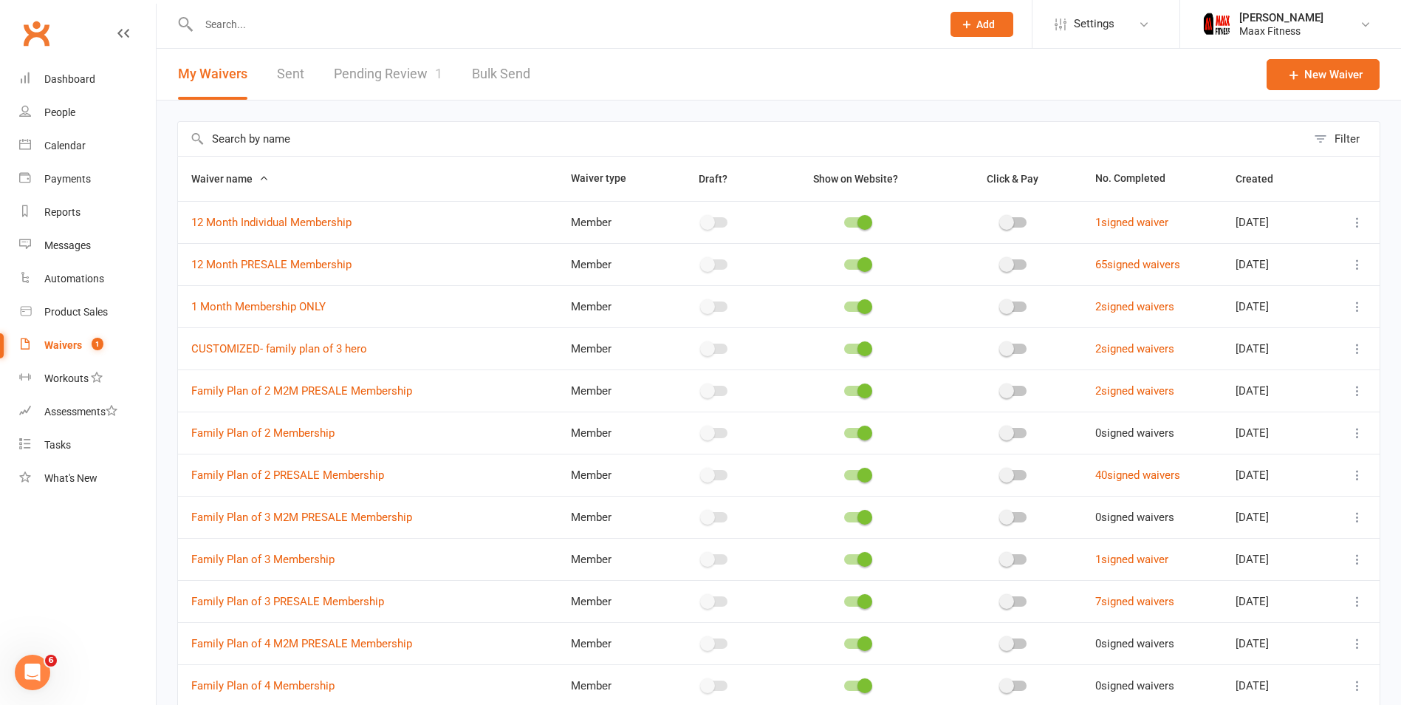
click at [372, 83] on link "Pending Review 1" at bounding box center [388, 74] width 109 height 51
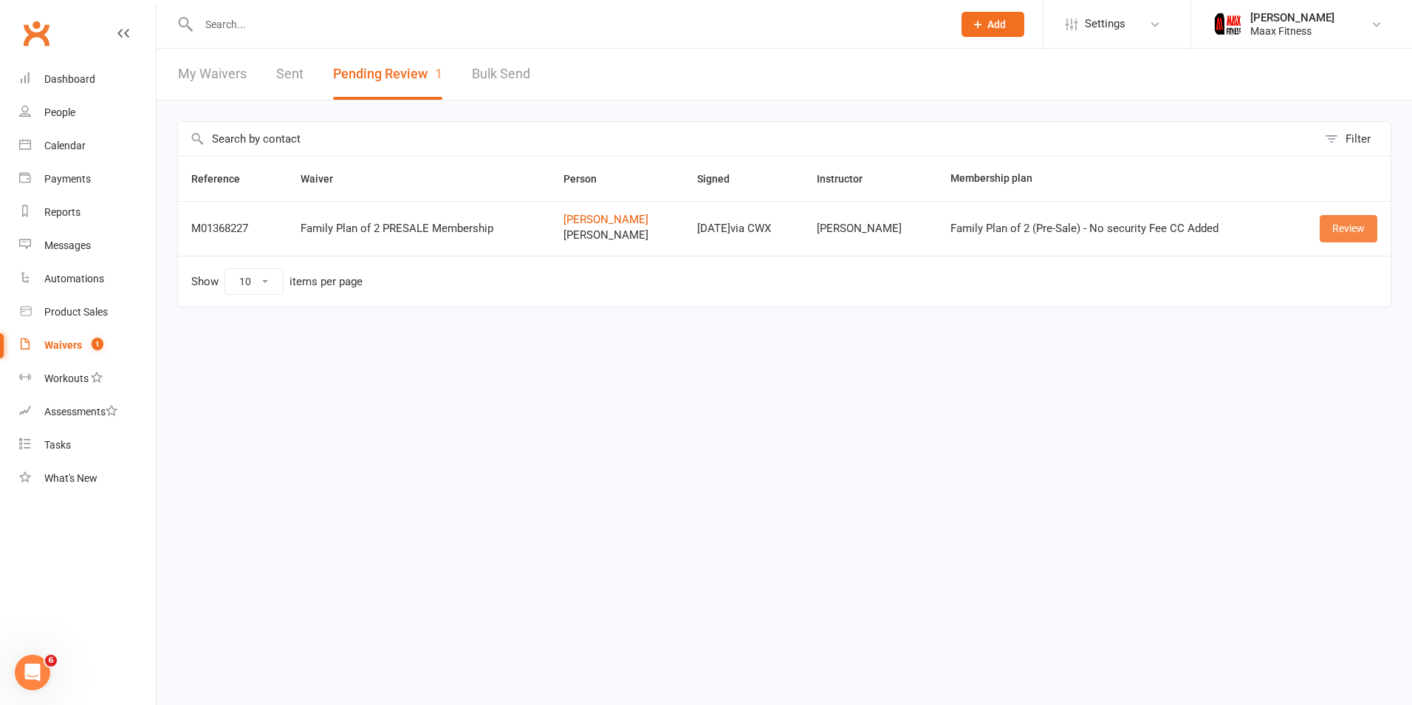
click at [1347, 233] on link "Review" at bounding box center [1349, 228] width 58 height 27
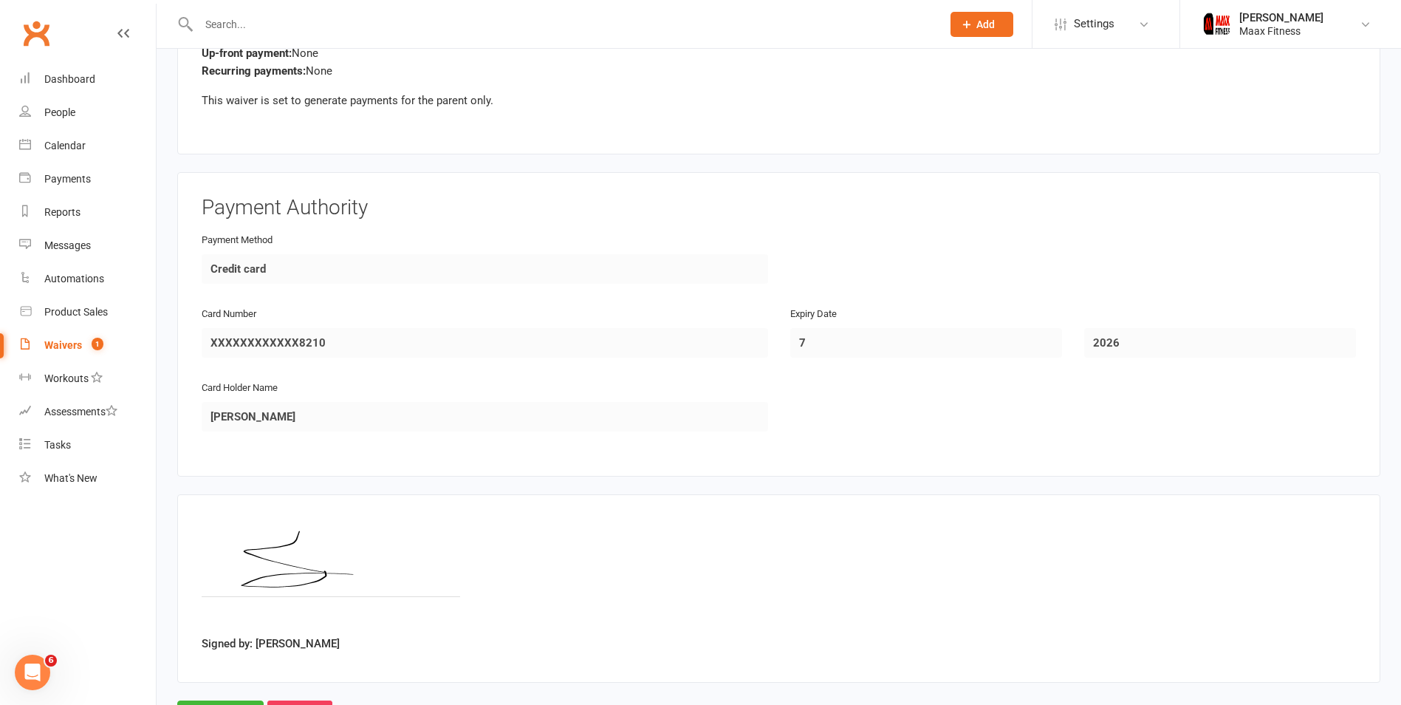
scroll to position [2097, 0]
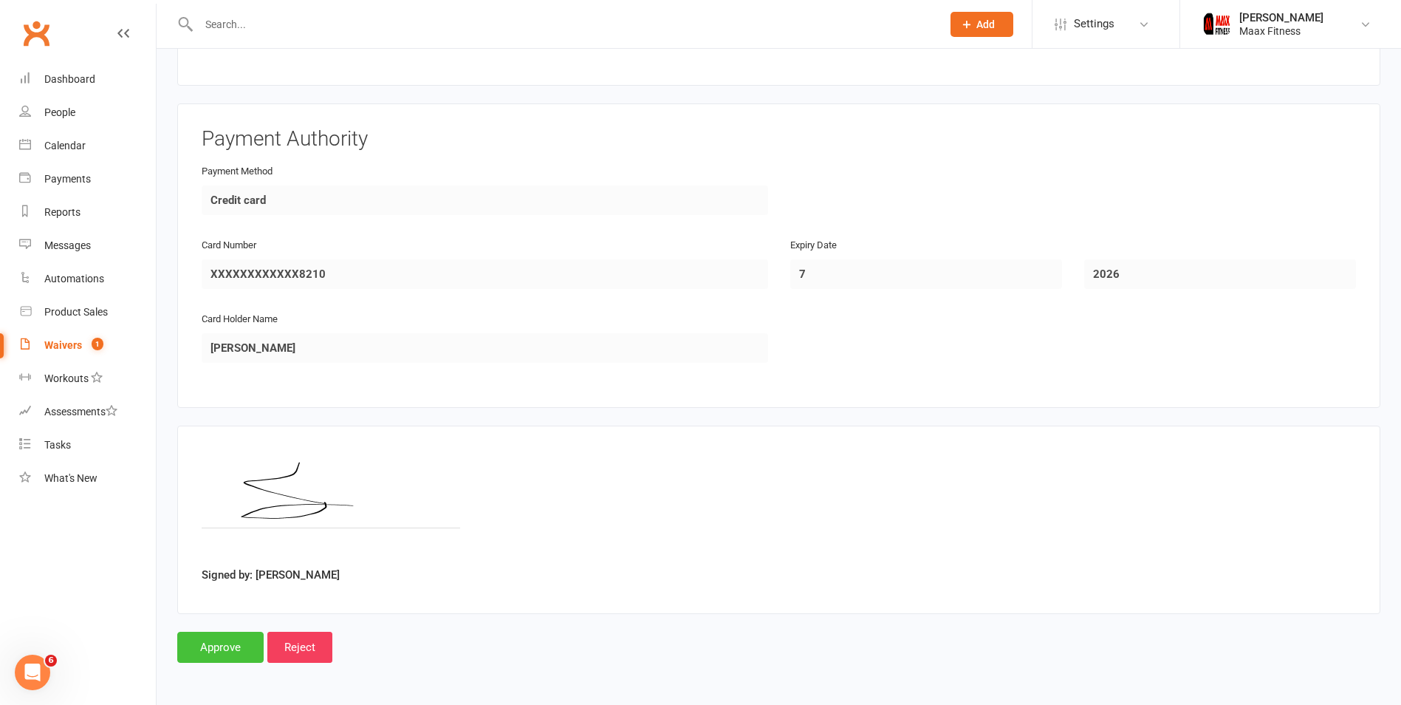
click at [207, 645] on input "Approve" at bounding box center [220, 647] width 86 height 31
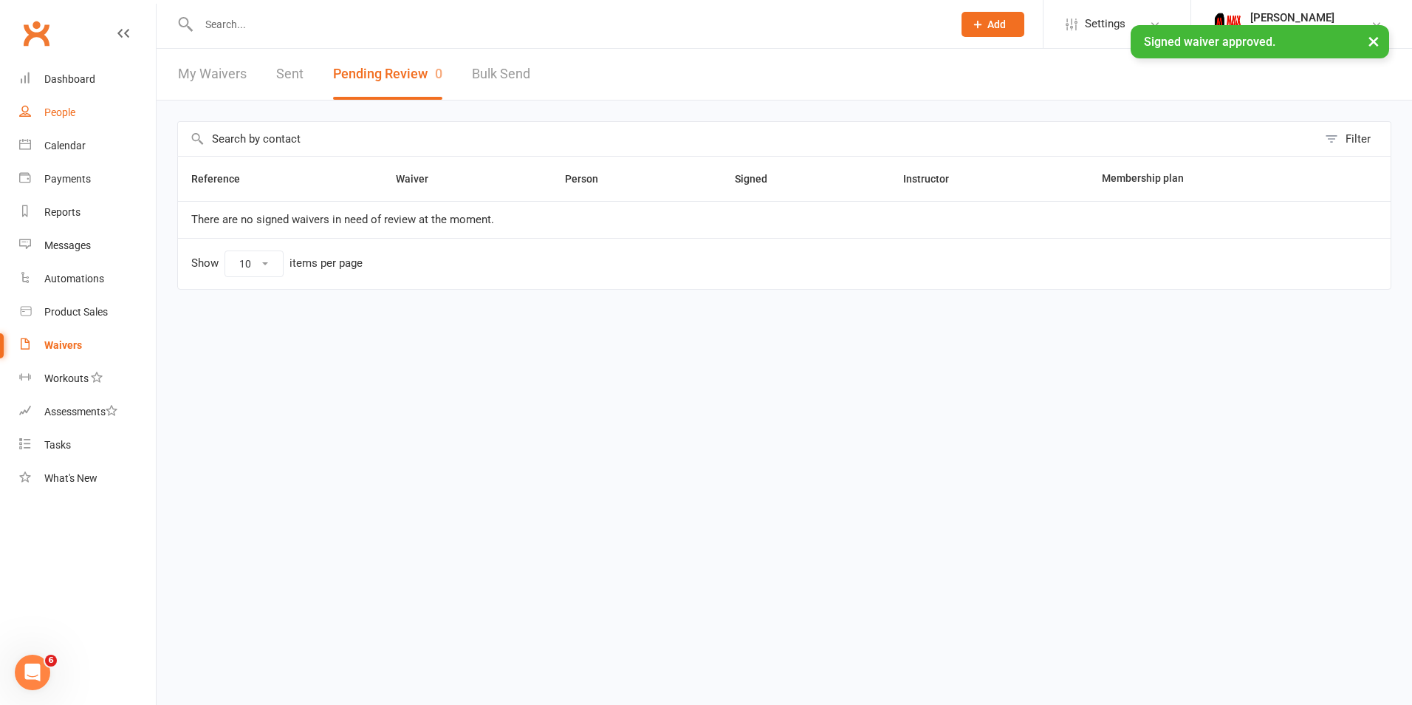
click at [77, 117] on link "People" at bounding box center [87, 112] width 137 height 33
select select "100"
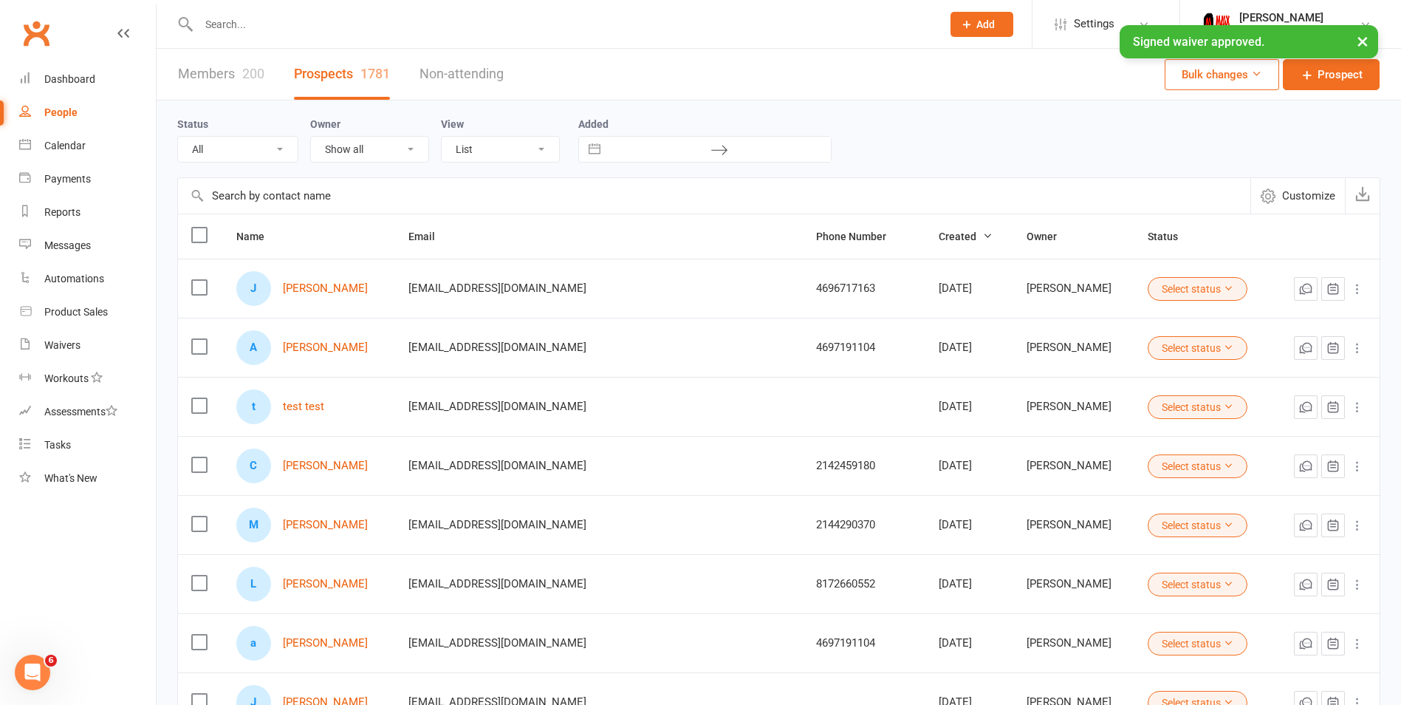
click at [227, 78] on link "Members 200" at bounding box center [221, 74] width 86 height 51
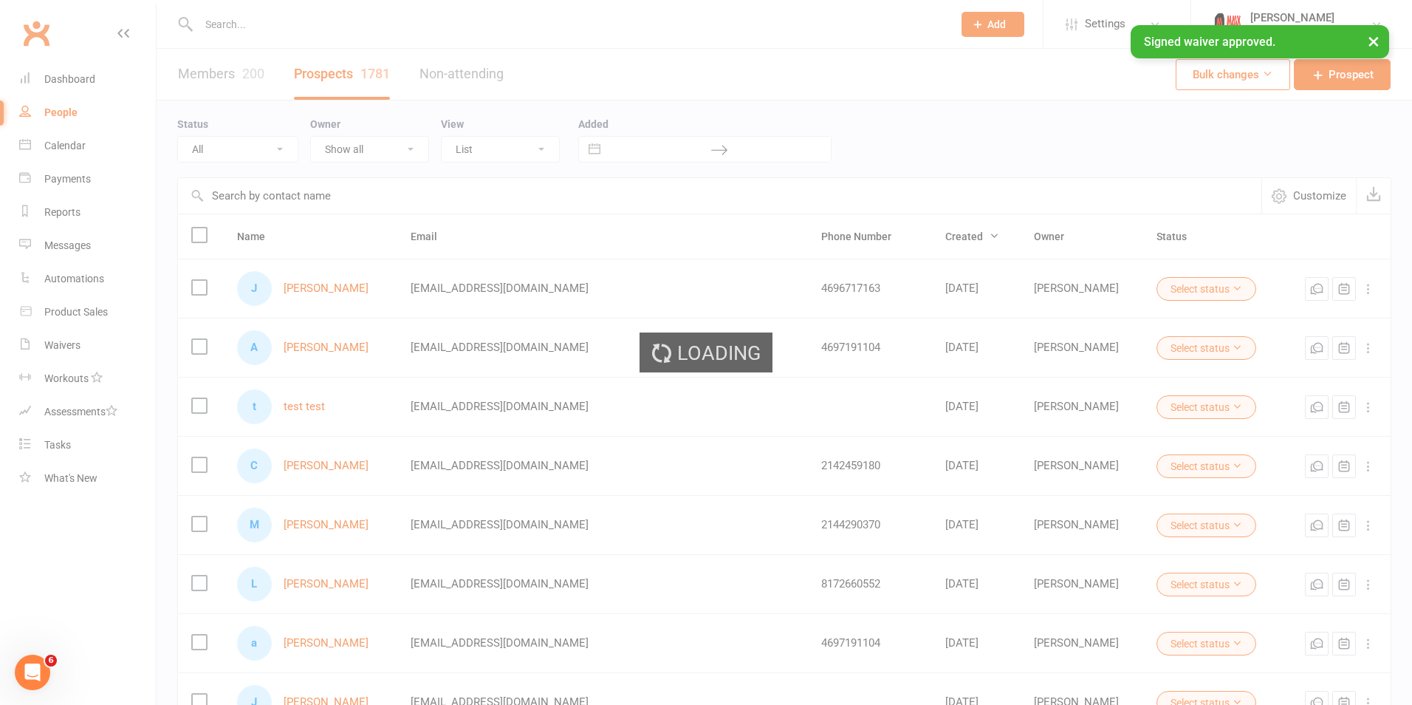
select select "100"
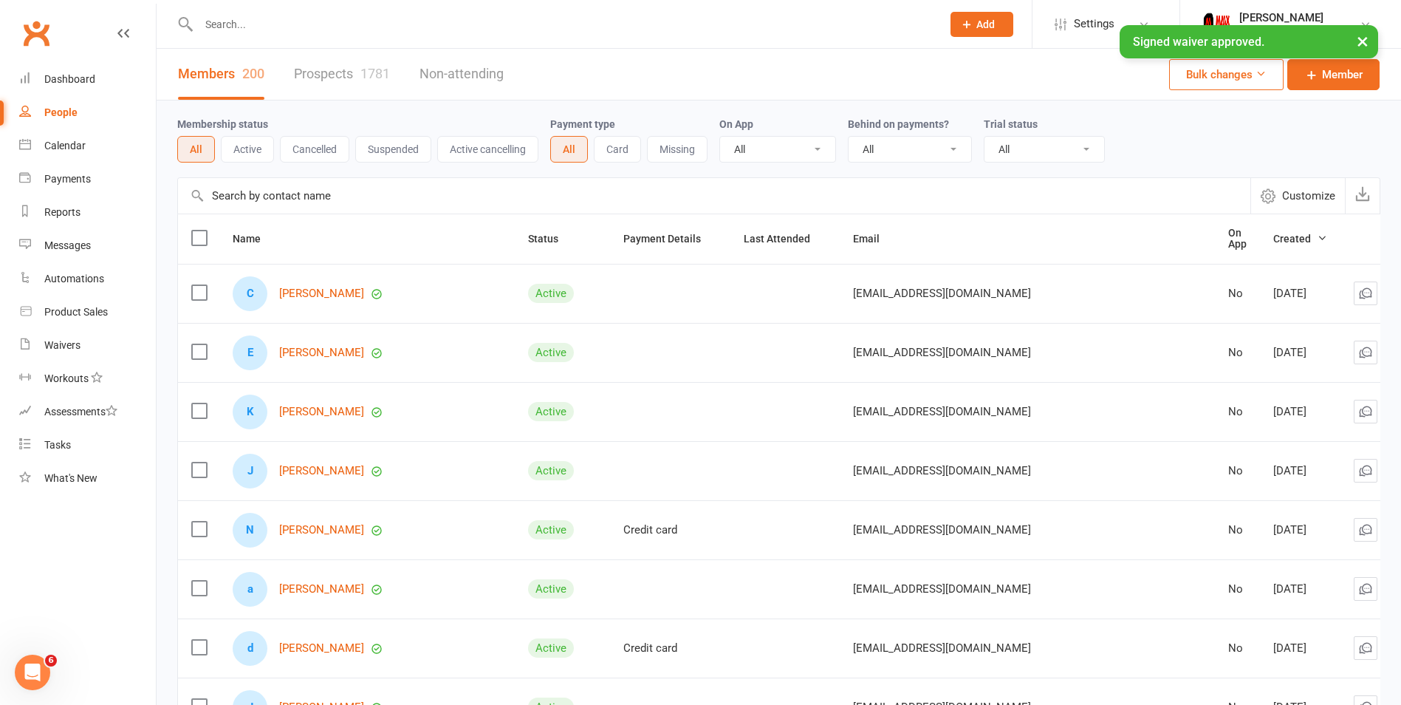
click at [293, 25] on div "× Signed waiver approved." at bounding box center [691, 25] width 1382 height 0
click at [276, 25] on div "× Signed waiver approved." at bounding box center [691, 25] width 1382 height 0
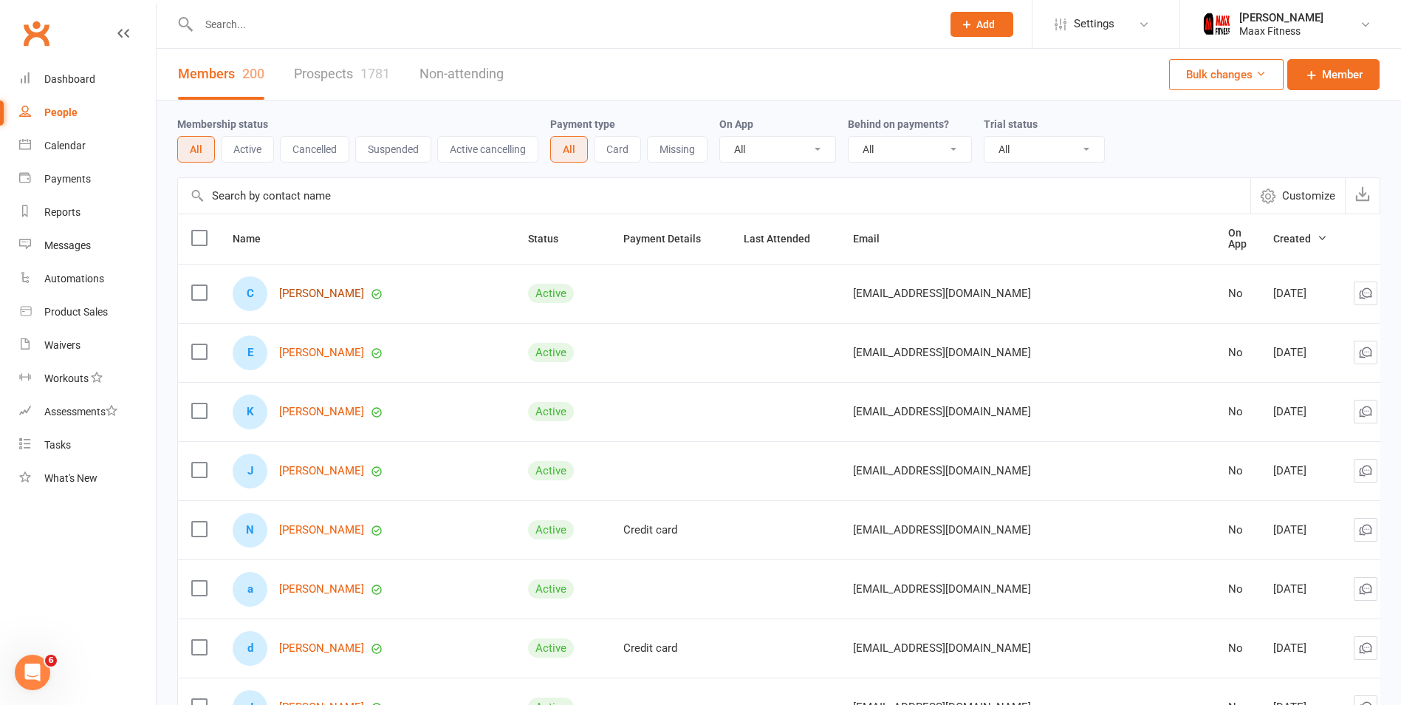
click at [310, 292] on link "[PERSON_NAME]" at bounding box center [321, 293] width 85 height 13
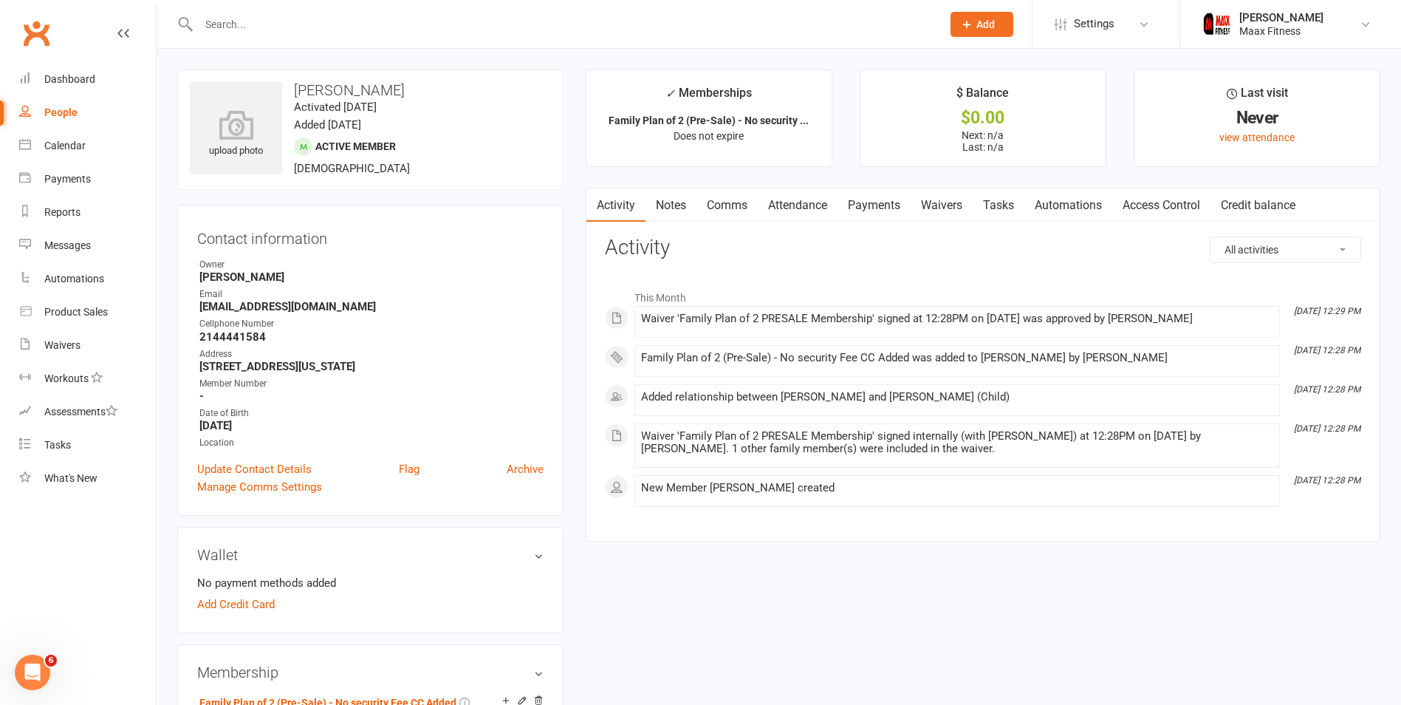
click at [1158, 204] on link "Access Control" at bounding box center [1162, 205] width 98 height 34
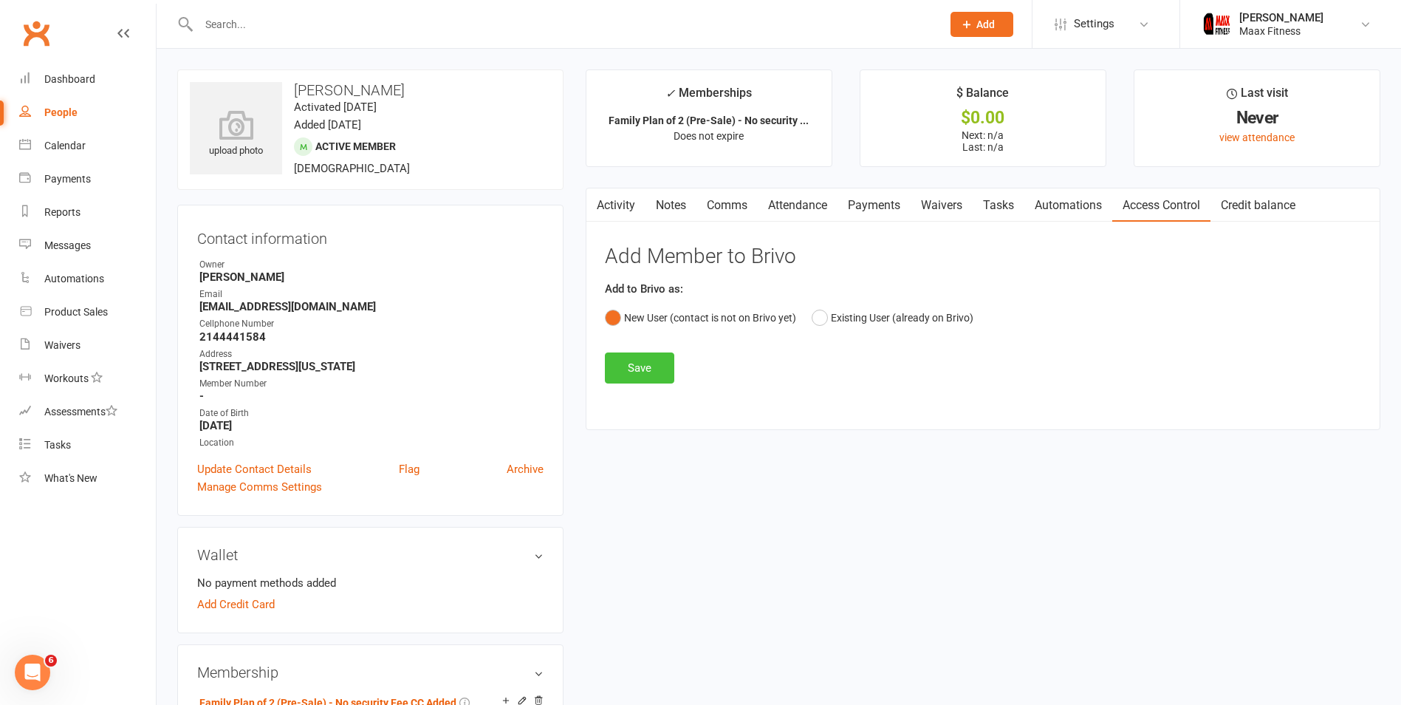
click at [634, 370] on button "Save" at bounding box center [639, 367] width 69 height 31
drag, startPoint x: 1088, startPoint y: 204, endPoint x: 1171, endPoint y: 208, distance: 82.8
click at [1090, 204] on link "Automations" at bounding box center [1069, 205] width 88 height 34
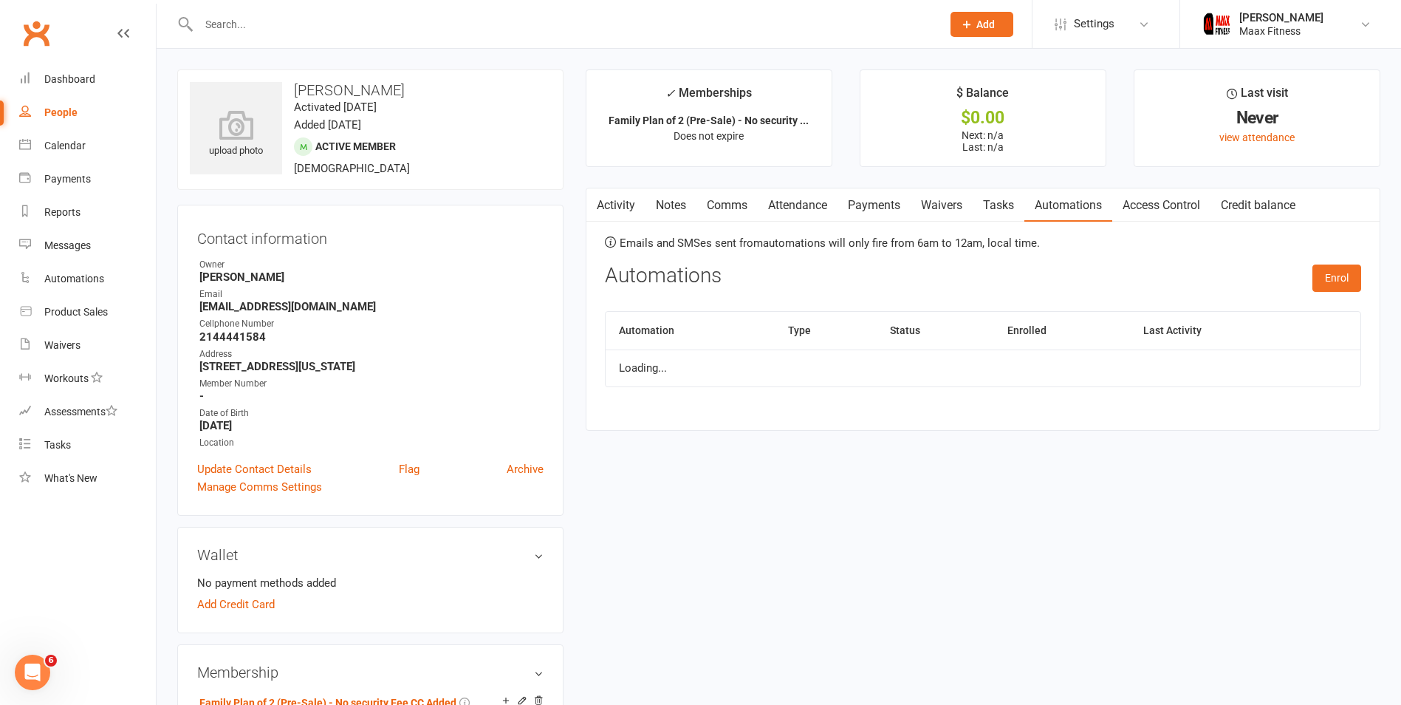
click at [1178, 208] on link "Access Control" at bounding box center [1162, 205] width 98 height 34
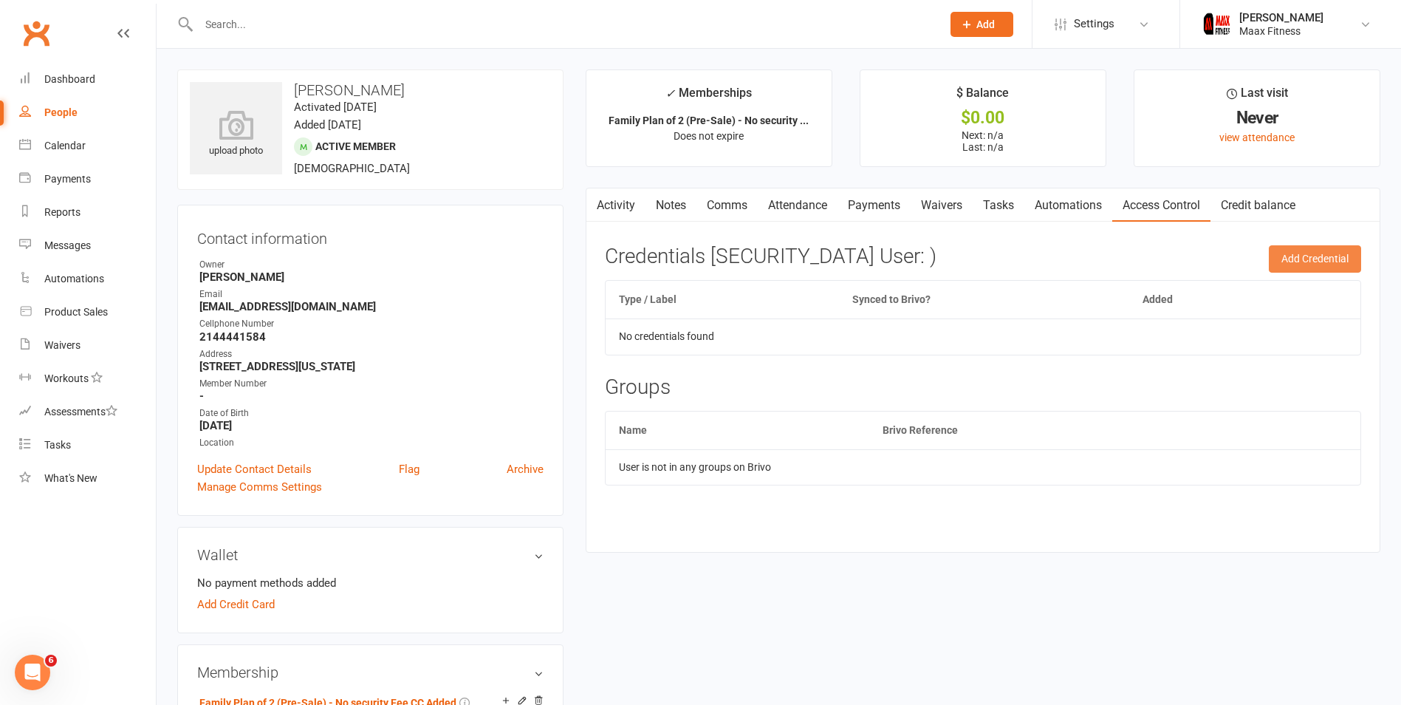
click at [1292, 253] on button "Add Credential" at bounding box center [1315, 258] width 92 height 27
click at [1307, 259] on button "Add Credential" at bounding box center [1315, 258] width 92 height 27
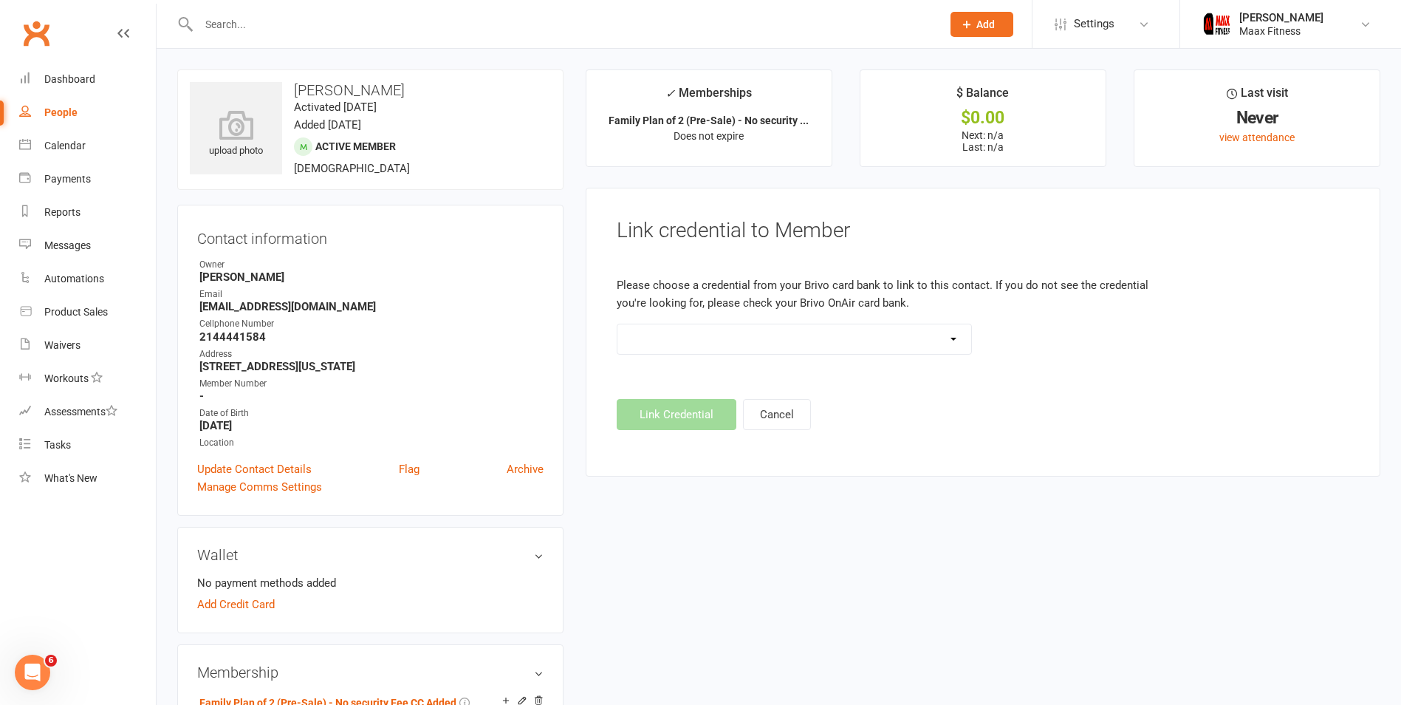
drag, startPoint x: 737, startPoint y: 319, endPoint x: 728, endPoint y: 344, distance: 26.9
click at [736, 321] on div "Please choose a credential from your Brivo card bank to link to this contact. I…" at bounding box center [889, 294] width 566 height 58
click at [728, 344] on select at bounding box center [795, 339] width 354 height 30
click at [248, 309] on strong "[EMAIL_ADDRESS][DOMAIN_NAME]" at bounding box center [371, 306] width 344 height 13
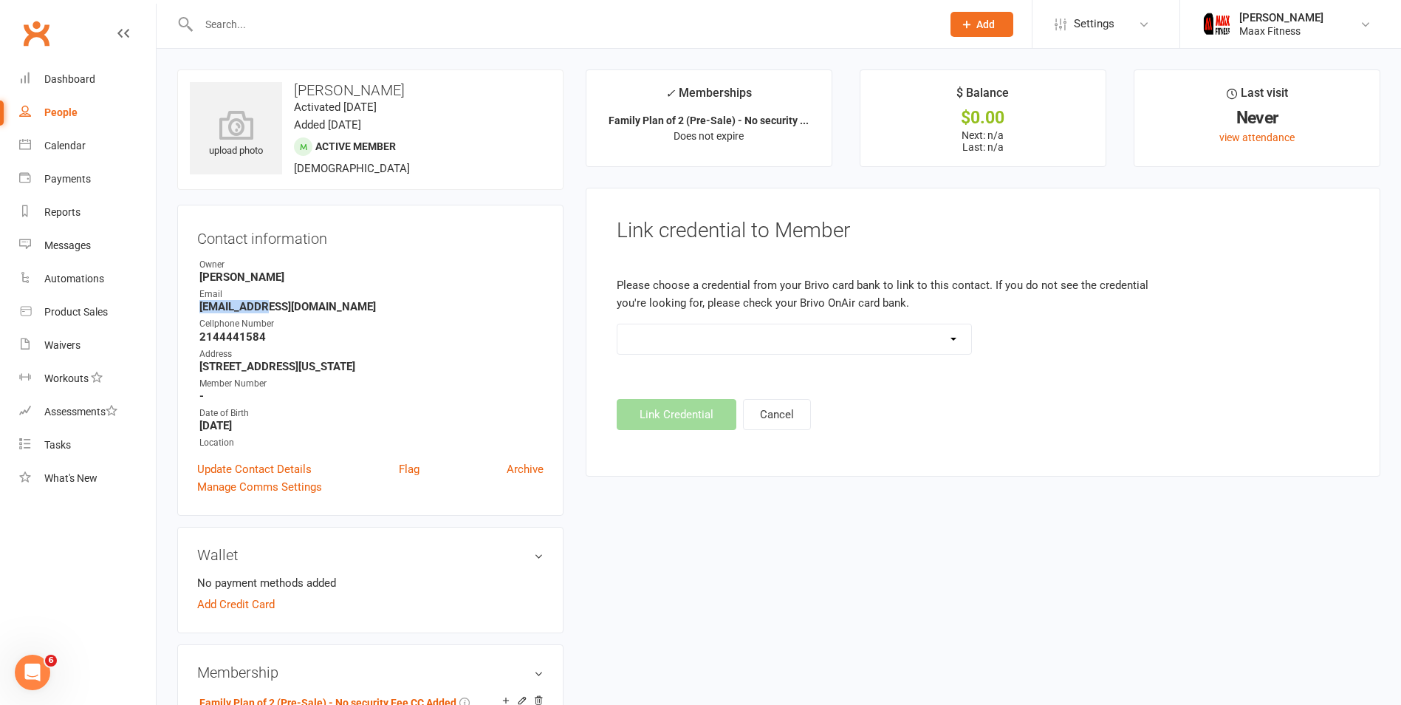
click at [248, 309] on strong "[EMAIL_ADDRESS][DOMAIN_NAME]" at bounding box center [371, 306] width 344 height 13
copy render-form-field "[EMAIL_ADDRESS][DOMAIN_NAME]"
click at [239, 336] on strong "2144441584" at bounding box center [371, 336] width 344 height 13
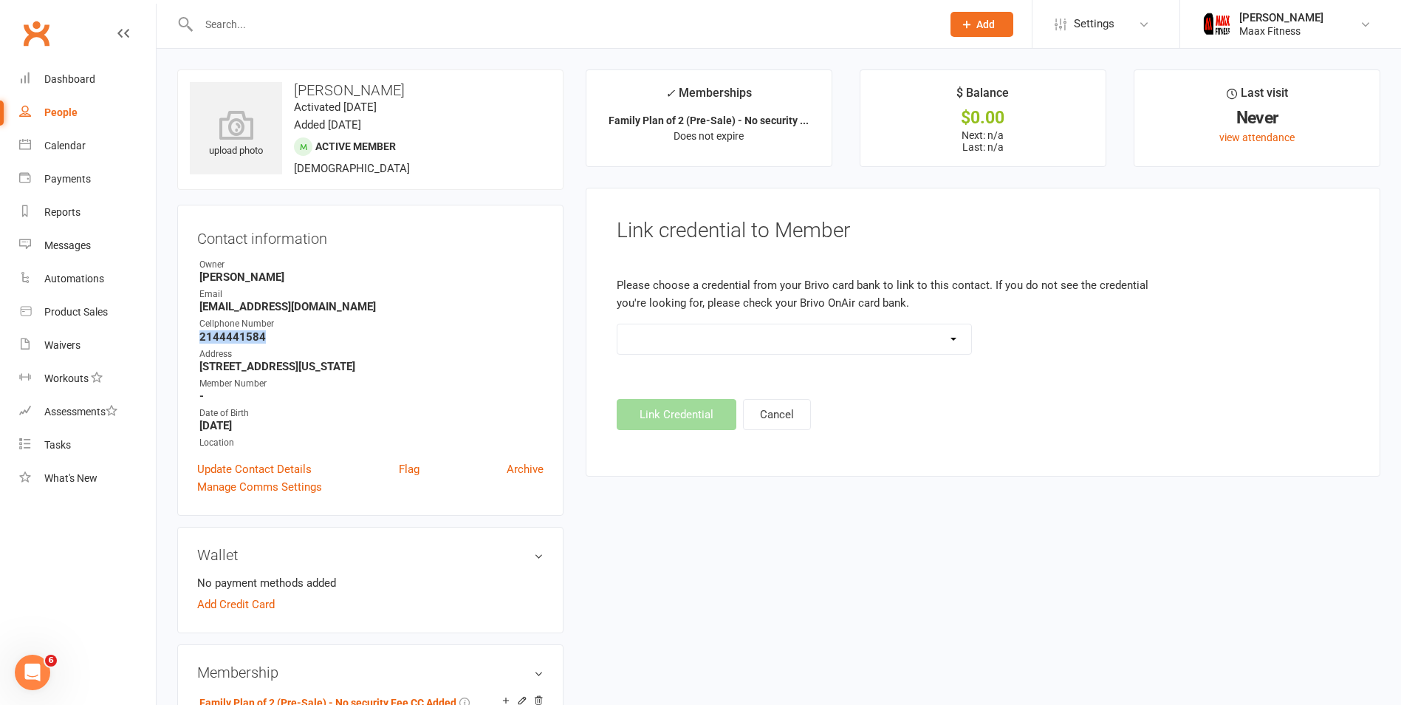
copy strong "2144441584"
click at [53, 108] on div "People" at bounding box center [60, 112] width 33 height 12
select select "100"
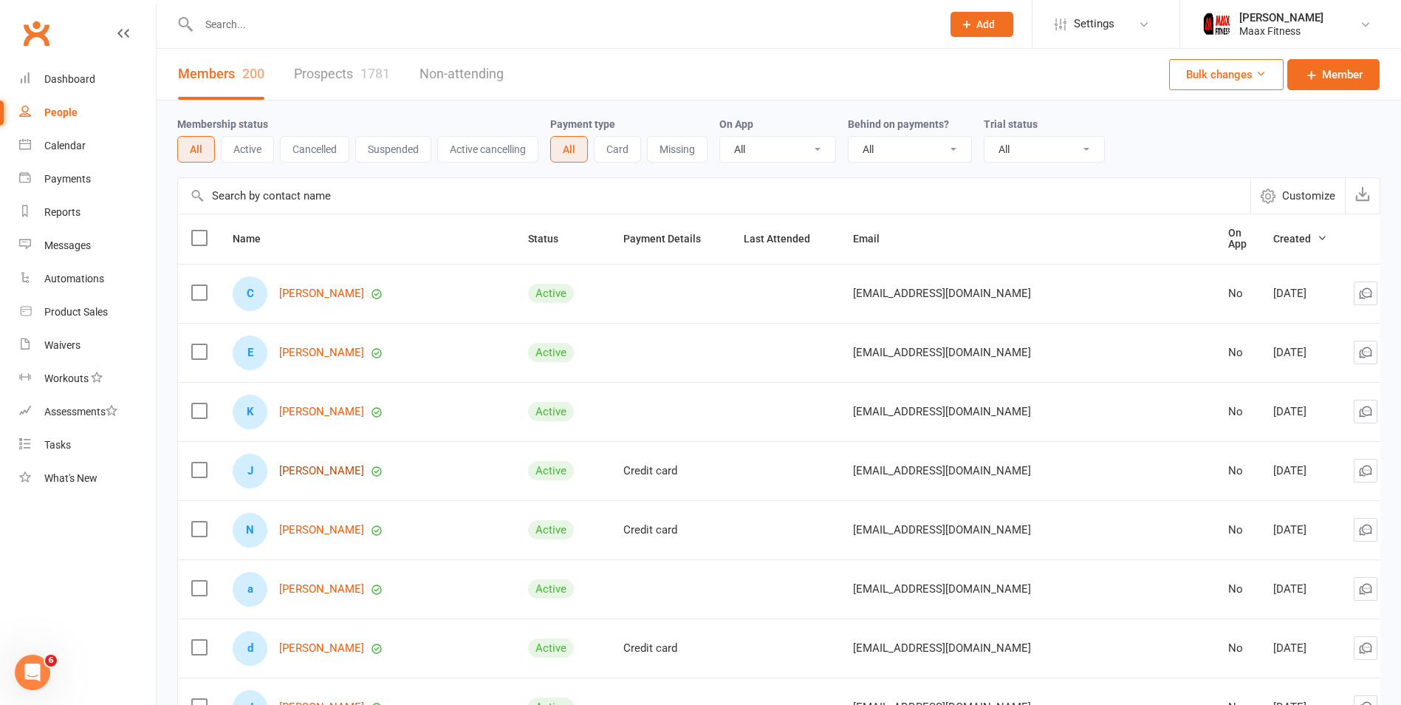
click at [344, 465] on link "[PERSON_NAME]" at bounding box center [321, 471] width 85 height 13
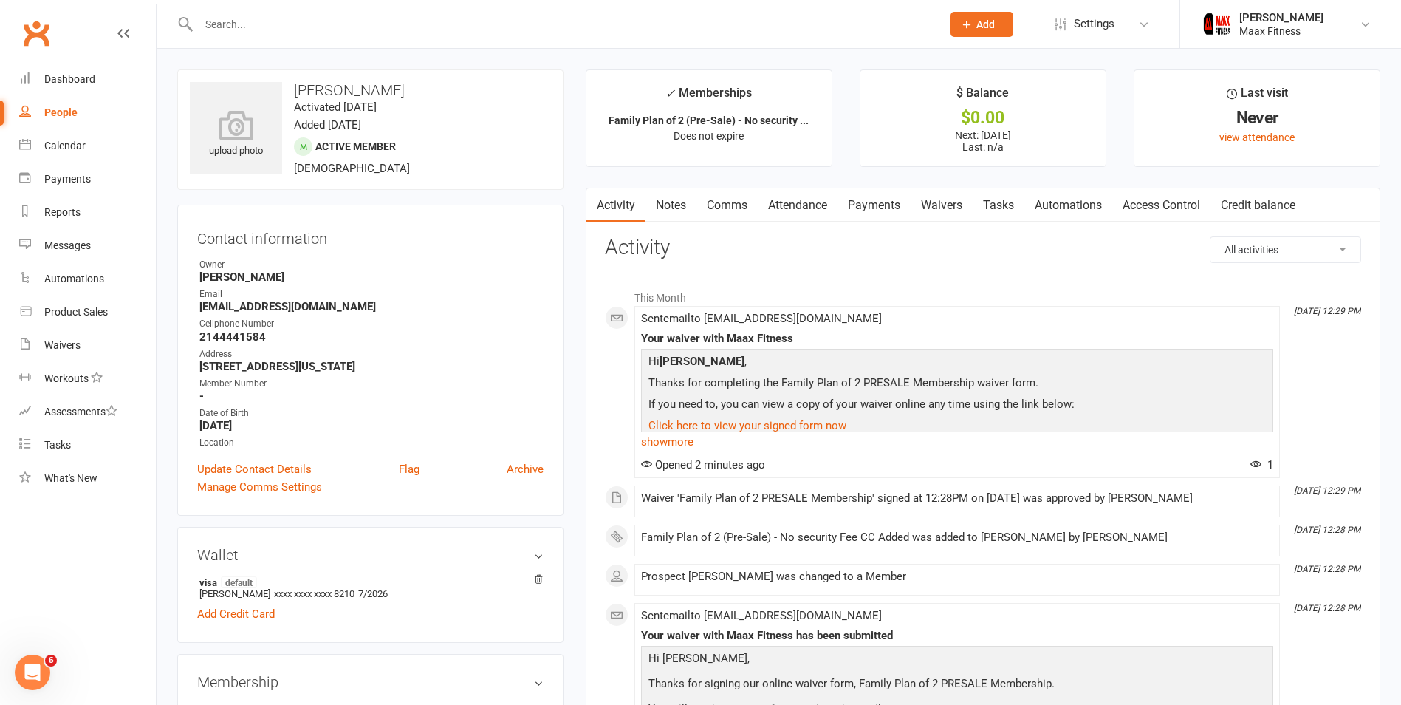
click at [250, 305] on strong "[EMAIL_ADDRESS][DOMAIN_NAME]" at bounding box center [371, 306] width 344 height 13
click at [1155, 198] on link "Access Control" at bounding box center [1162, 205] width 98 height 34
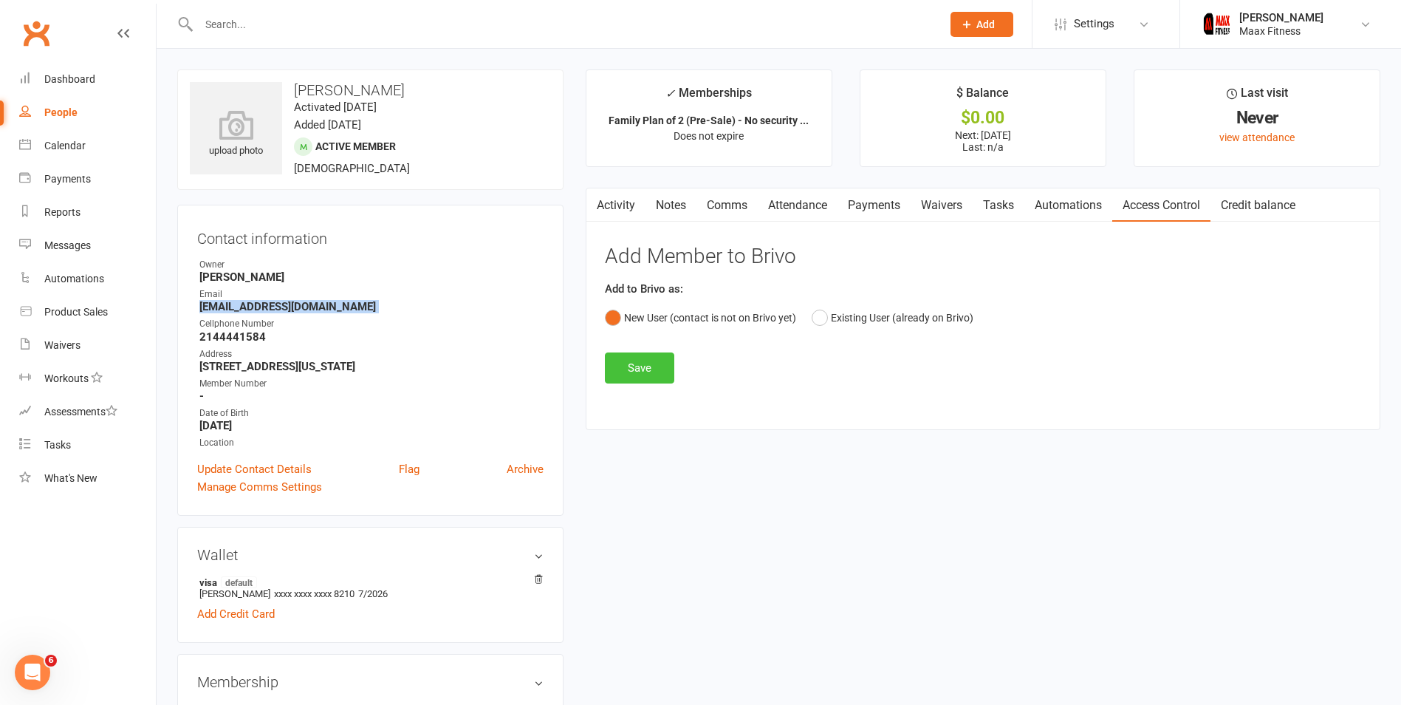
click at [651, 361] on button "Save" at bounding box center [639, 367] width 69 height 31
click at [1093, 207] on link "Automations" at bounding box center [1069, 205] width 88 height 34
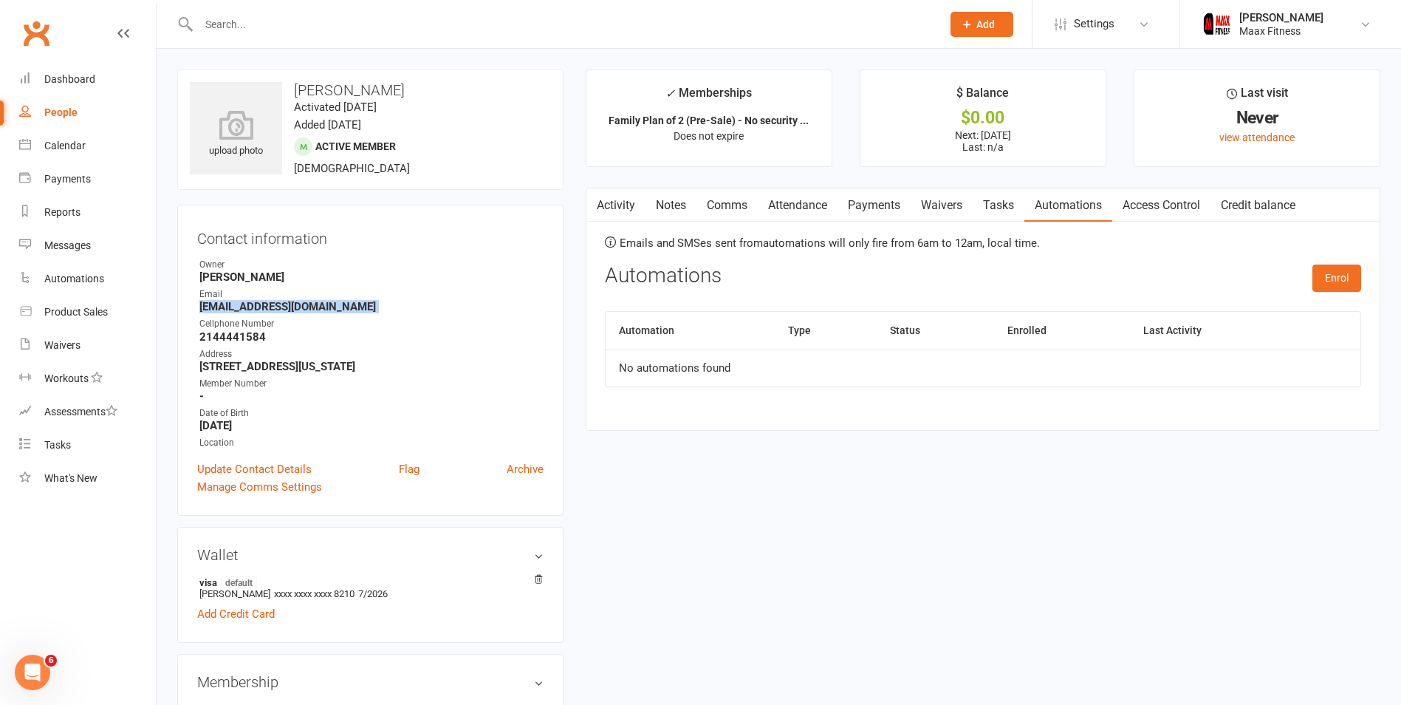
click at [1138, 208] on link "Access Control" at bounding box center [1162, 205] width 98 height 34
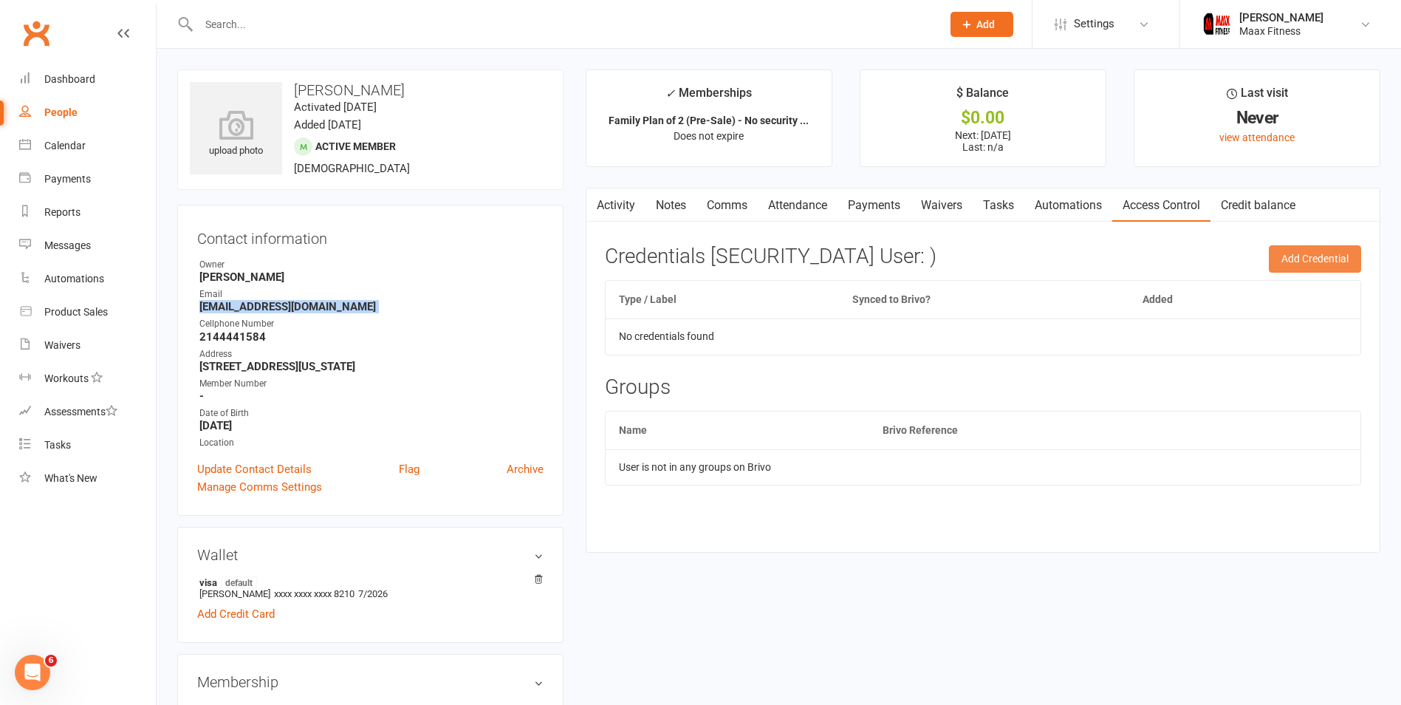
click at [1317, 252] on button "Add Credential" at bounding box center [1315, 258] width 92 height 27
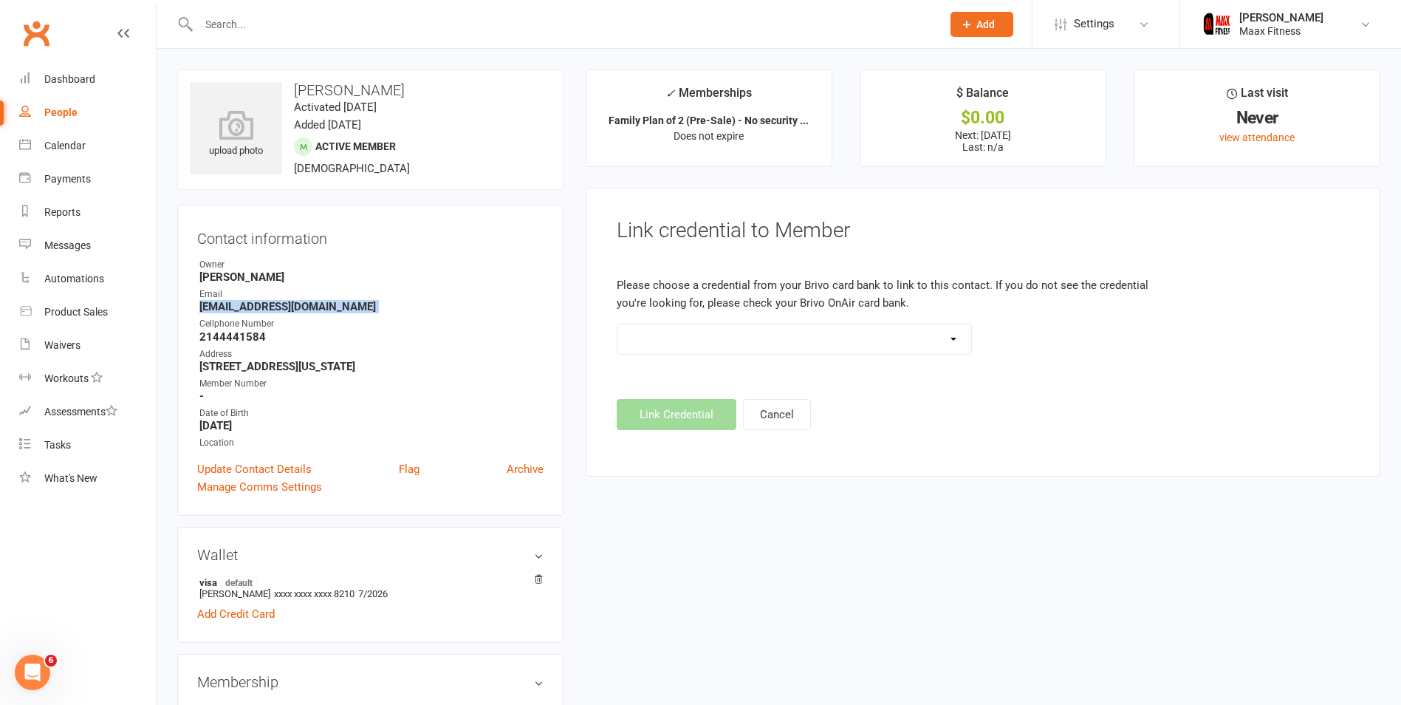
click at [714, 335] on select at bounding box center [795, 339] width 354 height 30
drag, startPoint x: 314, startPoint y: 89, endPoint x: 315, endPoint y: 76, distance: 12.6
click at [315, 85] on h3 "[PERSON_NAME]" at bounding box center [370, 90] width 361 height 16
click at [315, 76] on div "upload photo [PERSON_NAME] Activated [DATE] Added [DATE] Active member [DEMOGRA…" at bounding box center [370, 129] width 386 height 120
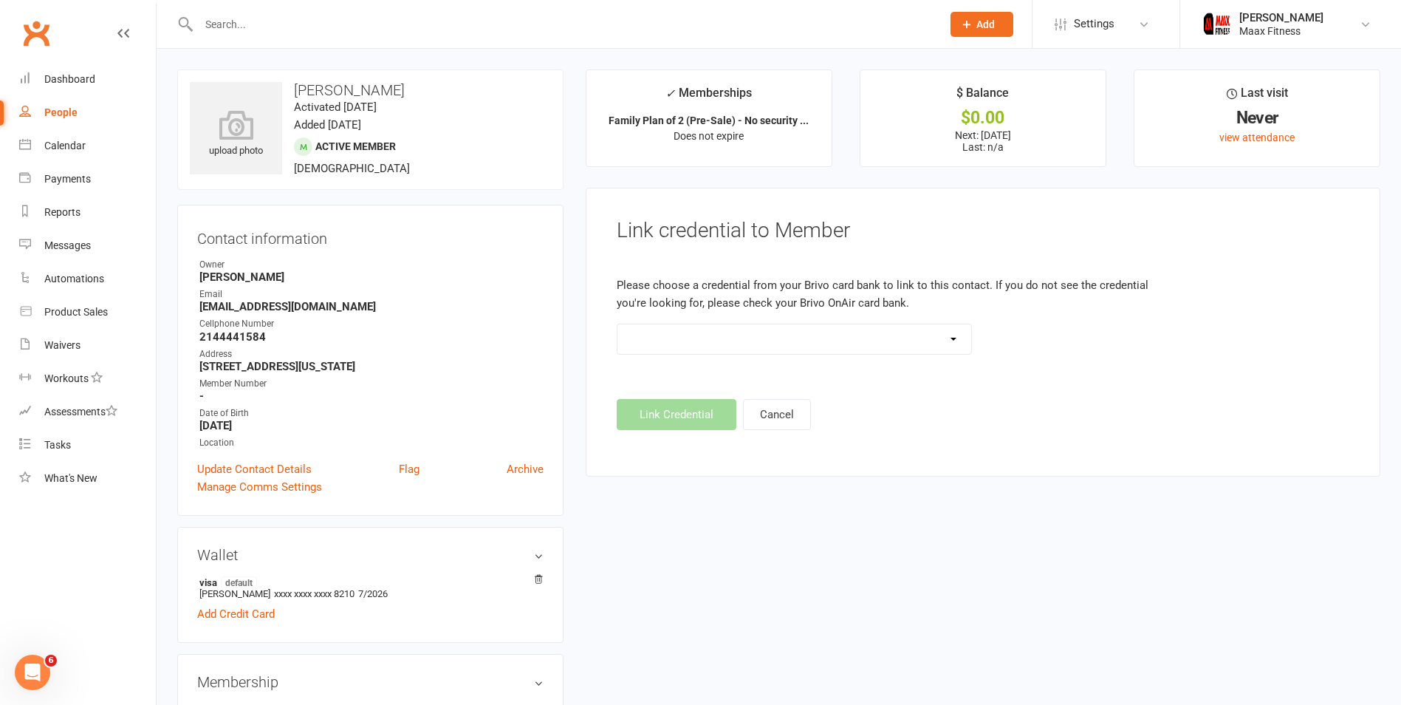
click at [312, 89] on h3 "[PERSON_NAME]" at bounding box center [370, 90] width 361 height 16
copy h3 "[PERSON_NAME]"
click at [360, 83] on h3 "[PERSON_NAME]" at bounding box center [370, 90] width 361 height 16
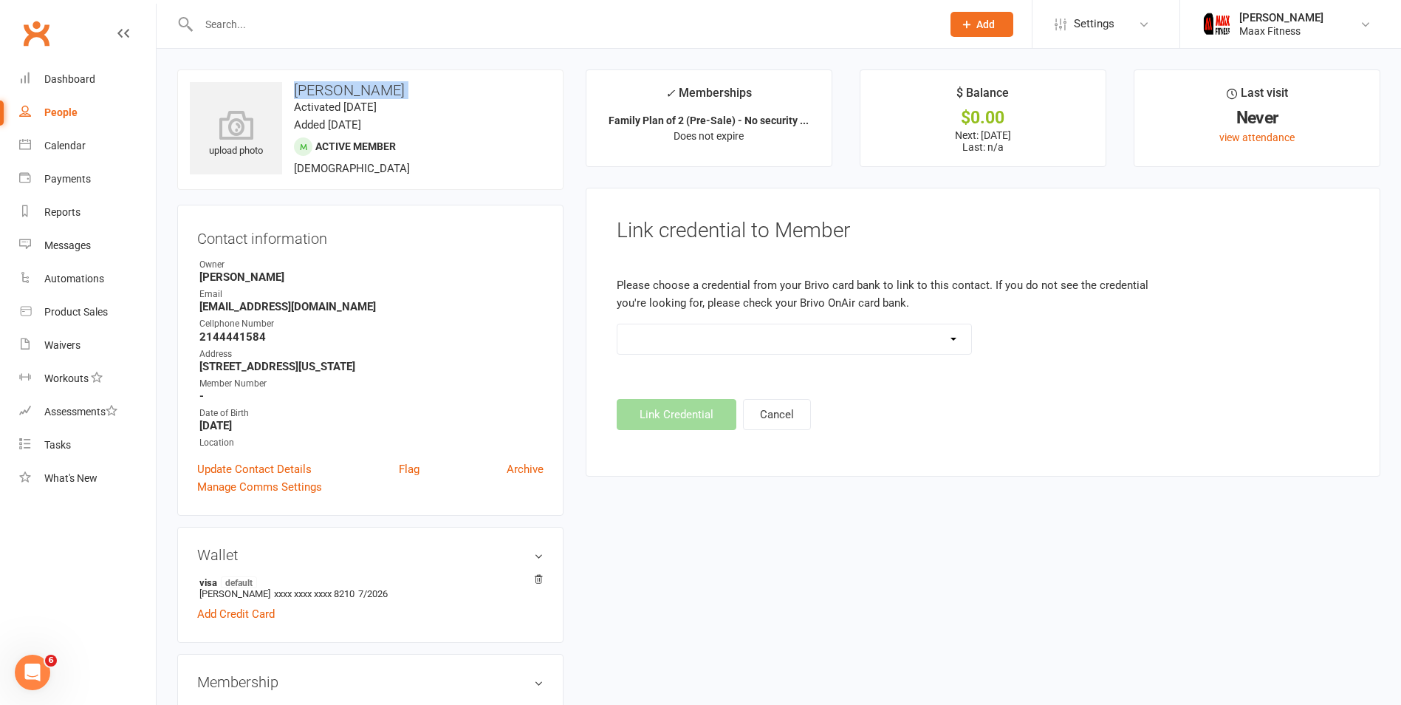
click at [360, 83] on h3 "[PERSON_NAME]" at bounding box center [370, 90] width 361 height 16
click at [233, 330] on strong "2144441584" at bounding box center [371, 336] width 344 height 13
click at [231, 331] on strong "2144441584" at bounding box center [371, 336] width 344 height 13
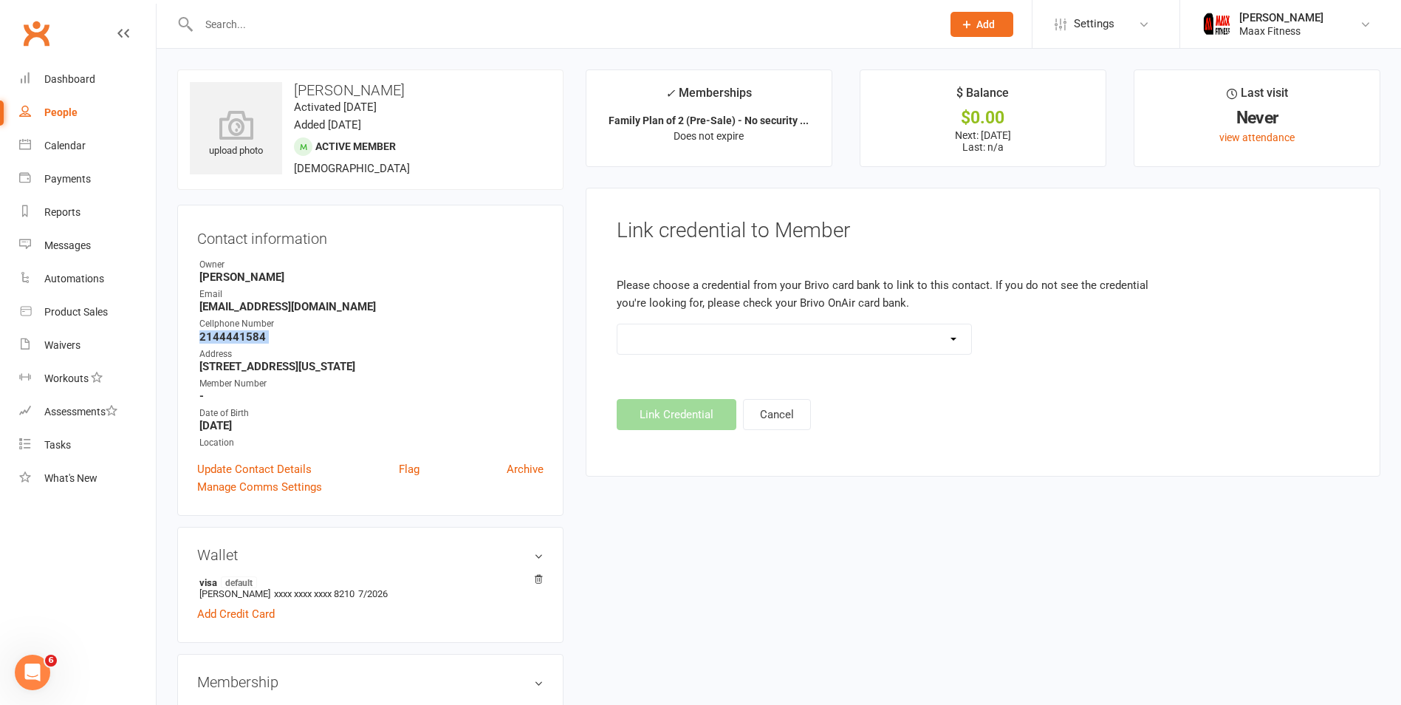
click at [231, 331] on strong "2144441584" at bounding box center [371, 336] width 344 height 13
copy render-form-field "2144441584"
click at [274, 299] on div "Email" at bounding box center [371, 294] width 344 height 14
click at [273, 303] on strong "[EMAIL_ADDRESS][DOMAIN_NAME]" at bounding box center [371, 306] width 344 height 13
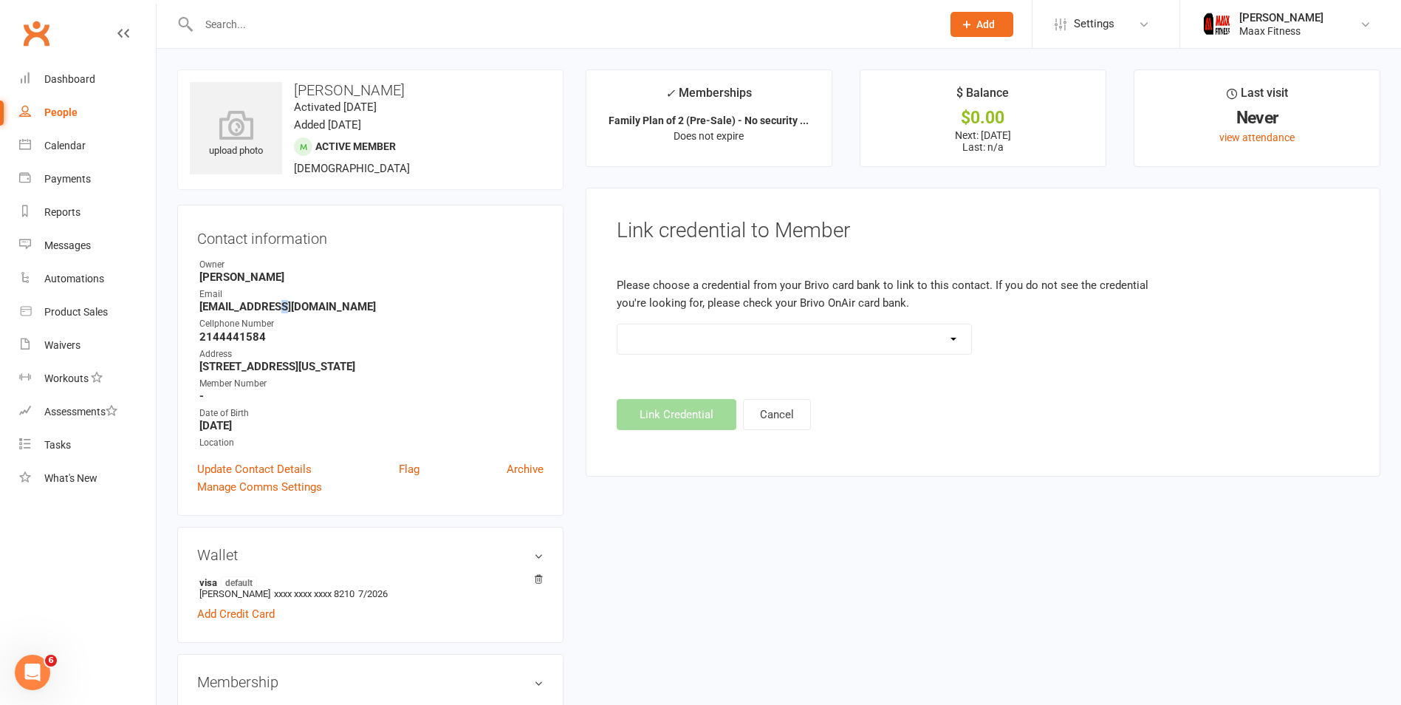
click at [273, 303] on strong "[EMAIL_ADDRESS][DOMAIN_NAME]" at bounding box center [371, 306] width 344 height 13
copy render-form-field "[EMAIL_ADDRESS][DOMAIN_NAME]"
click at [60, 107] on div "People" at bounding box center [60, 112] width 33 height 12
select select "100"
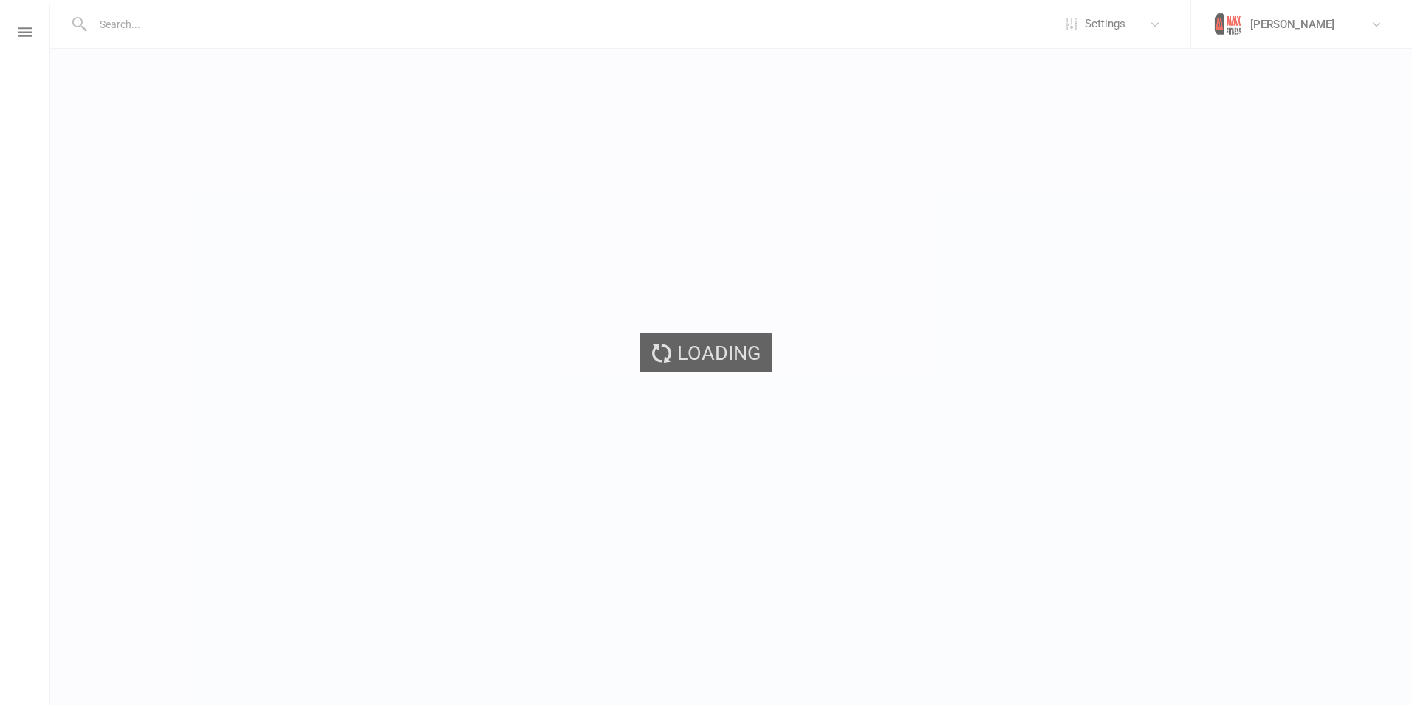
select select "100"
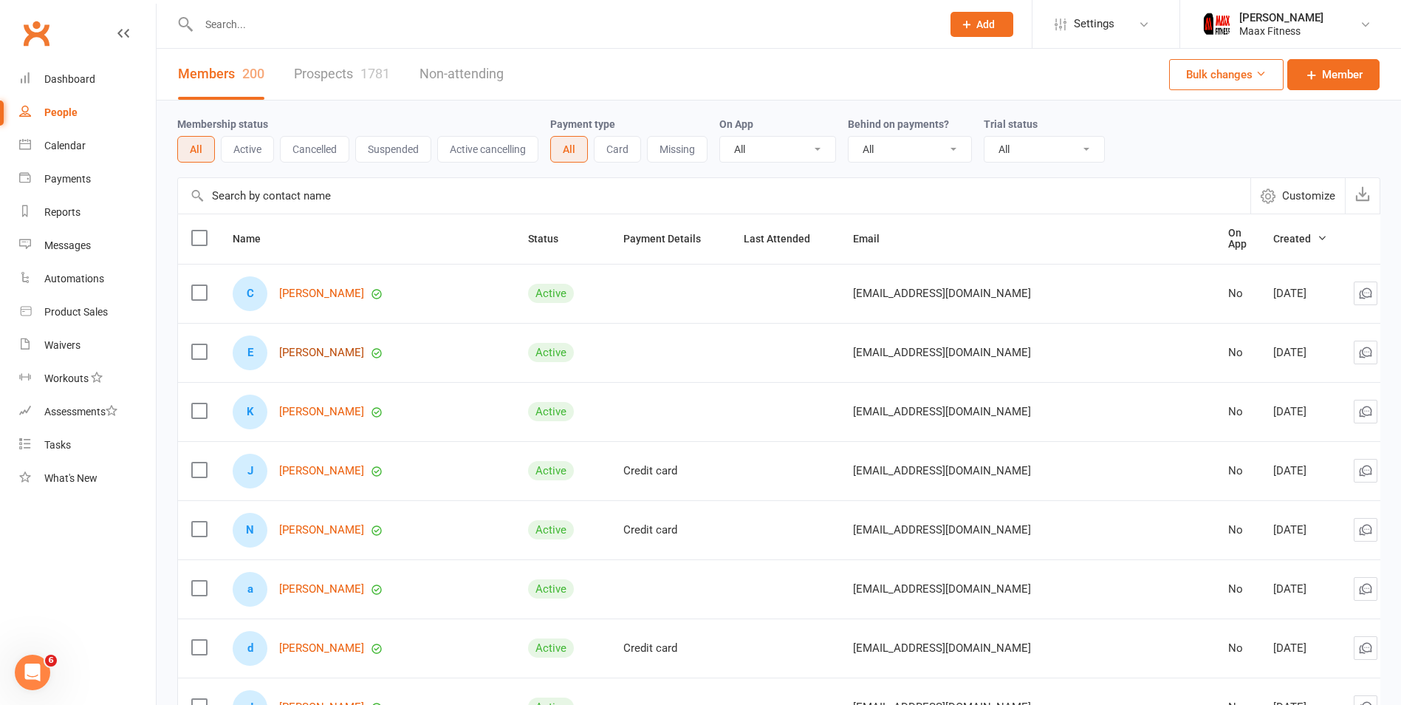
click at [319, 346] on link "[PERSON_NAME]" at bounding box center [321, 352] width 85 height 13
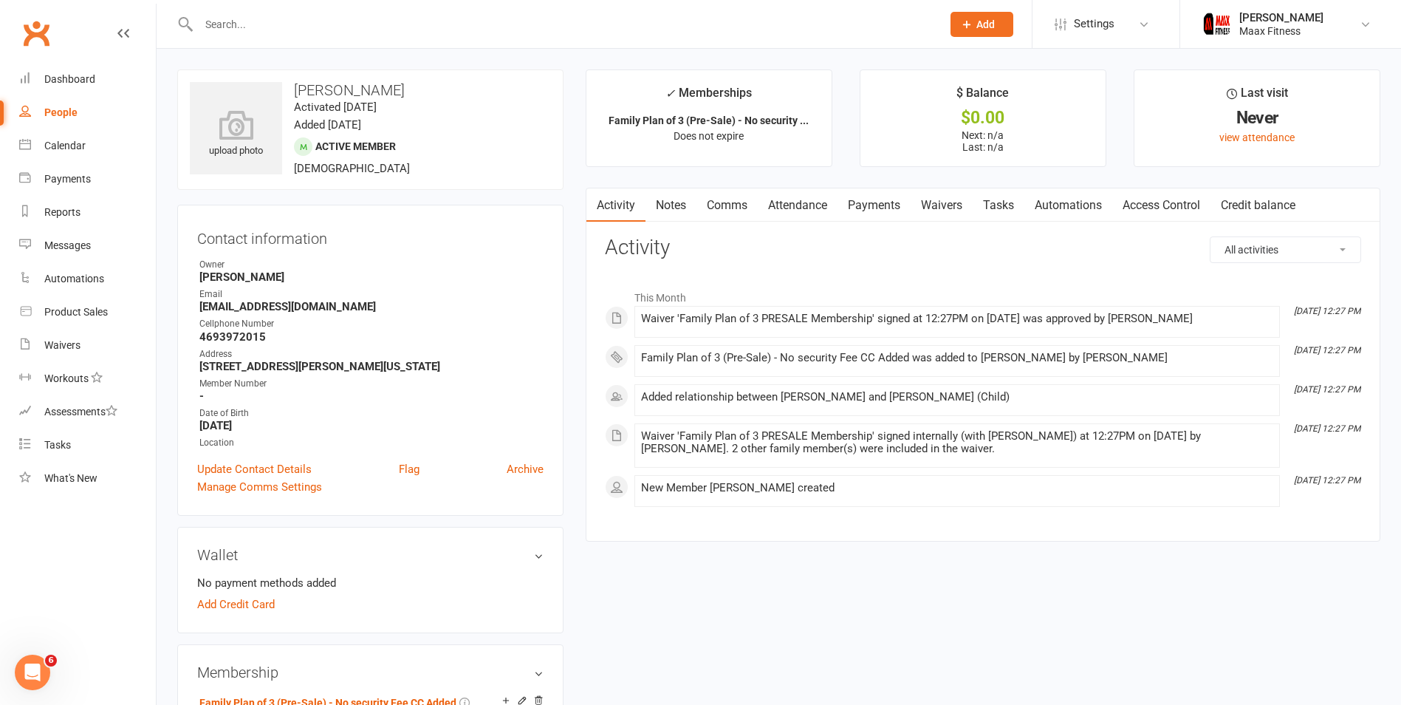
click at [1159, 199] on link "Access Control" at bounding box center [1162, 205] width 98 height 34
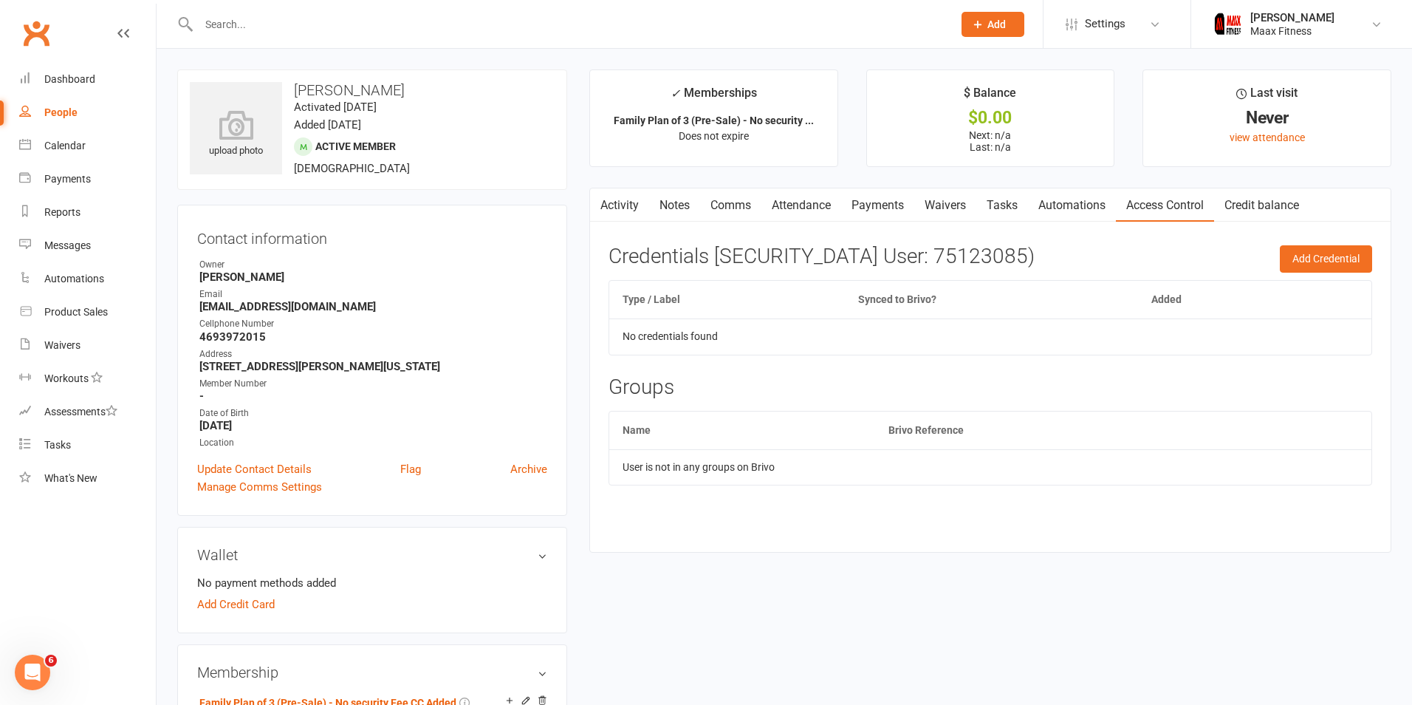
select select "100"
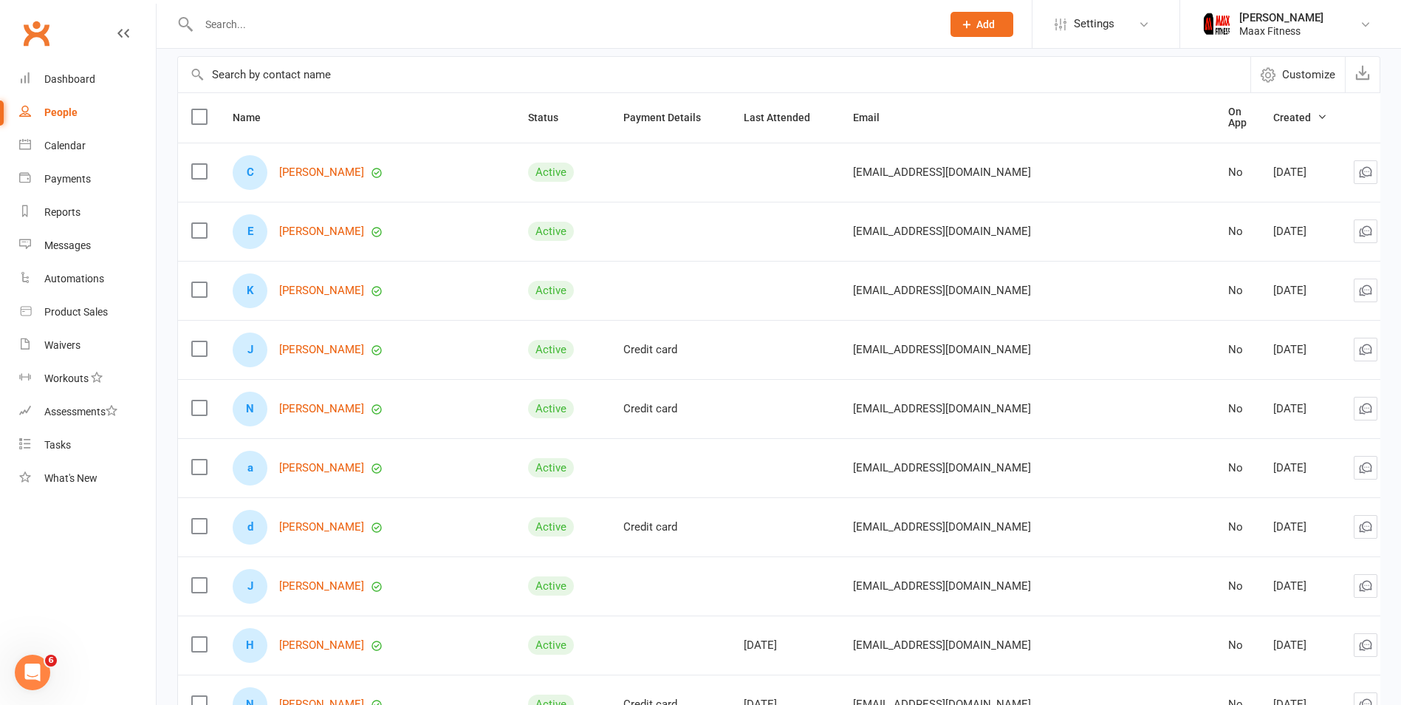
scroll to position [148, 0]
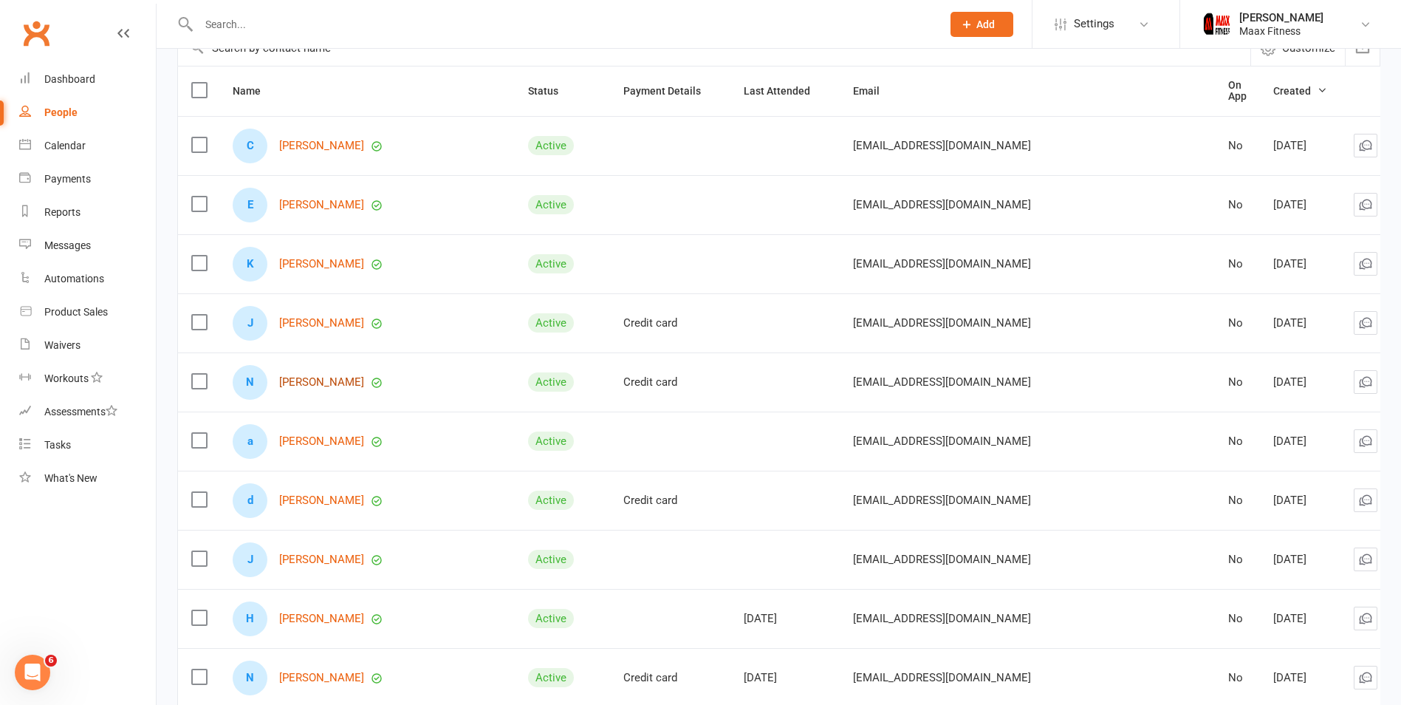
click at [350, 382] on link "[PERSON_NAME]" at bounding box center [321, 382] width 85 height 13
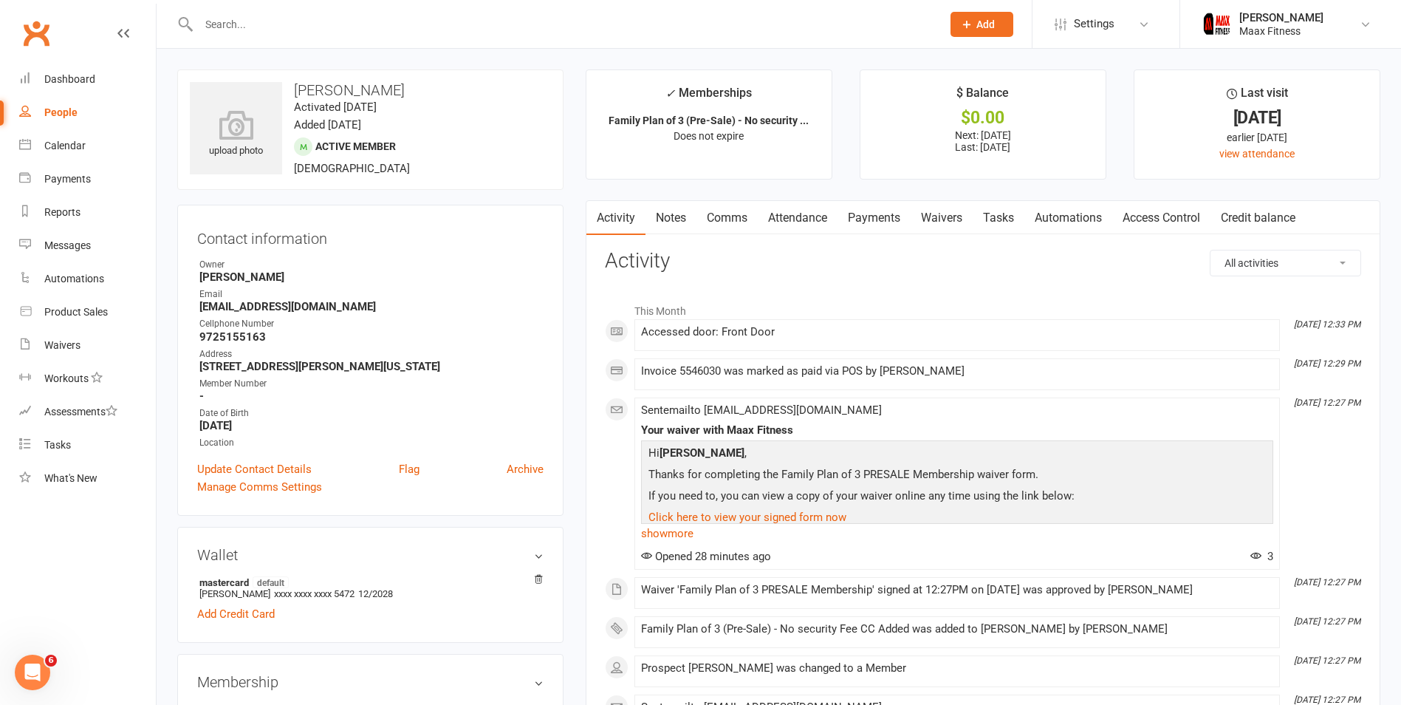
select select "100"
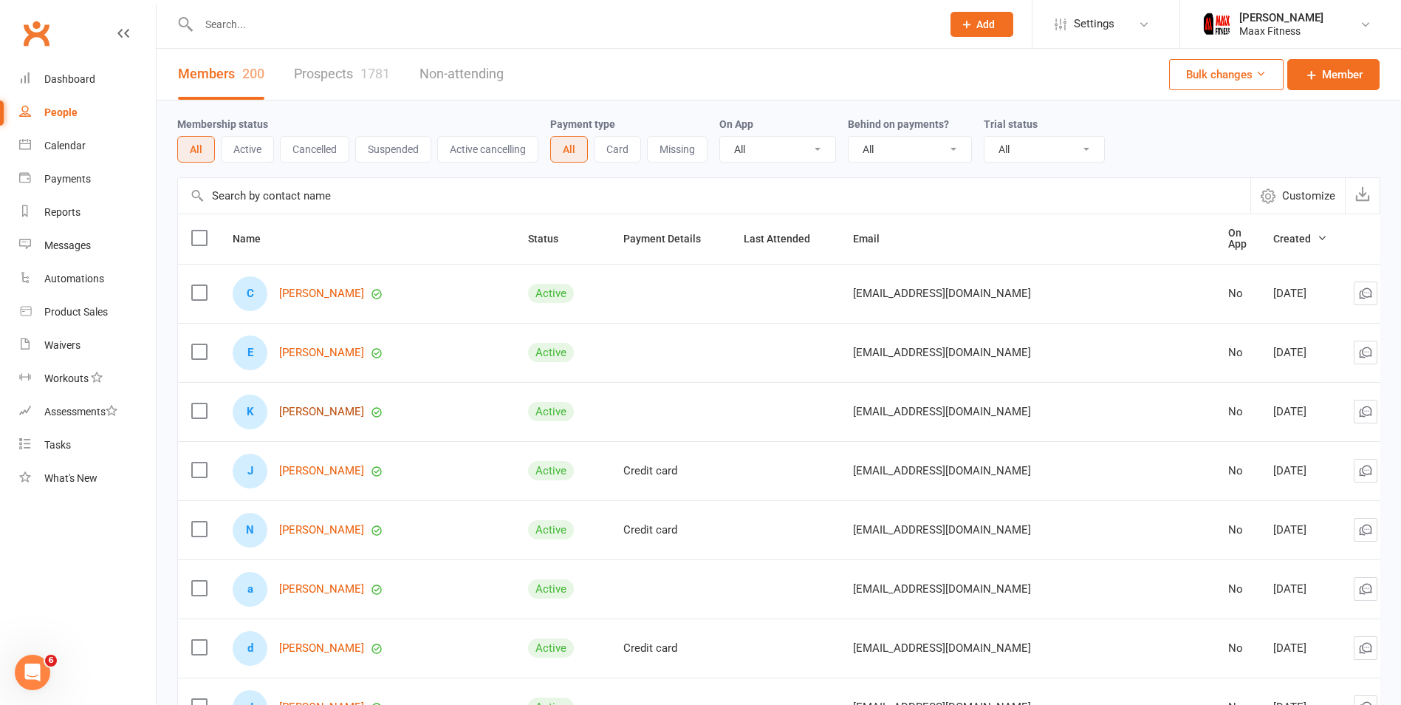
click at [335, 406] on link "[PERSON_NAME]" at bounding box center [321, 412] width 85 height 13
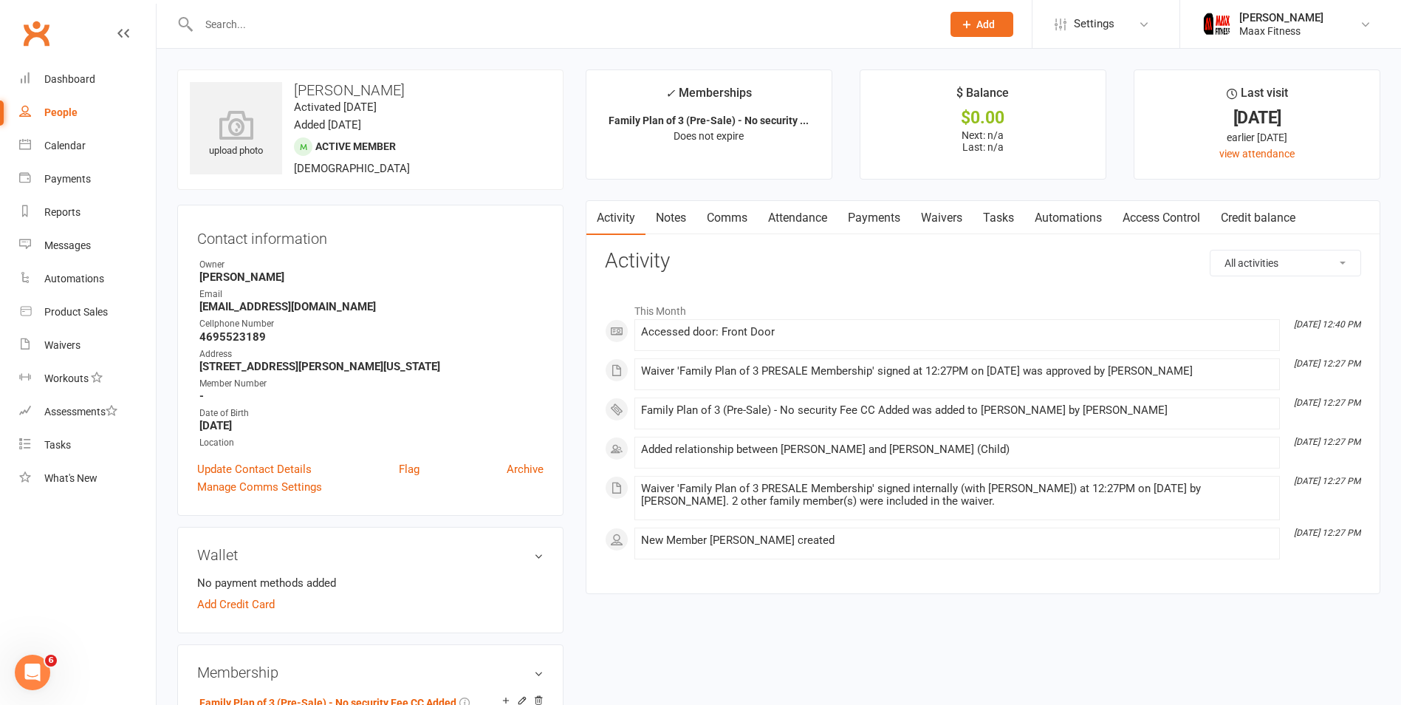
select select "100"
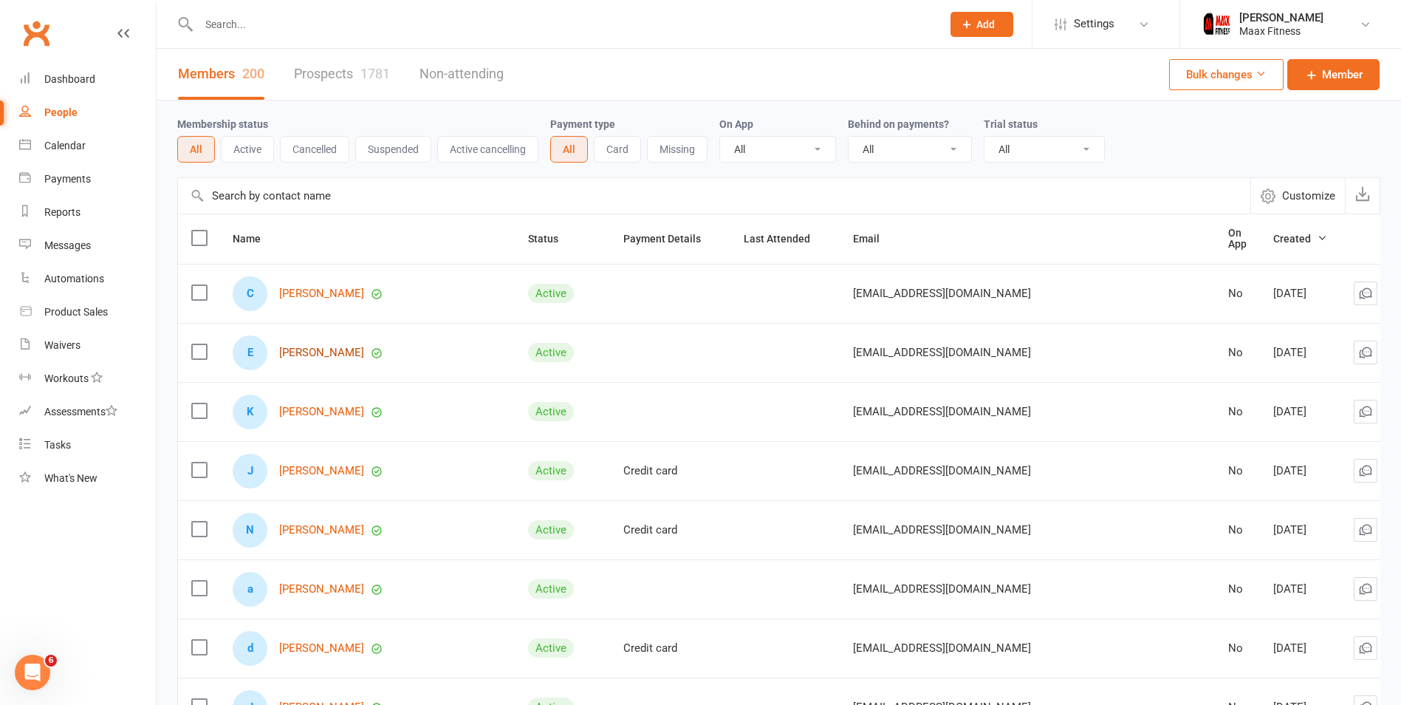
click at [317, 349] on link "[PERSON_NAME]" at bounding box center [321, 352] width 85 height 13
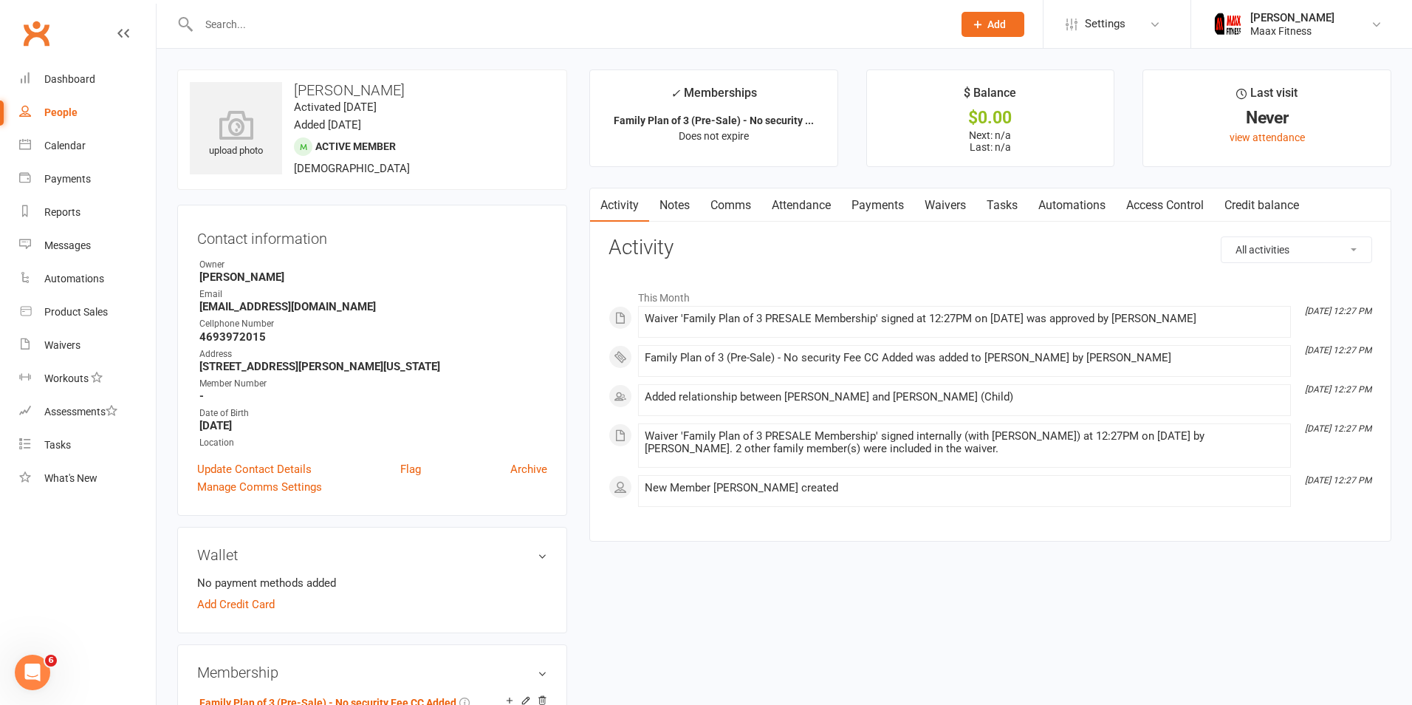
select select "100"
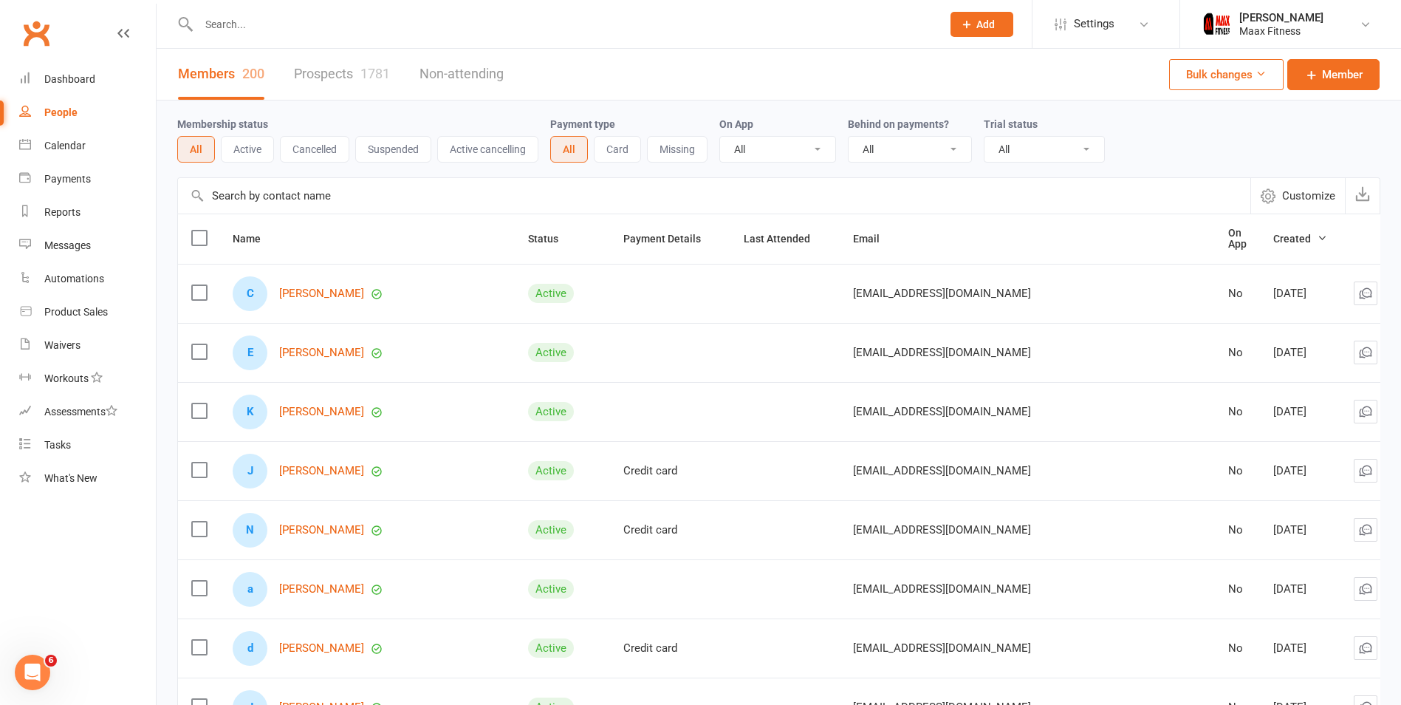
click at [346, 513] on div "N Nicole Toscano-Creal" at bounding box center [367, 530] width 269 height 35
click at [345, 524] on link "[PERSON_NAME]" at bounding box center [321, 530] width 85 height 13
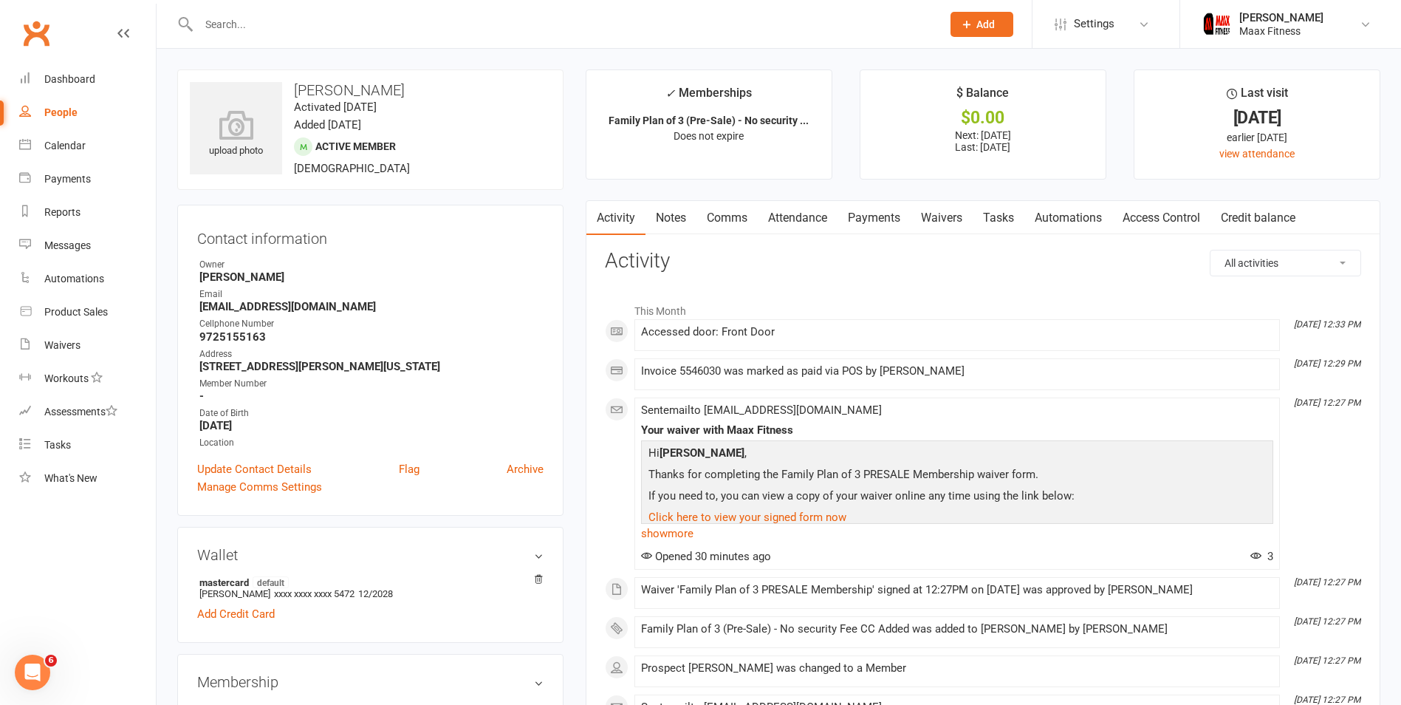
select select "100"
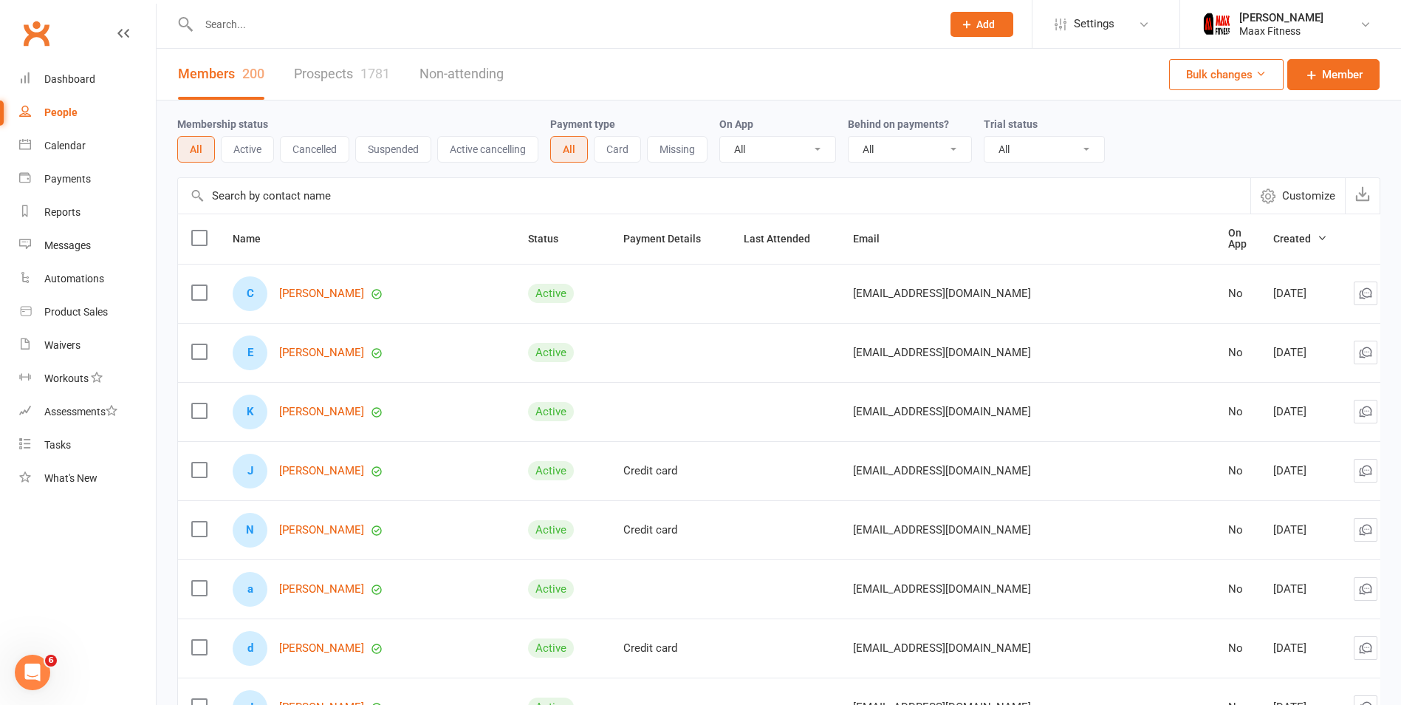
click at [1002, 20] on button "Add" at bounding box center [982, 24] width 63 height 25
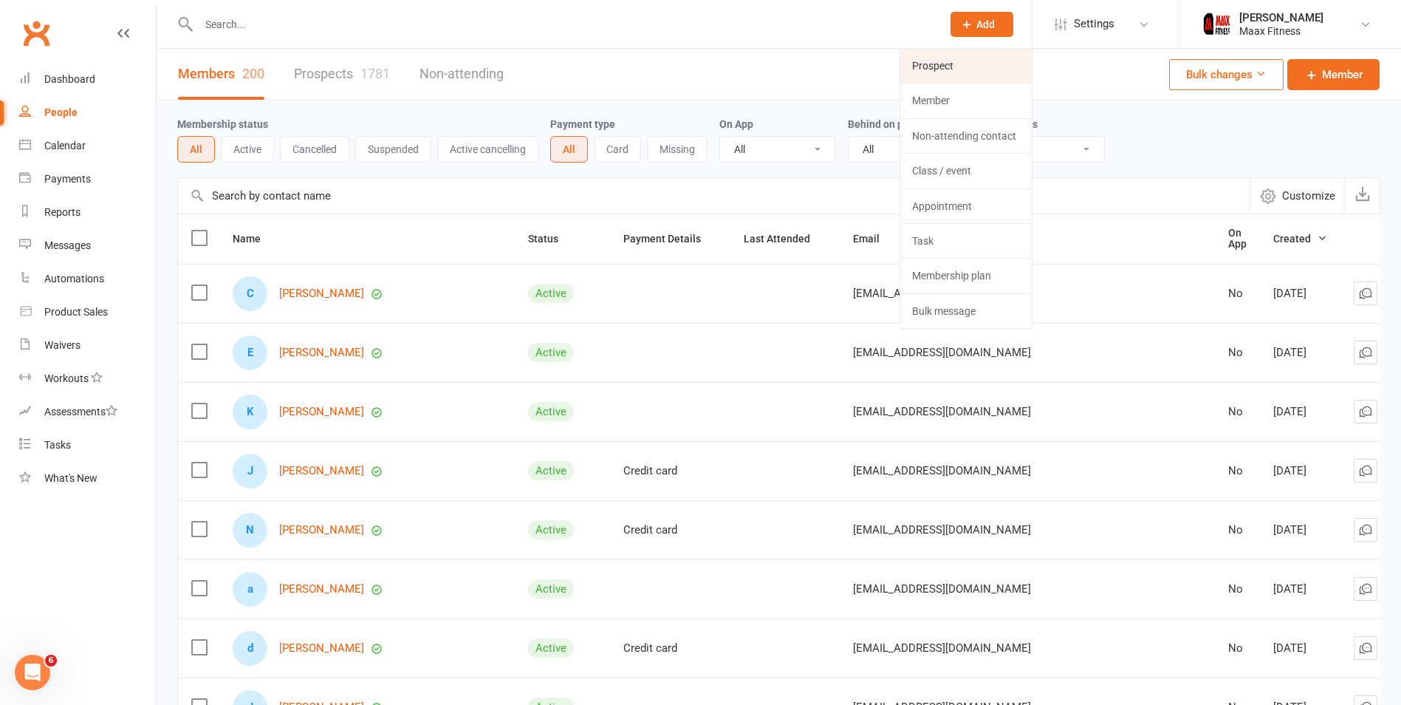
click at [956, 68] on link "Prospect" at bounding box center [966, 66] width 131 height 34
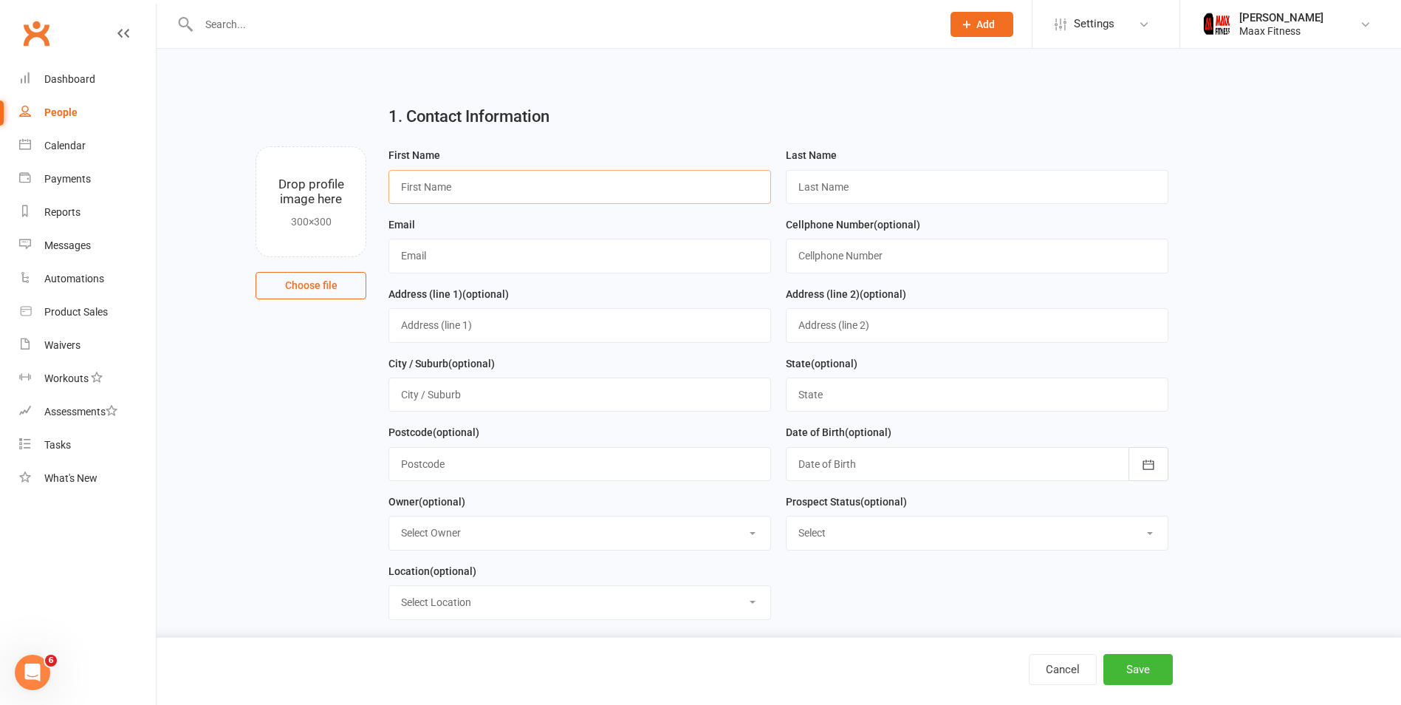
click at [694, 181] on input "text" at bounding box center [580, 187] width 383 height 34
type input "Emily"
